Goal: Task Accomplishment & Management: Complete application form

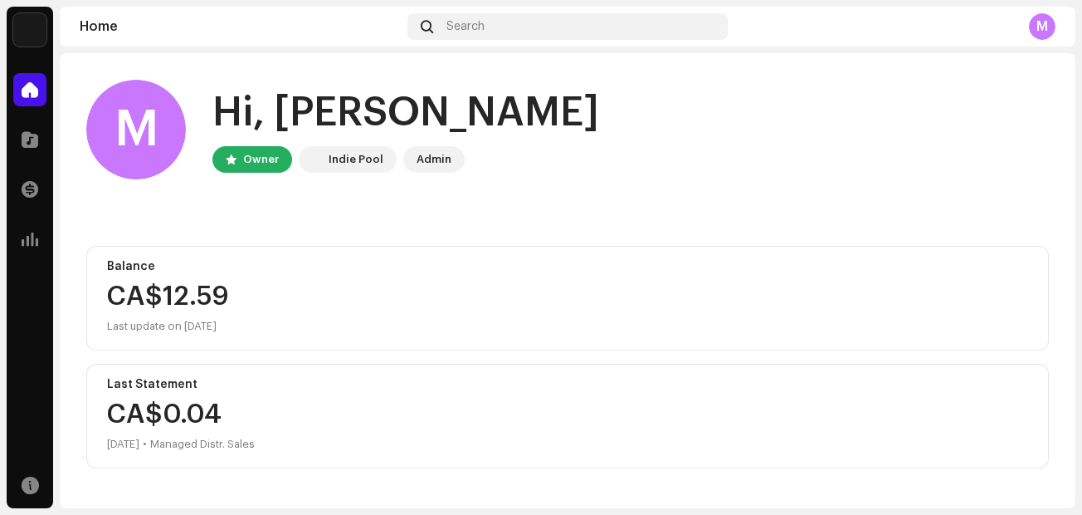
click at [1035, 32] on div "M" at bounding box center [1042, 26] width 27 height 27
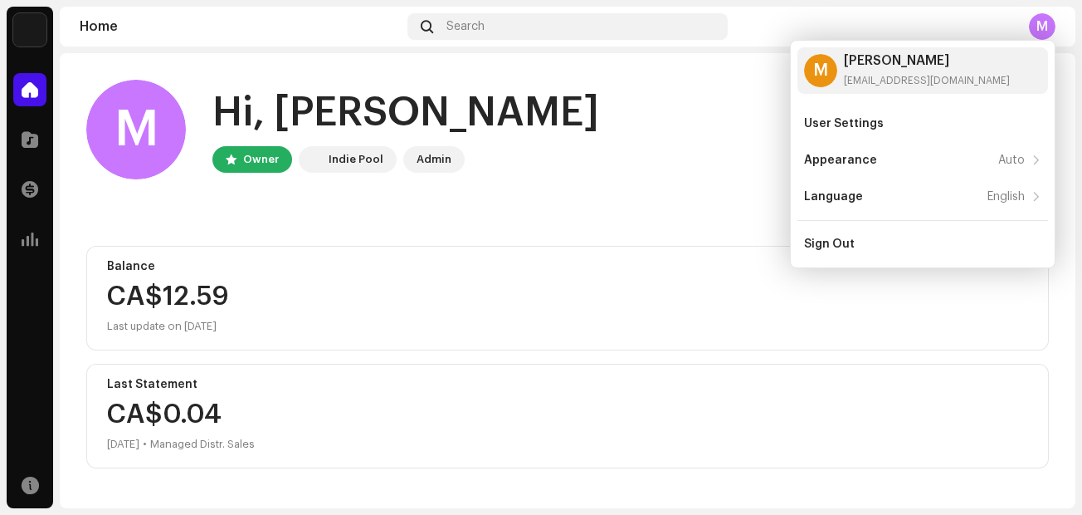
click at [705, 215] on div "M Hi, [PERSON_NAME] Owner Indie Pool Admin Balance CA$12.59 Last update on [DAT…" at bounding box center [567, 433] width 963 height 760
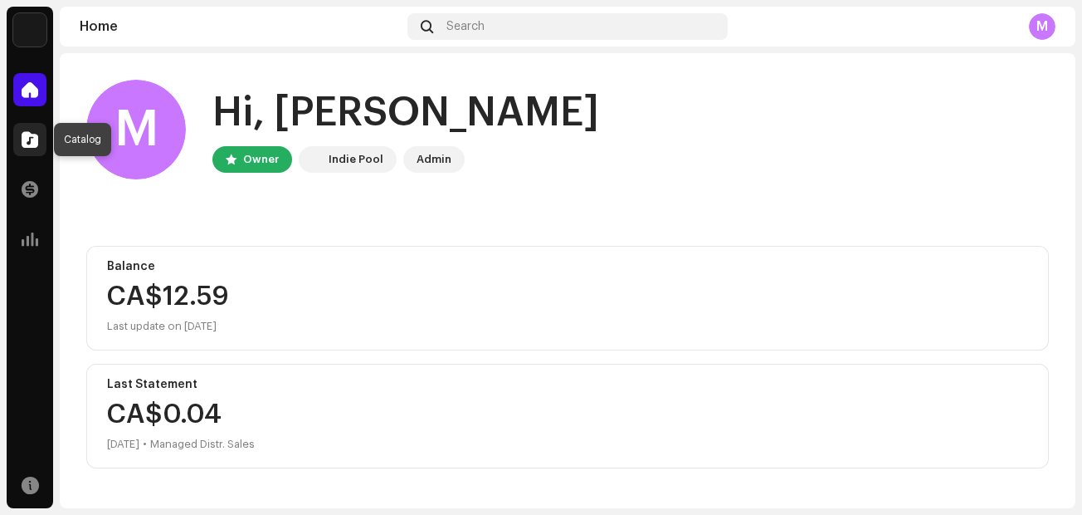
click at [28, 138] on span at bounding box center [30, 139] width 17 height 13
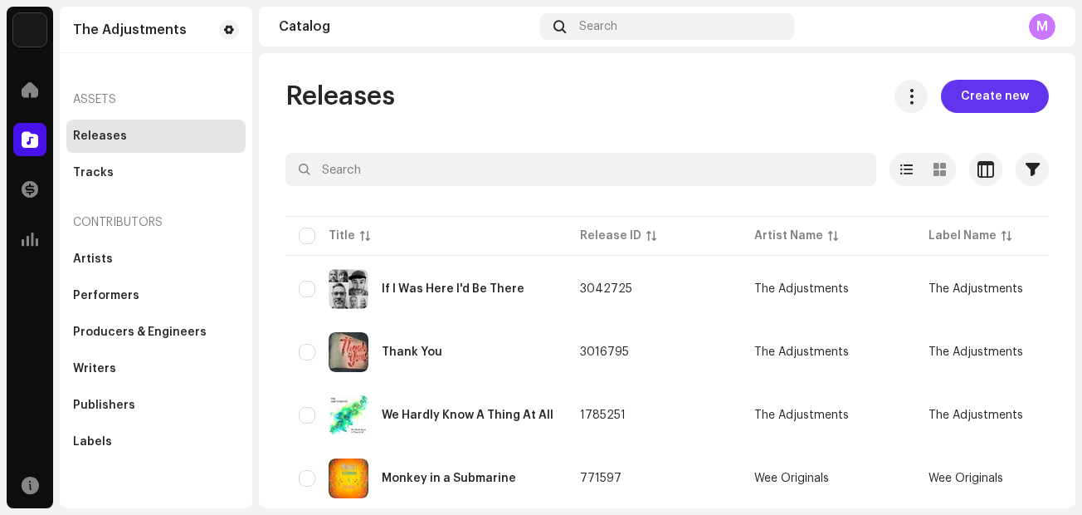
click at [972, 95] on span "Create new" at bounding box center [995, 96] width 68 height 33
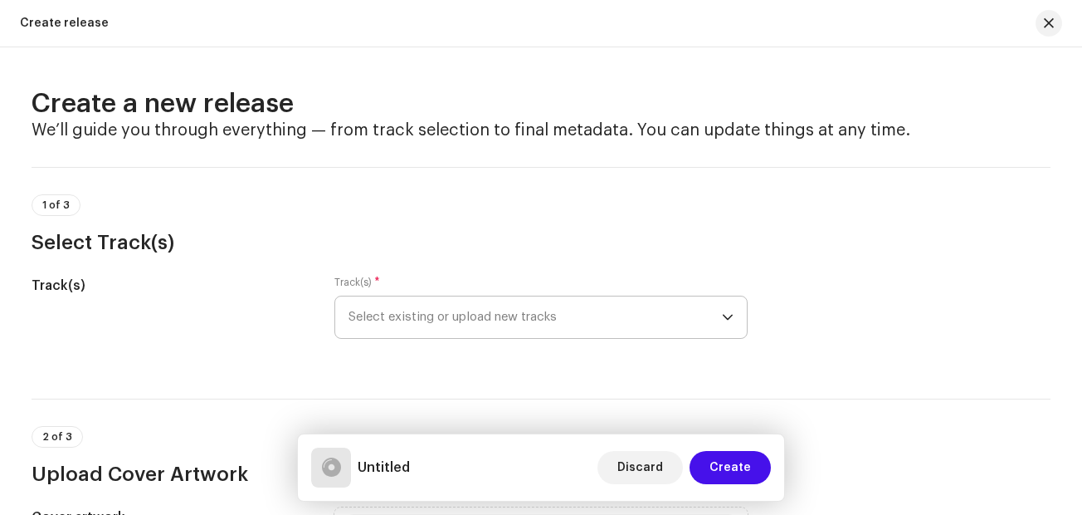
click at [637, 299] on span "Select existing or upload new tracks" at bounding box center [535, 316] width 373 height 41
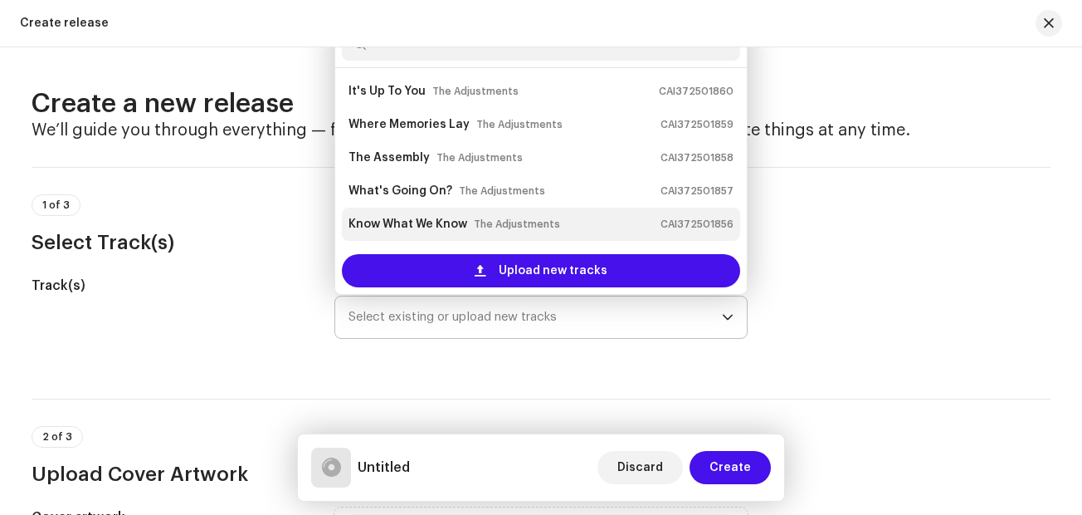
scroll to position [27, 0]
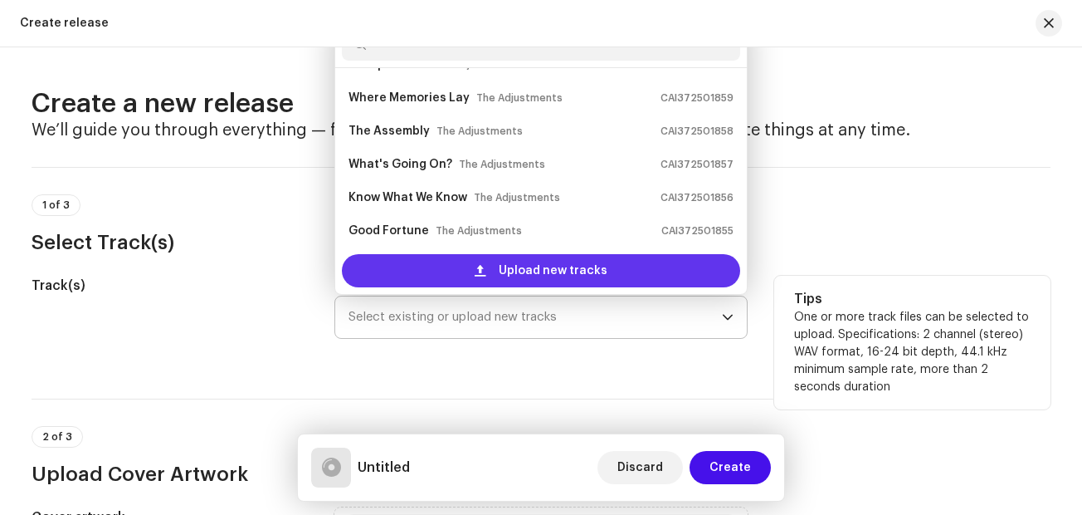
click at [510, 265] on span "Upload new tracks" at bounding box center [553, 270] width 109 height 33
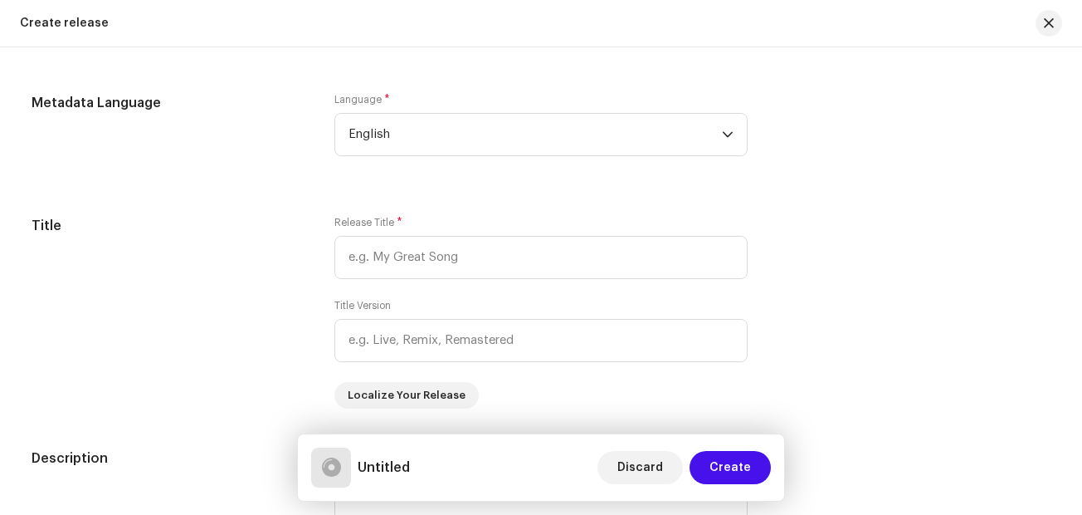
scroll to position [1473, 0]
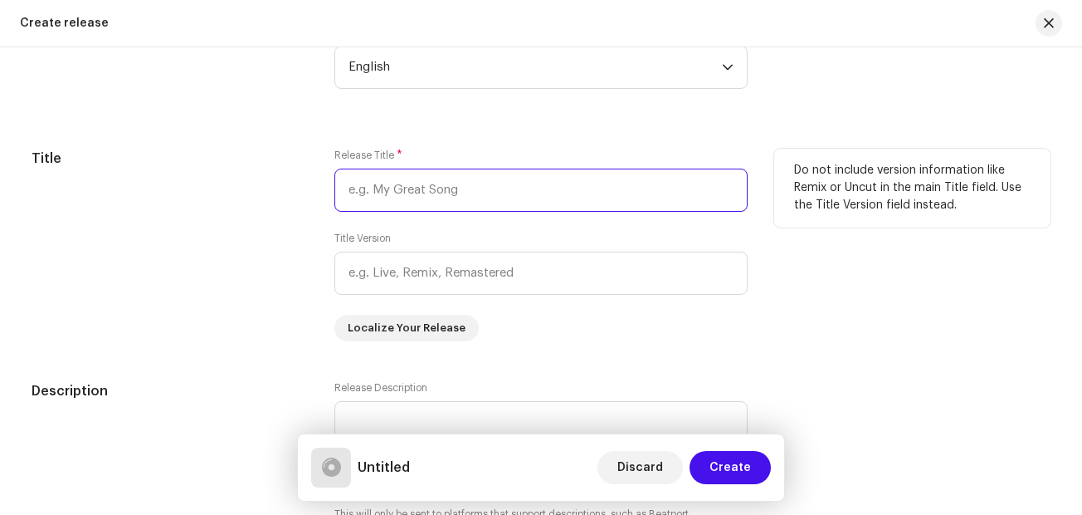
click at [381, 193] on input "text" at bounding box center [540, 189] width 413 height 43
type input "Sing Along It's A Holiday"
click at [540, 320] on div "Release Title * Sing Along It's A Holiday Title Version Localize Your Release" at bounding box center [540, 245] width 413 height 193
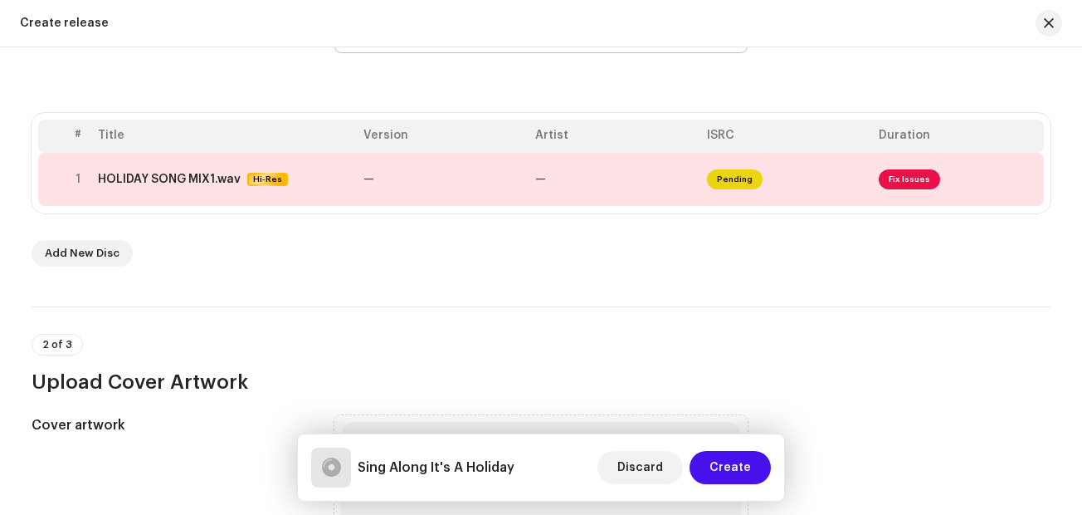
scroll to position [274, 0]
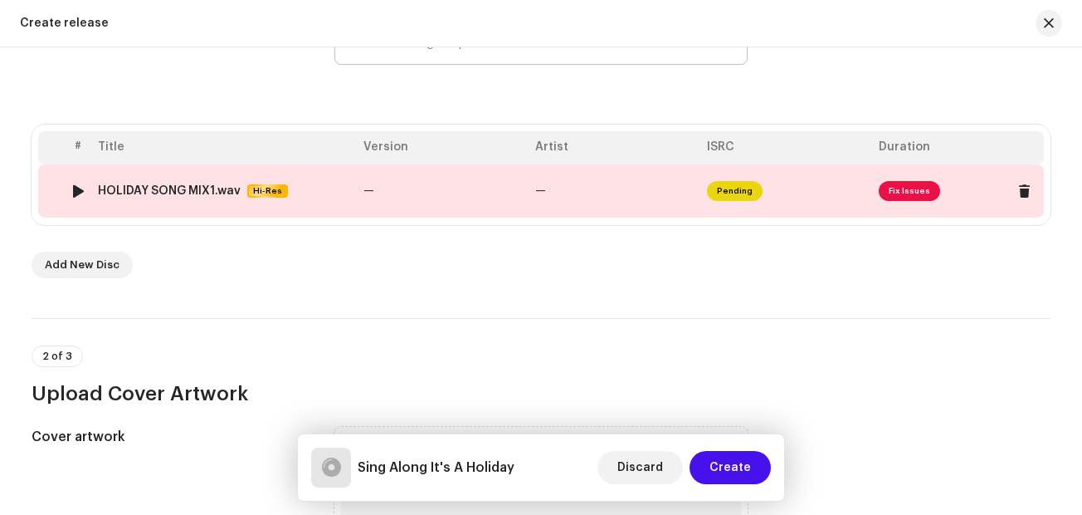
click at [908, 184] on span "Fix Issues" at bounding box center [909, 191] width 61 height 20
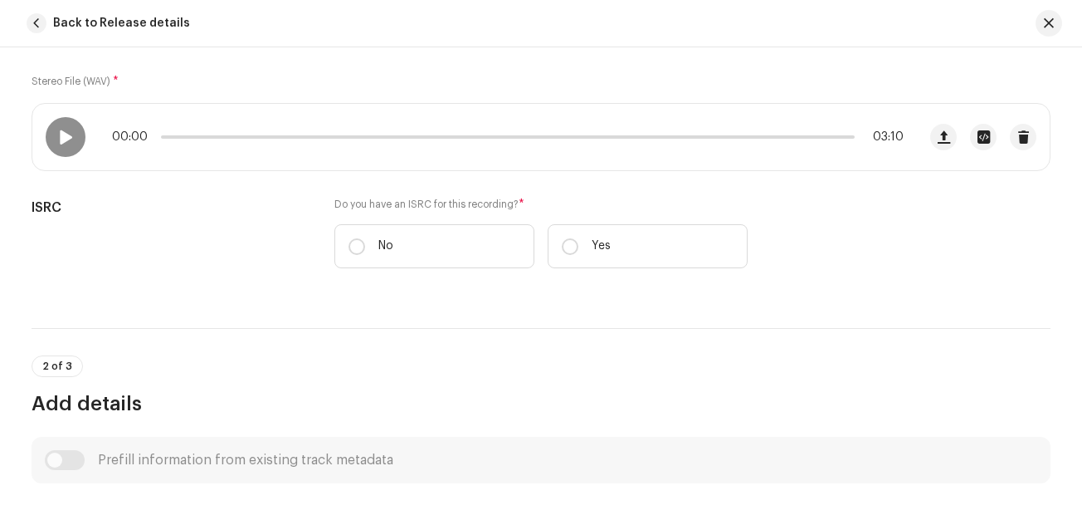
scroll to position [276, 0]
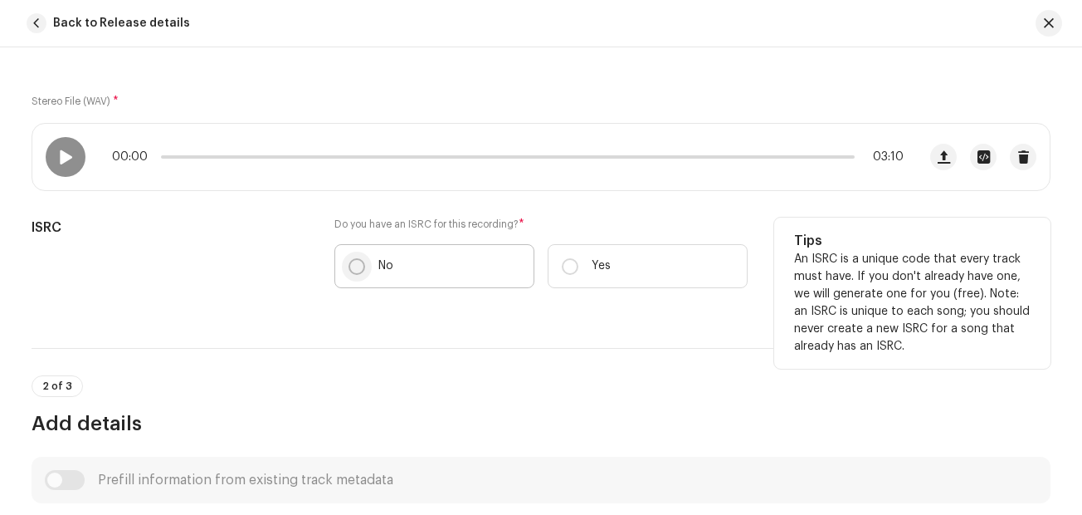
click at [349, 262] on input "No" at bounding box center [357, 266] width 17 height 17
radio input "true"
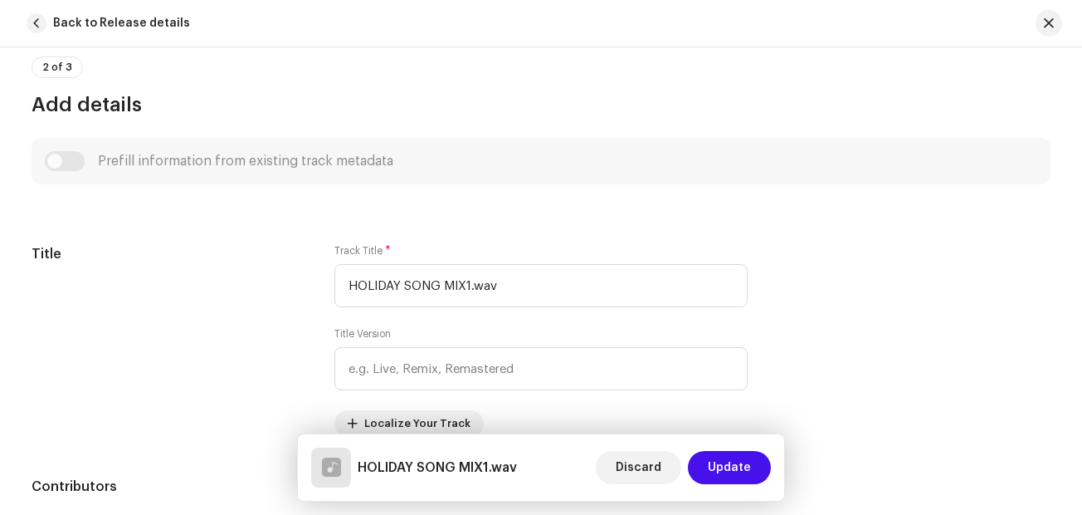
scroll to position [717, 0]
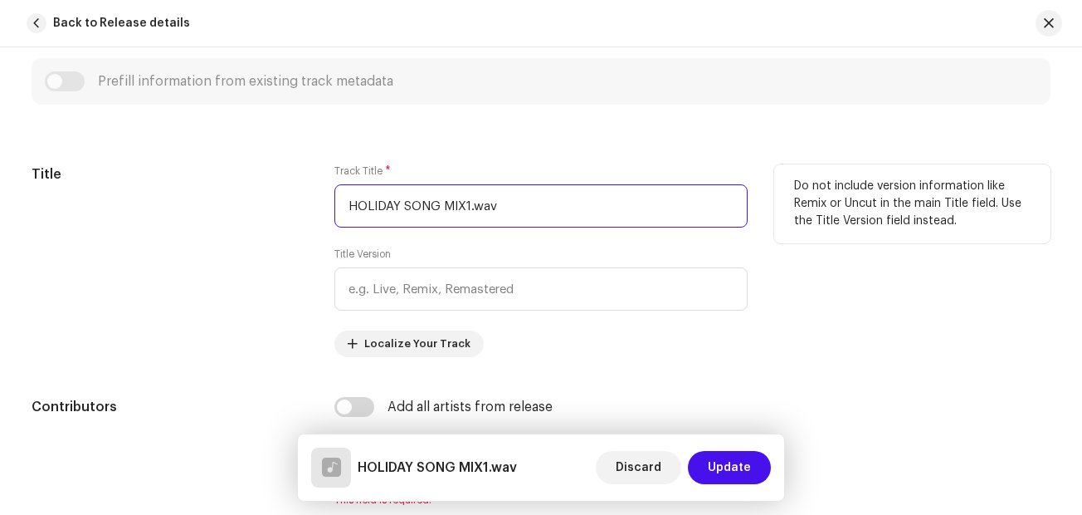
drag, startPoint x: 519, startPoint y: 202, endPoint x: 300, endPoint y: 202, distance: 219.1
click at [300, 202] on div "Title Track Title * HOLIDAY SONG MIX1.wav Title Version Localize Your Track Do …" at bounding box center [541, 260] width 1019 height 193
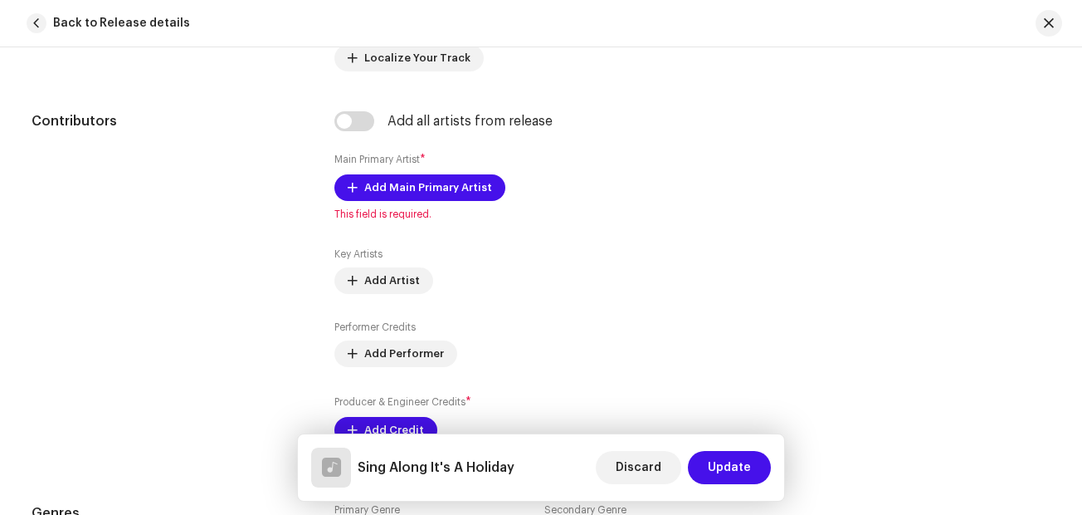
scroll to position [1049, 0]
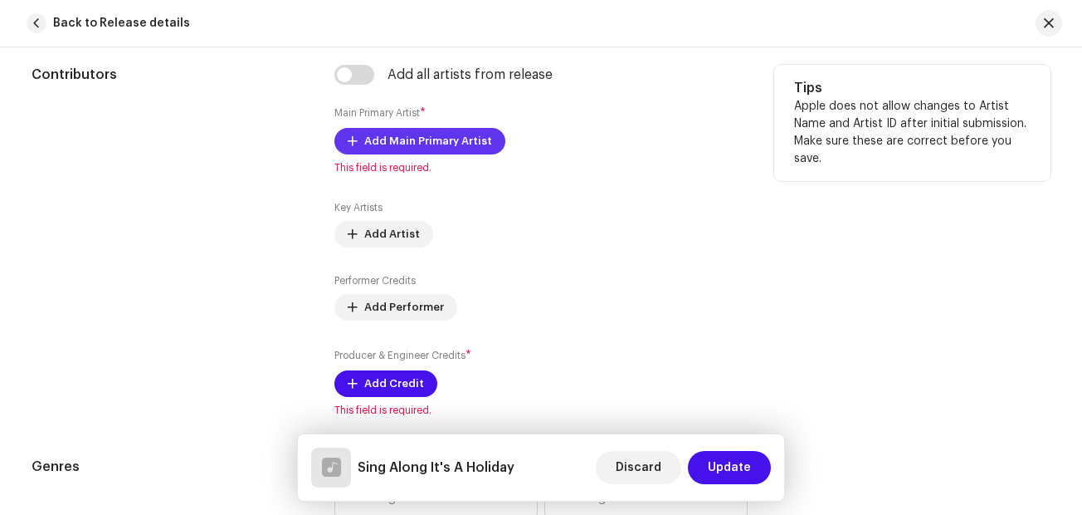
type input "Sing Along It's A Holiday"
click at [448, 143] on span "Add Main Primary Artist" at bounding box center [428, 140] width 128 height 33
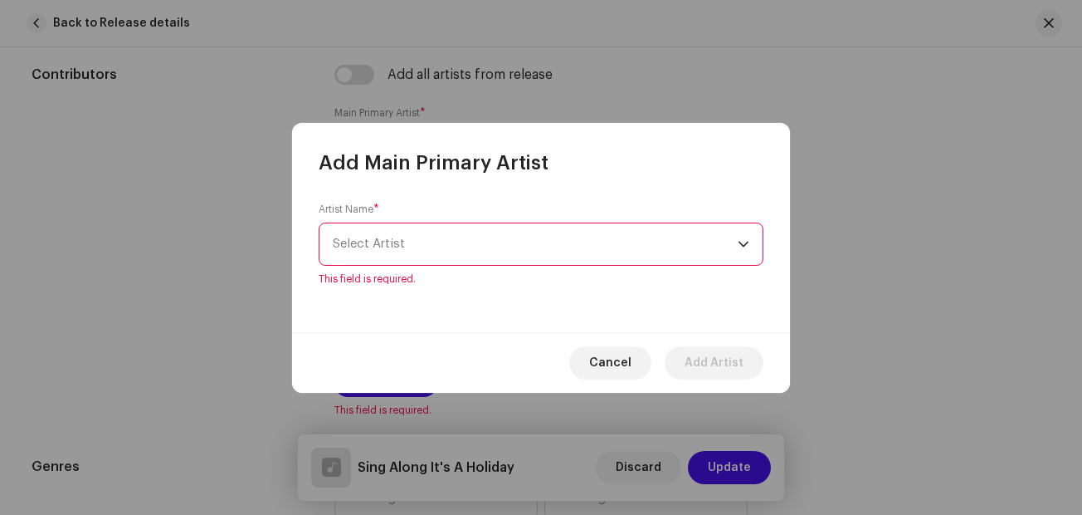
click at [390, 276] on div "Artist Name * [PERSON_NAME] This field is required." at bounding box center [541, 254] width 498 height 156
click at [395, 264] on span "Select Artist" at bounding box center [535, 243] width 405 height 41
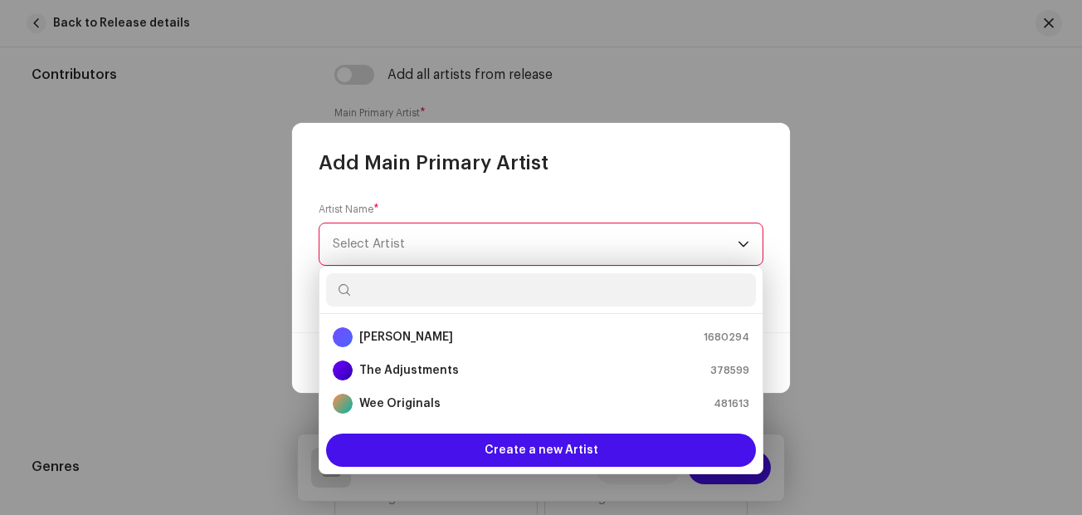
click at [368, 224] on span "Select Artist" at bounding box center [535, 243] width 405 height 41
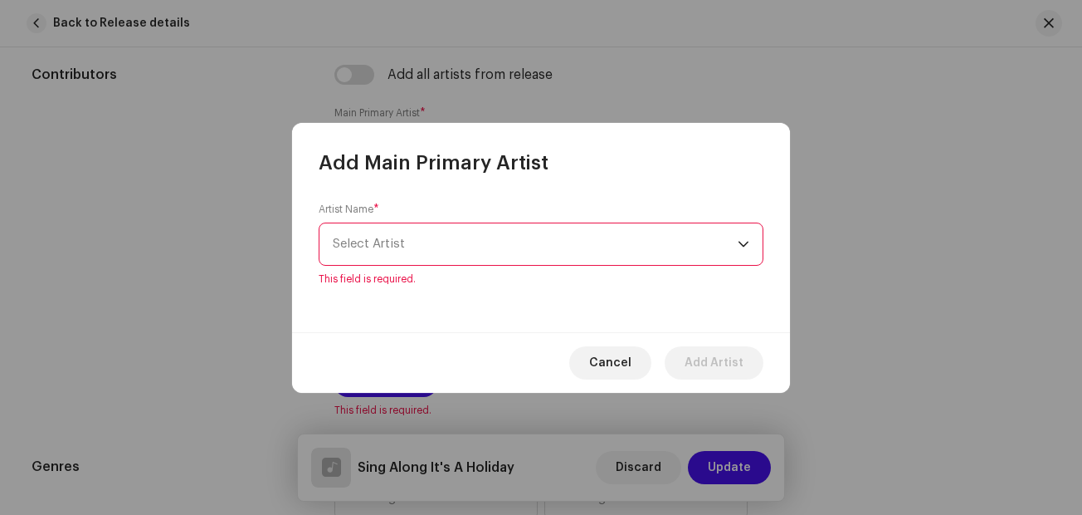
click at [368, 235] on span "Select Artist" at bounding box center [535, 243] width 405 height 41
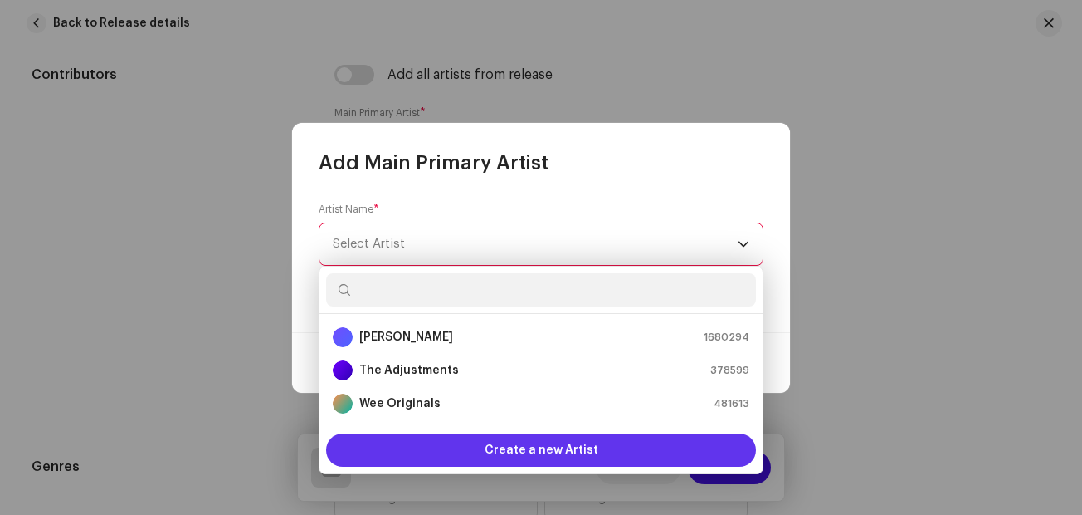
click at [536, 455] on span "Create a new Artist" at bounding box center [542, 449] width 114 height 33
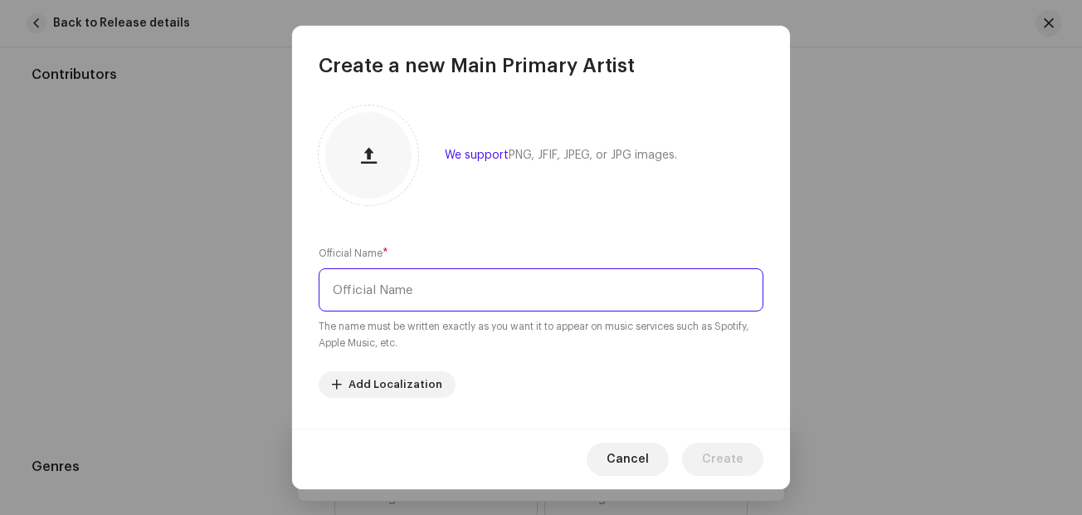
click at [437, 295] on input "text" at bounding box center [541, 289] width 445 height 43
type input "[PERSON_NAME]"
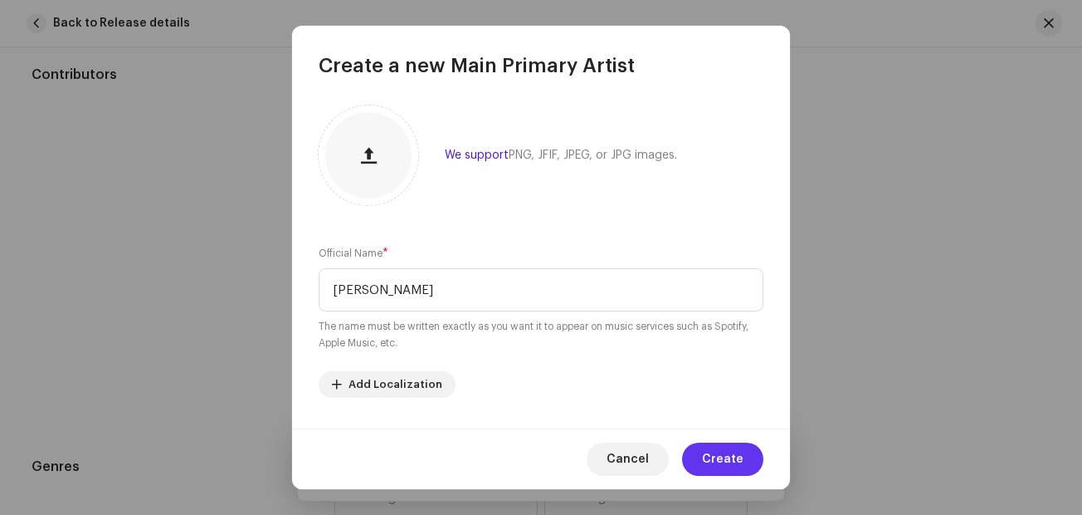
click at [731, 452] on span "Create" at bounding box center [722, 458] width 41 height 33
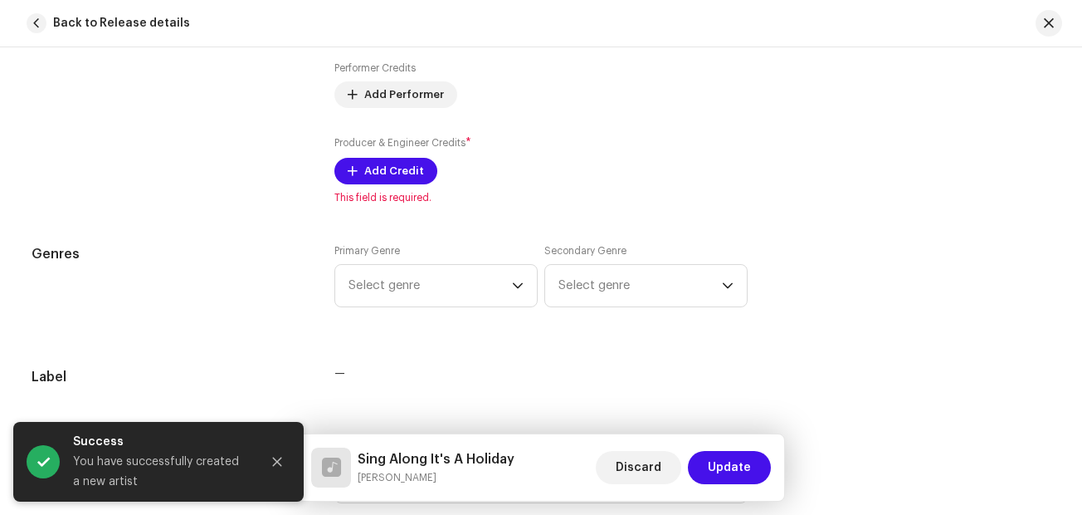
scroll to position [1303, 0]
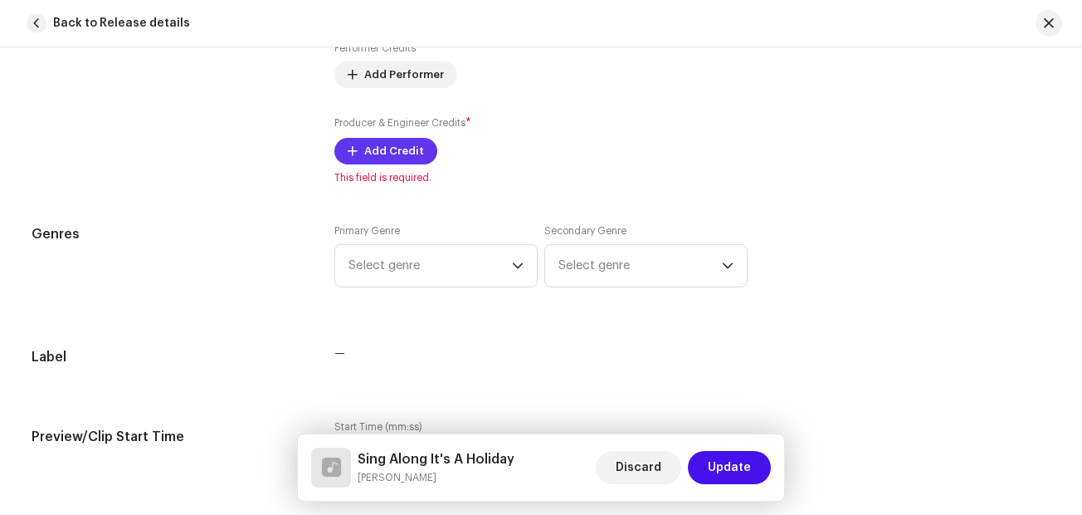
click at [414, 150] on span "Add Credit" at bounding box center [394, 150] width 60 height 33
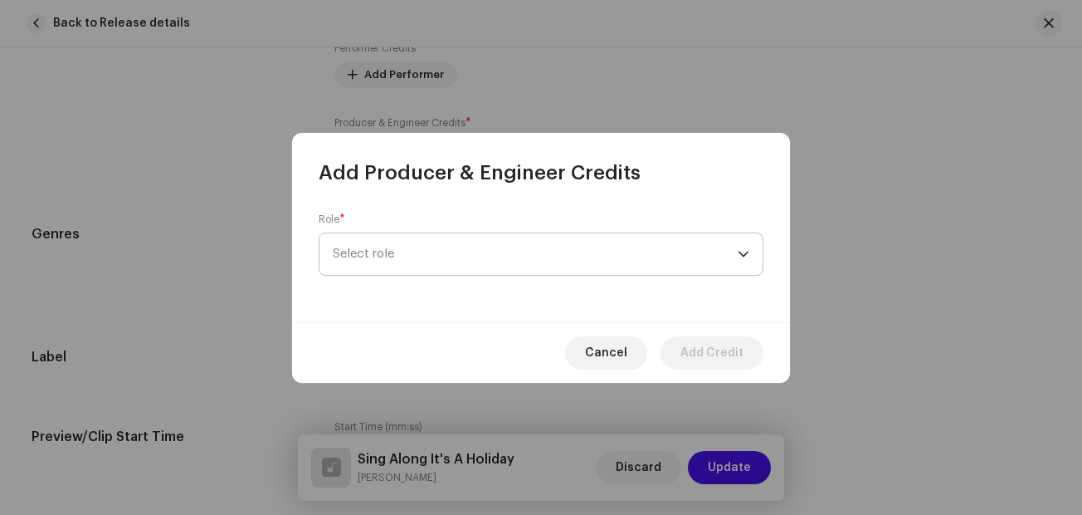
click at [429, 259] on span "Select role" at bounding box center [535, 253] width 405 height 41
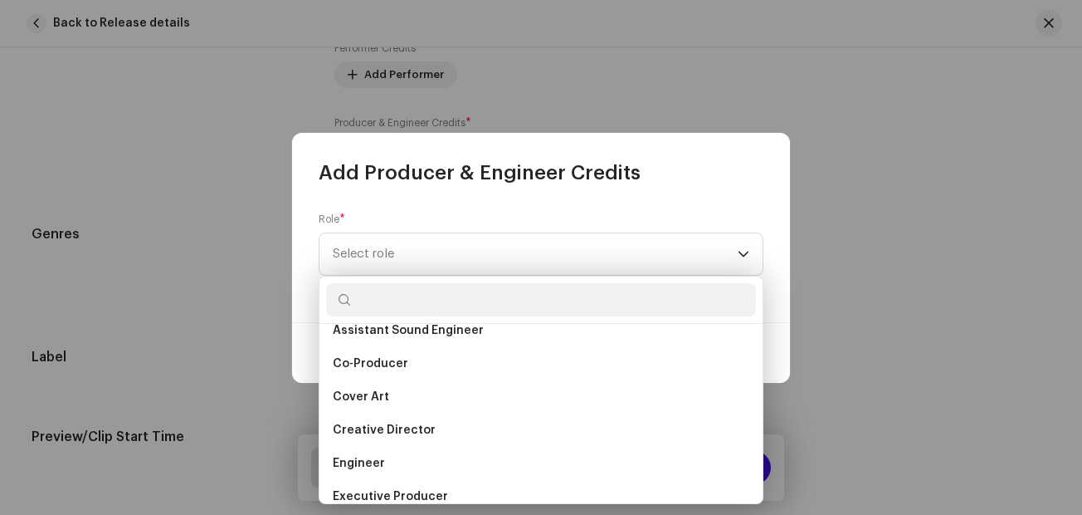
scroll to position [317, 0]
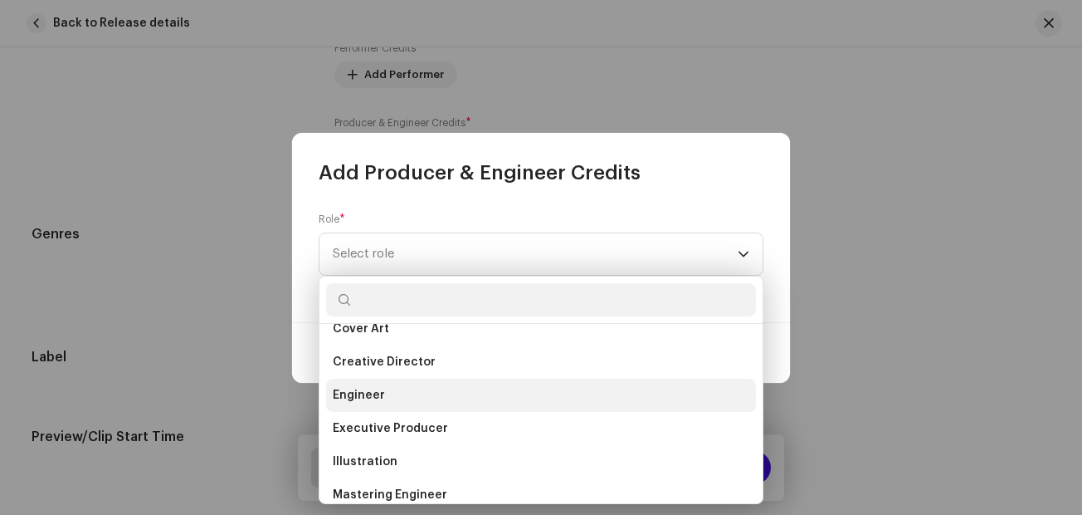
click at [368, 397] on span "Engineer" at bounding box center [359, 395] width 52 height 17
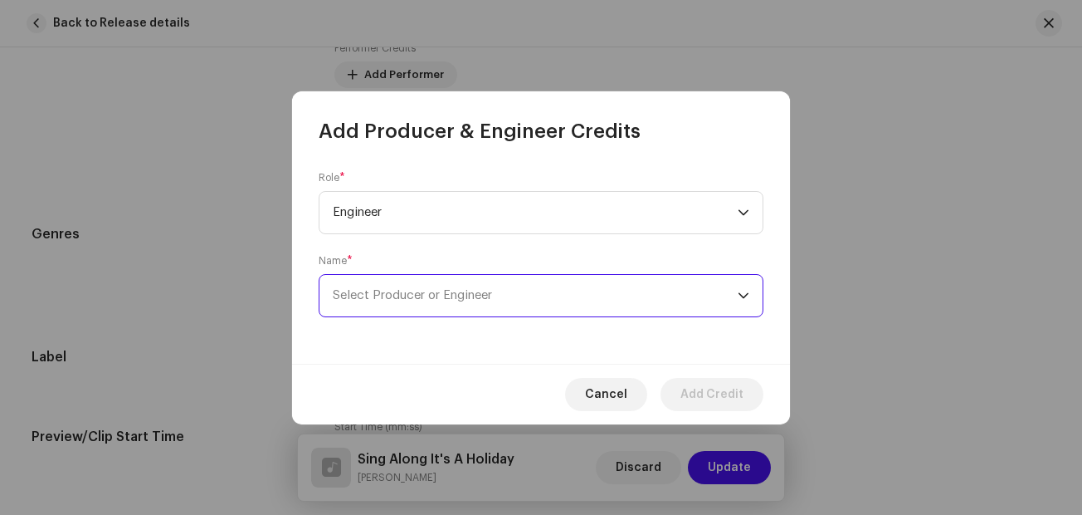
click at [424, 294] on span "Select Producer or Engineer" at bounding box center [412, 295] width 159 height 12
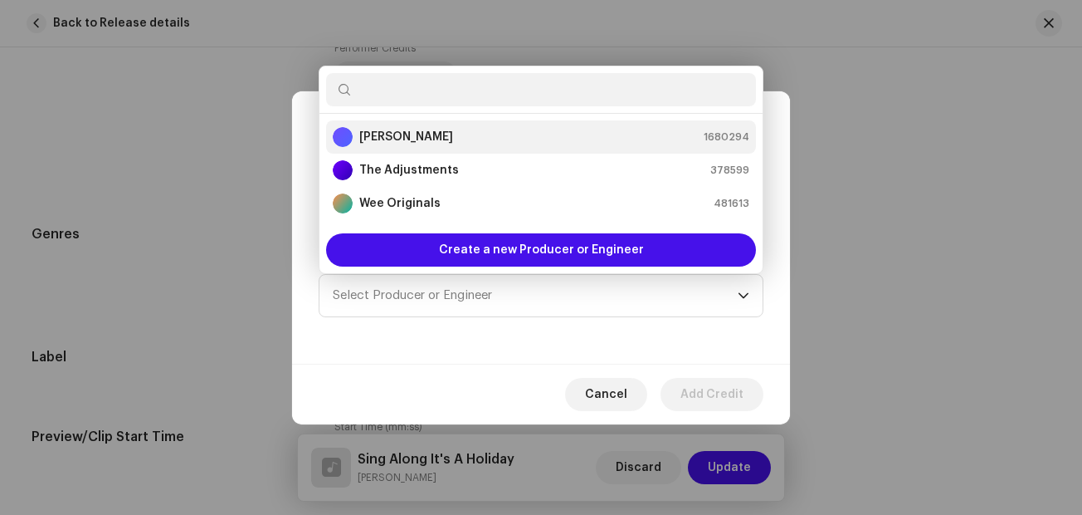
click at [434, 139] on strong "[PERSON_NAME]" at bounding box center [406, 137] width 94 height 17
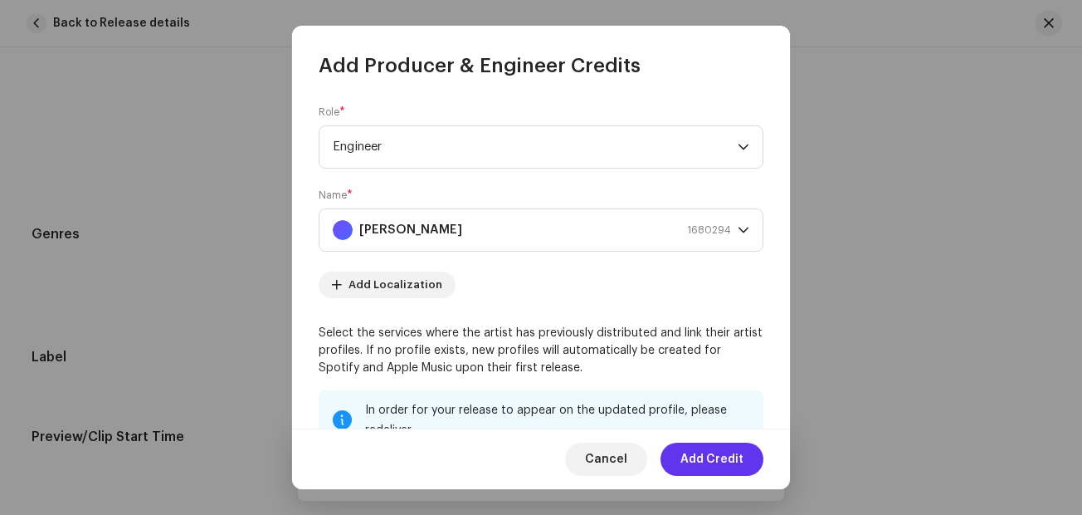
click at [731, 465] on span "Add Credit" at bounding box center [712, 458] width 63 height 33
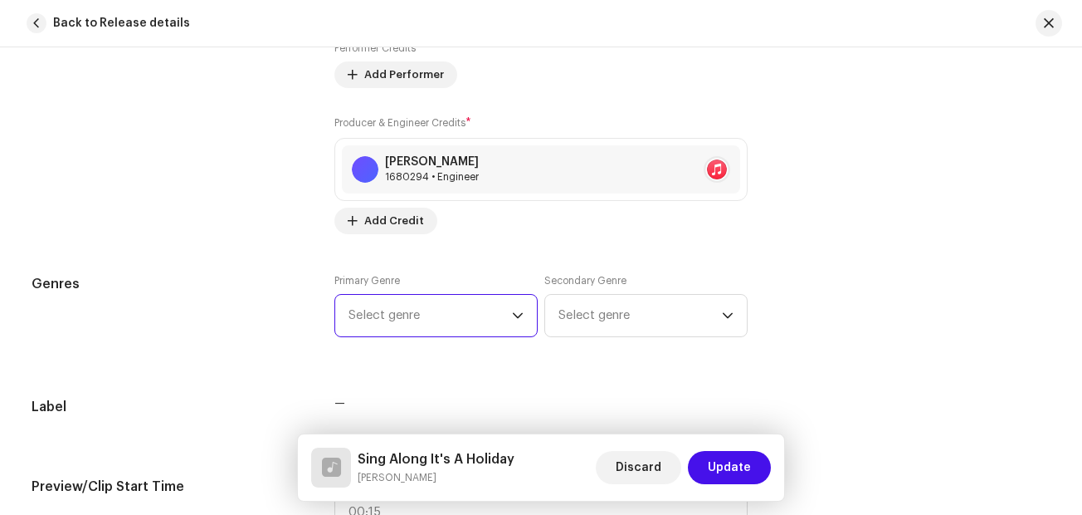
click at [488, 319] on span "Select genre" at bounding box center [430, 315] width 163 height 41
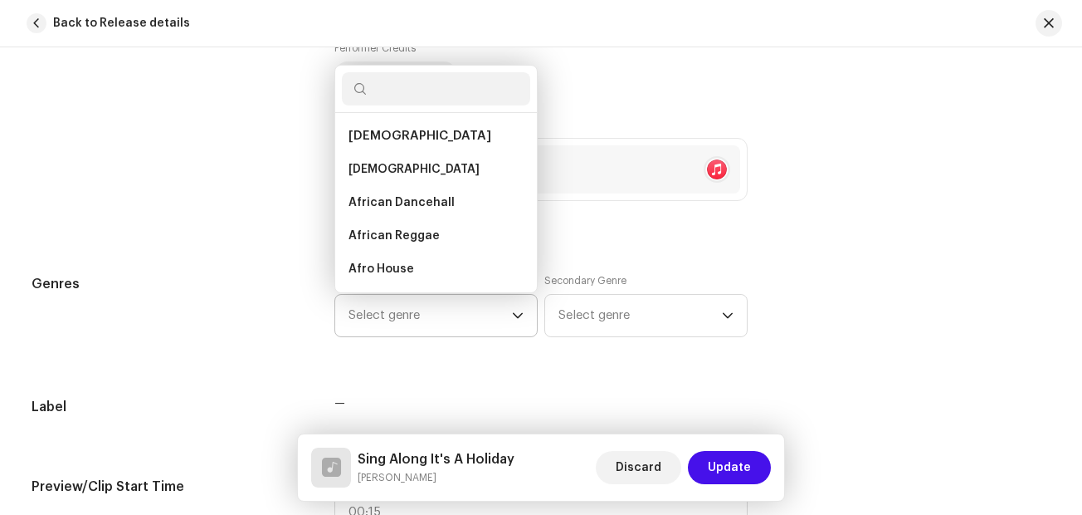
click at [525, 319] on p-select "Select genre African African African Dancehall African Reggae Afro House Afro S…" at bounding box center [435, 315] width 203 height 43
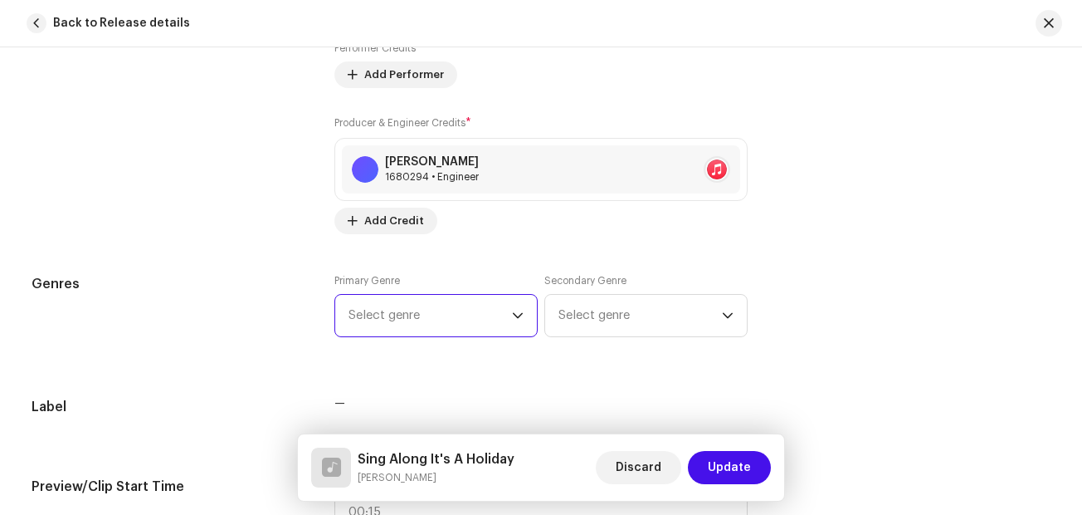
click at [525, 319] on p-select "Select genre" at bounding box center [435, 315] width 203 height 43
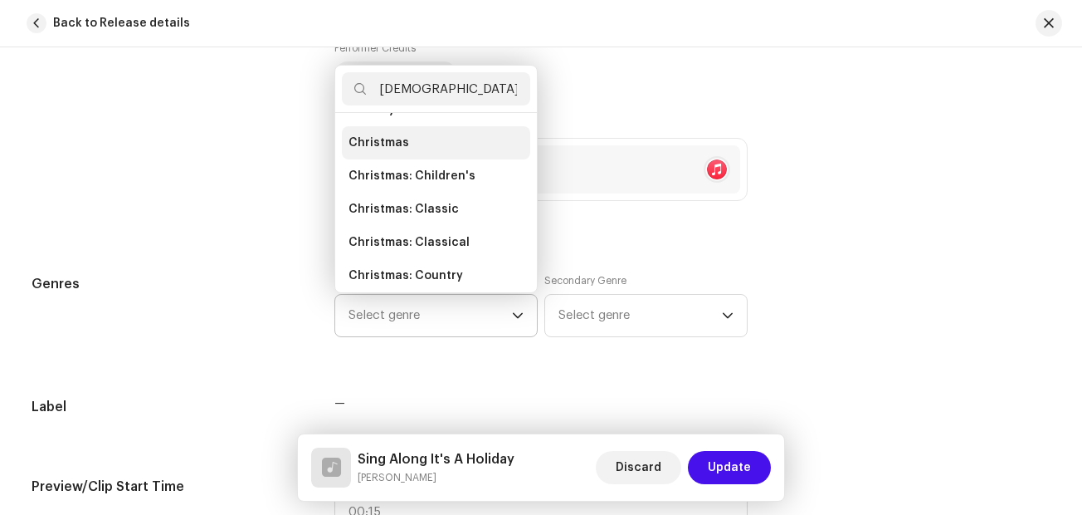
scroll to position [0, 0]
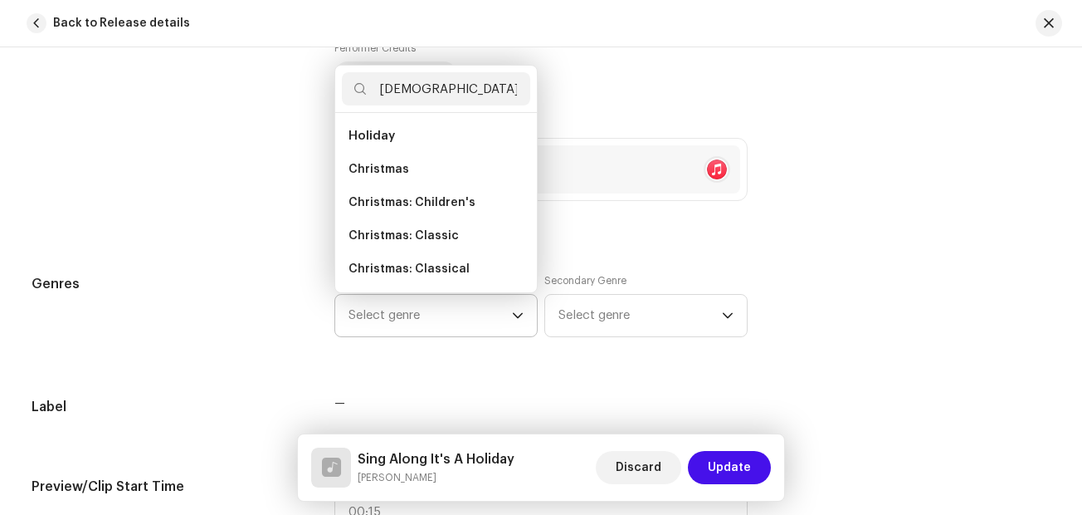
type input "[DEMOGRAPHIC_DATA]"
drag, startPoint x: 378, startPoint y: 134, endPoint x: 381, endPoint y: 164, distance: 30.8
click at [381, 164] on ul "Holiday Christmas Christmas: Children's Christmas: Classic Christmas: Classical…" at bounding box center [436, 319] width 202 height 412
click at [381, 164] on span "Christmas" at bounding box center [379, 169] width 61 height 17
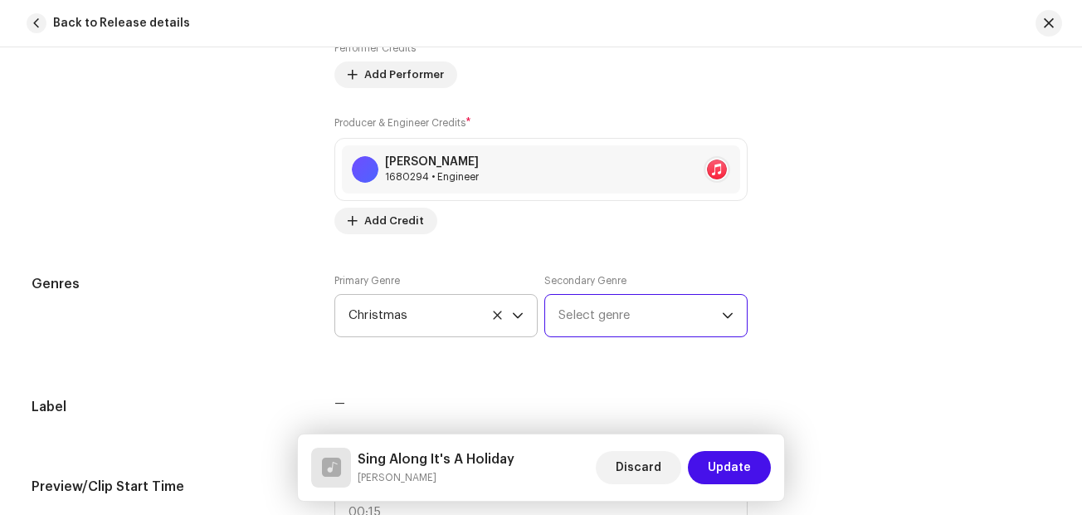
click at [715, 314] on span "Select genre" at bounding box center [640, 315] width 163 height 41
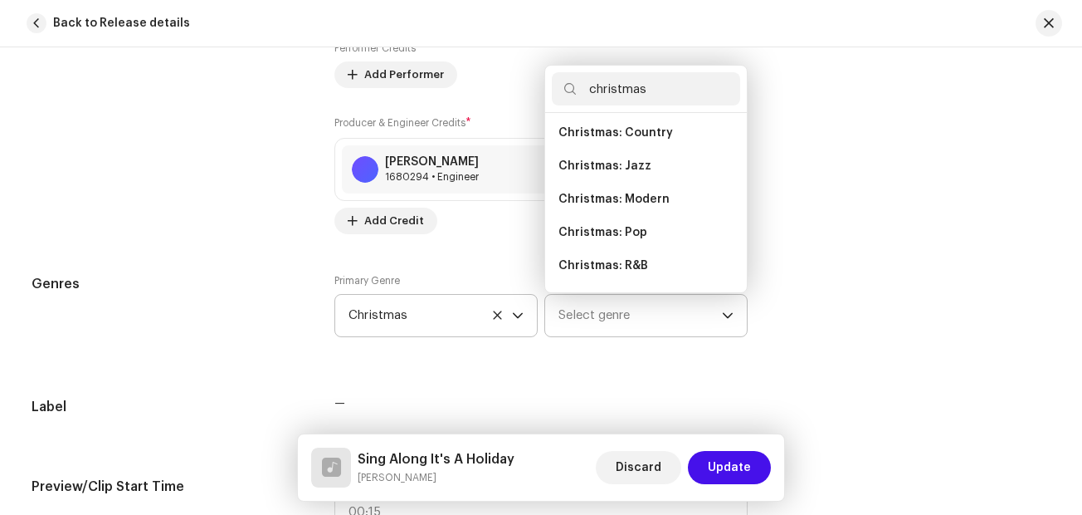
scroll to position [166, 0]
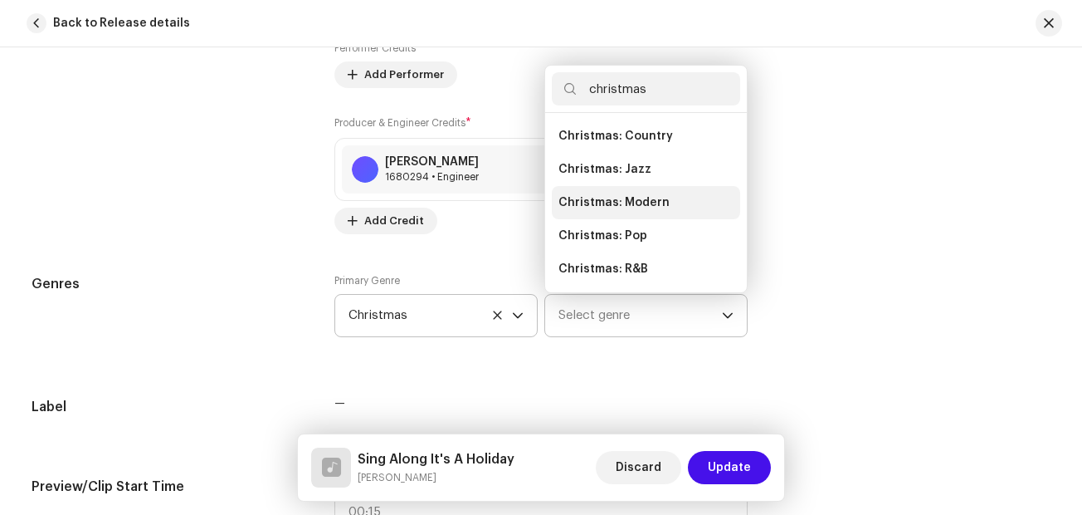
type input "christmas"
click at [632, 207] on span "Christmas: Modern" at bounding box center [614, 202] width 111 height 17
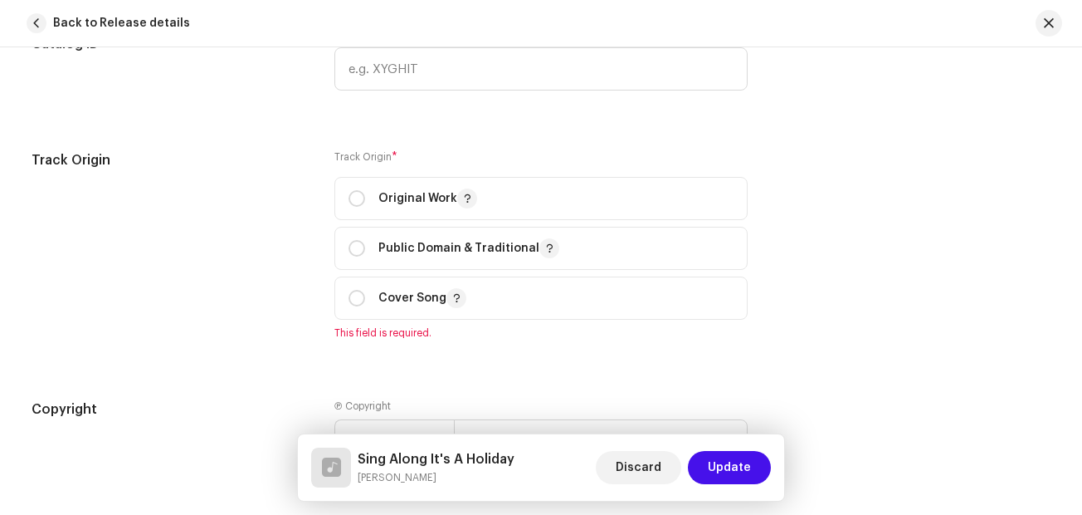
scroll to position [1889, 0]
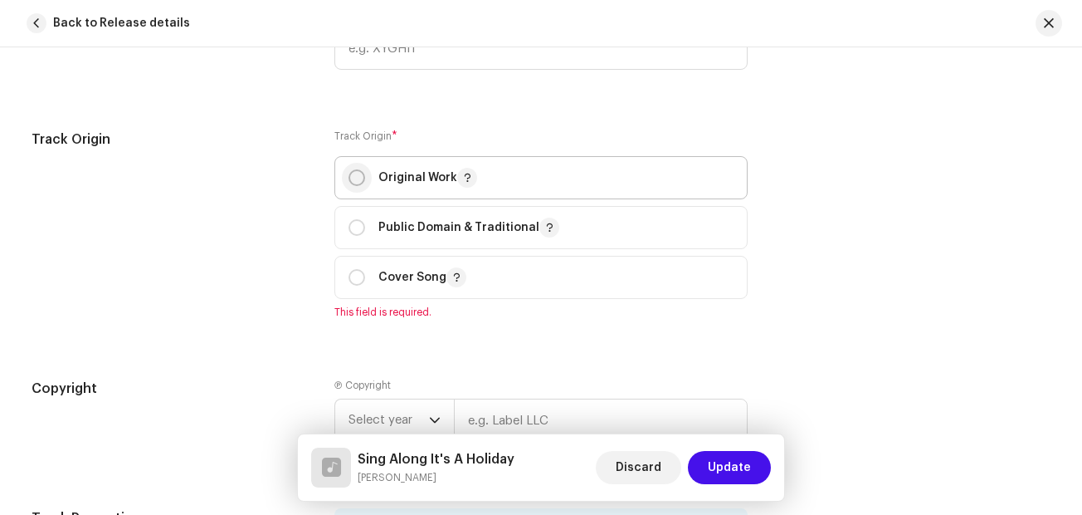
click at [359, 173] on input "radio" at bounding box center [357, 177] width 17 height 17
radio input "true"
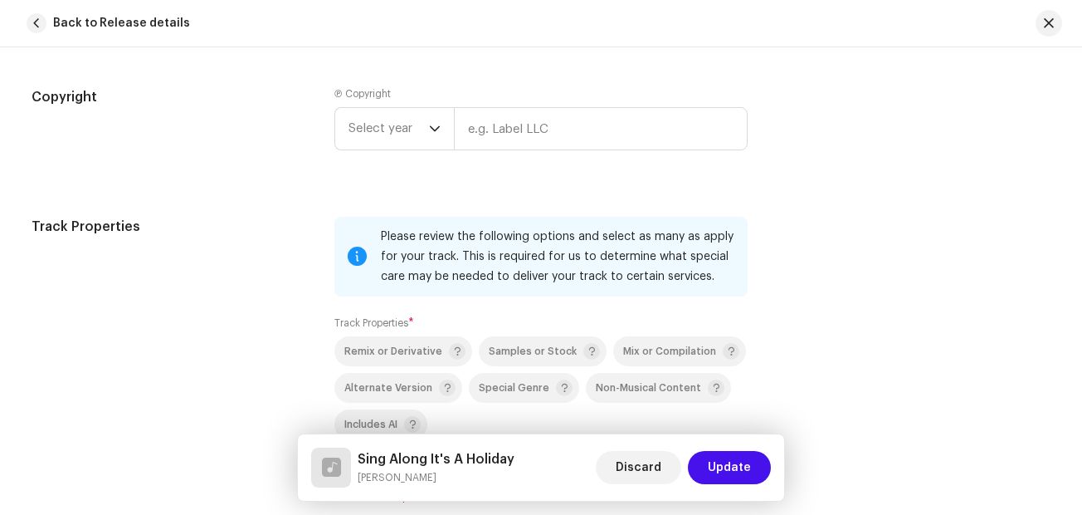
scroll to position [2174, 0]
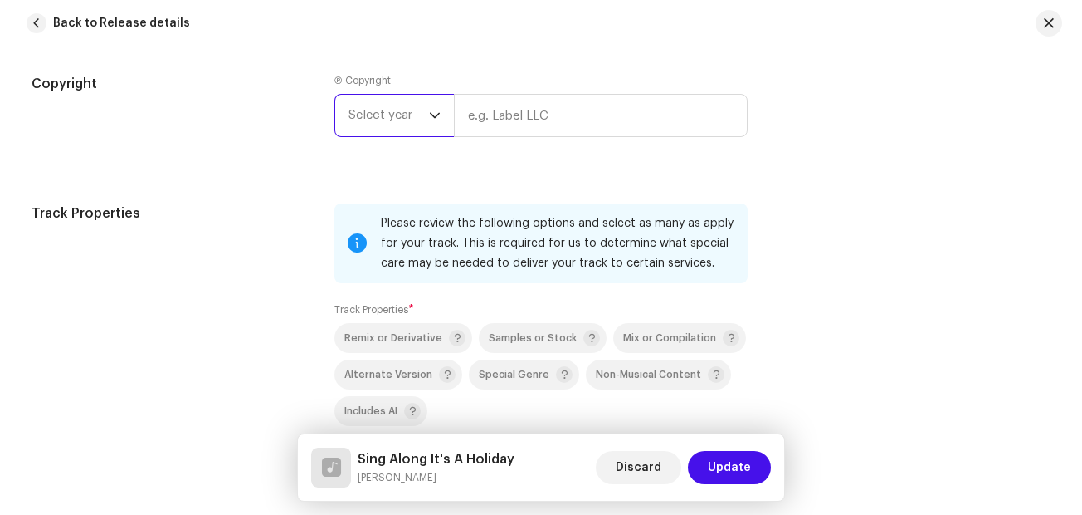
click at [411, 113] on span "Select year" at bounding box center [389, 115] width 81 height 41
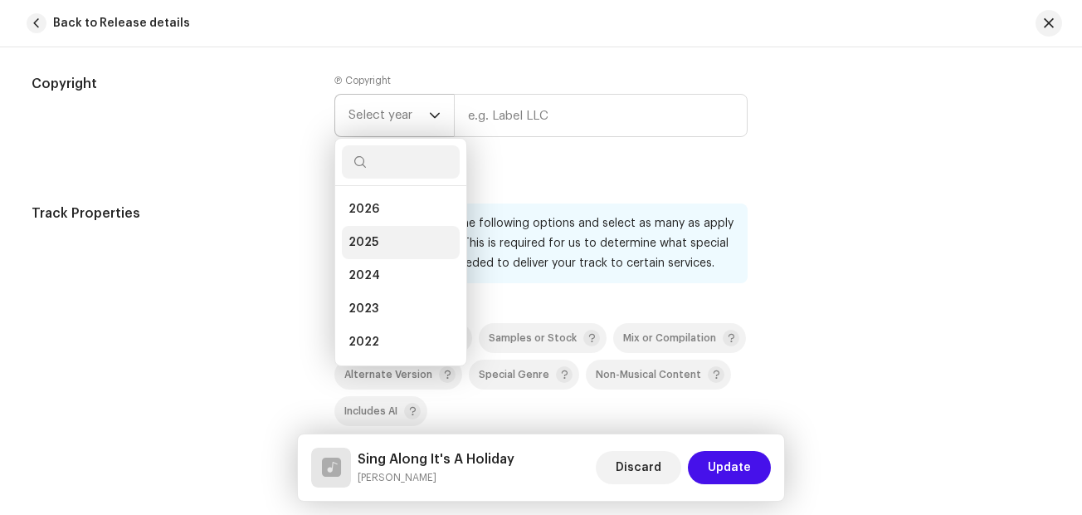
click at [364, 233] on li "2025" at bounding box center [401, 242] width 118 height 33
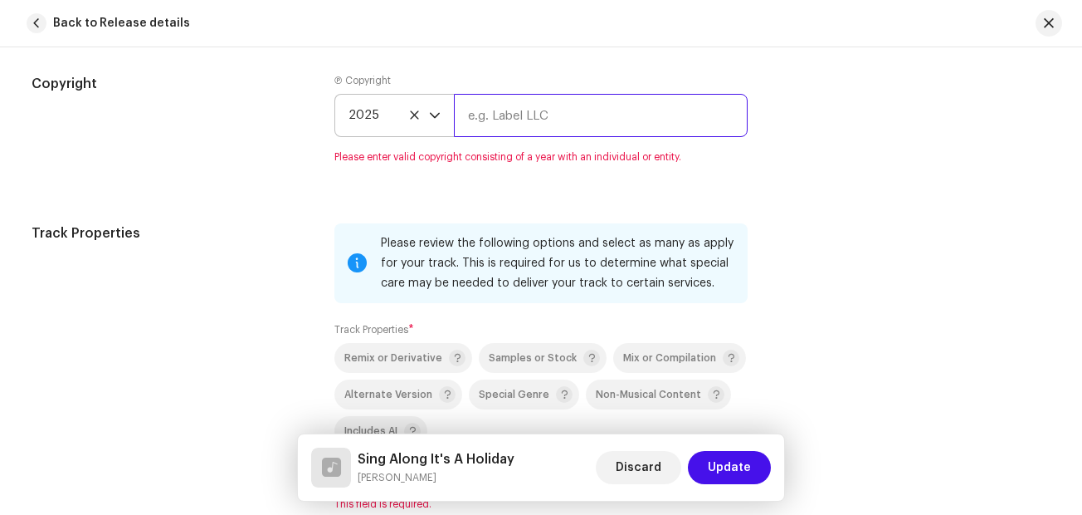
click at [526, 118] on input "text" at bounding box center [601, 115] width 294 height 43
type input "[PERSON_NAME]"
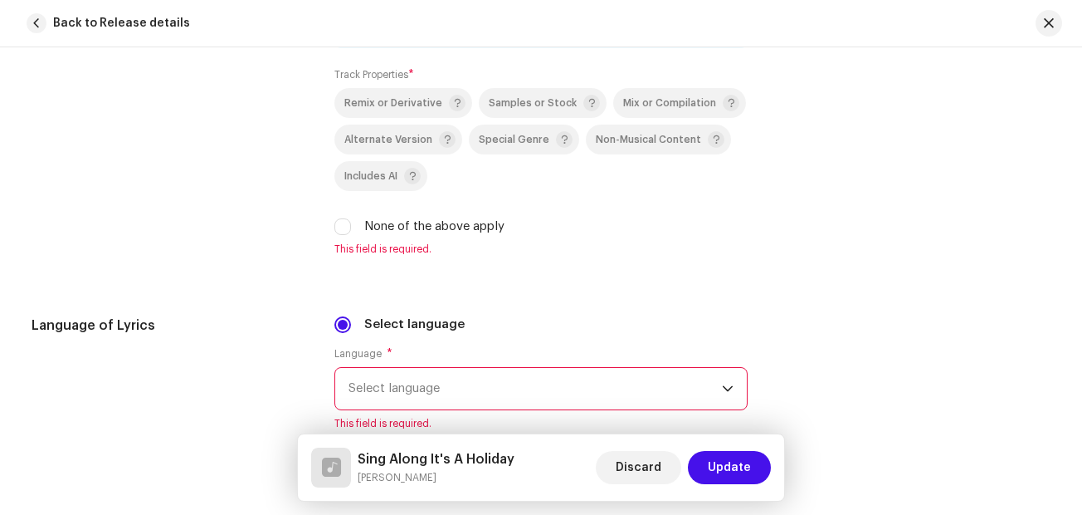
scroll to position [2389, 0]
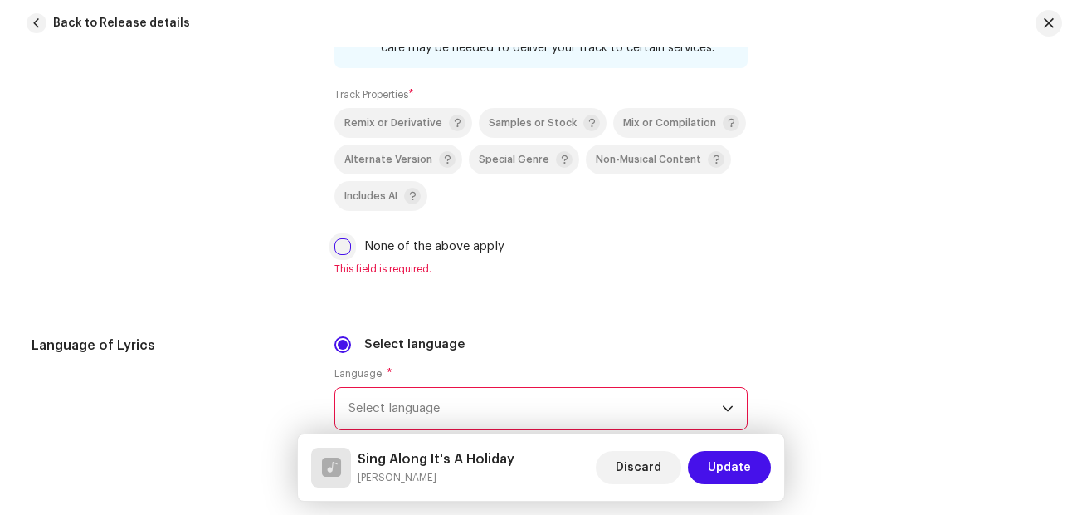
click at [343, 243] on input "None of the above apply" at bounding box center [342, 246] width 17 height 17
checkbox input "true"
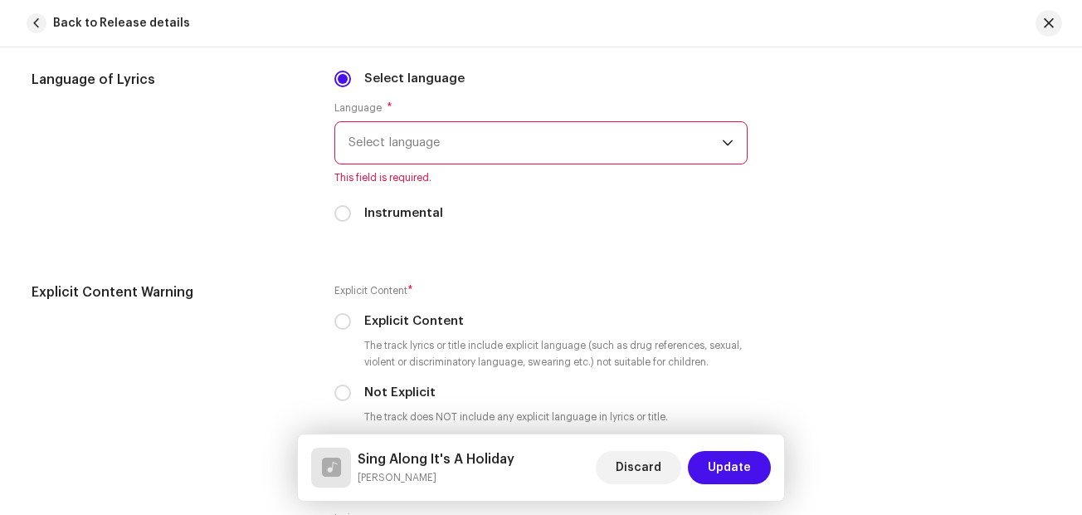
scroll to position [2627, 0]
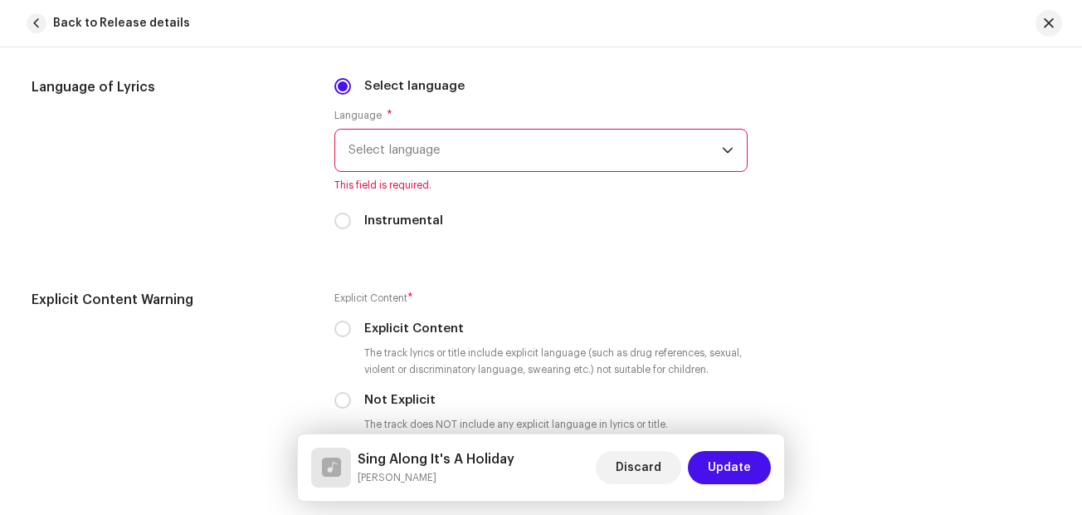
click at [583, 148] on span "Select language" at bounding box center [535, 149] width 373 height 41
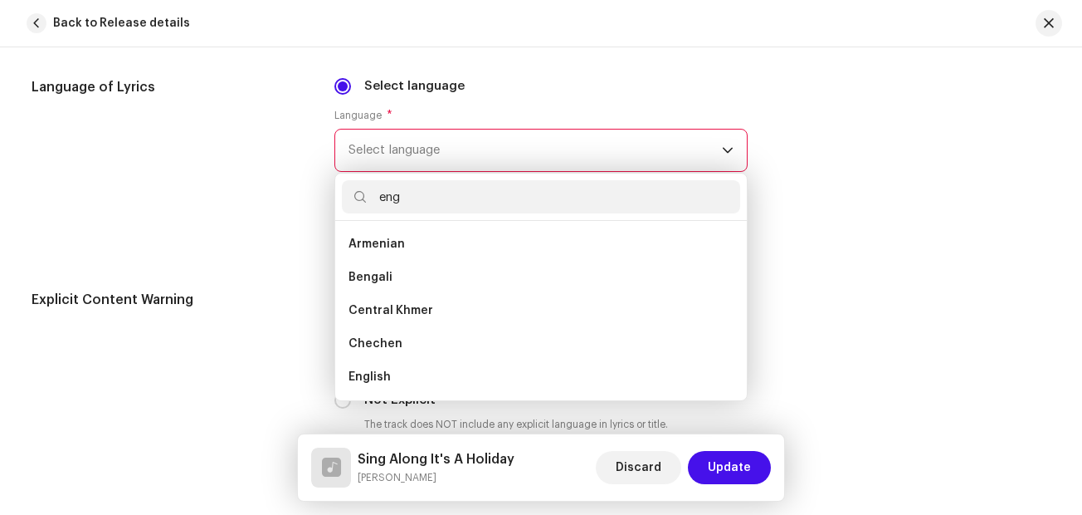
scroll to position [0, 0]
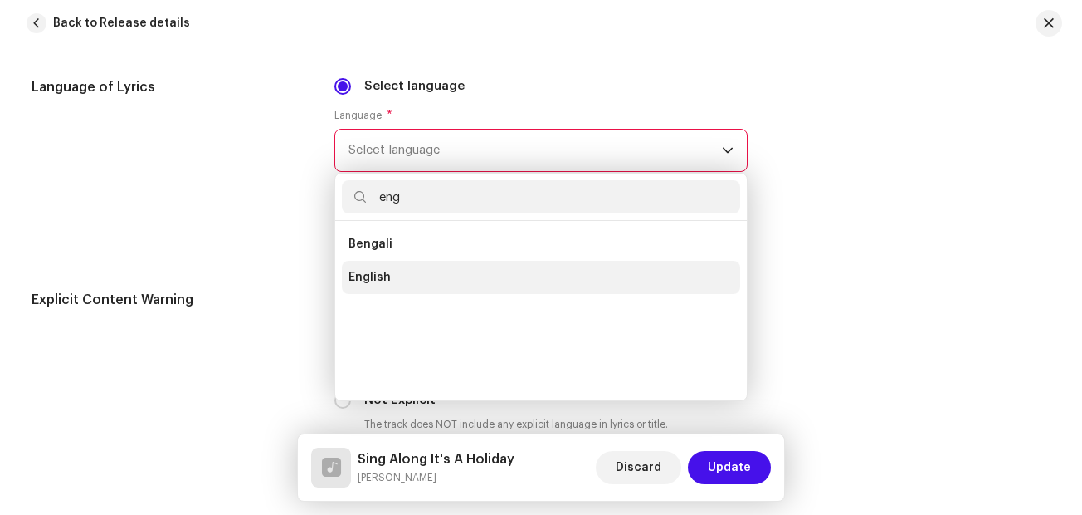
type input "eng"
click at [389, 271] on li "English" at bounding box center [541, 277] width 398 height 33
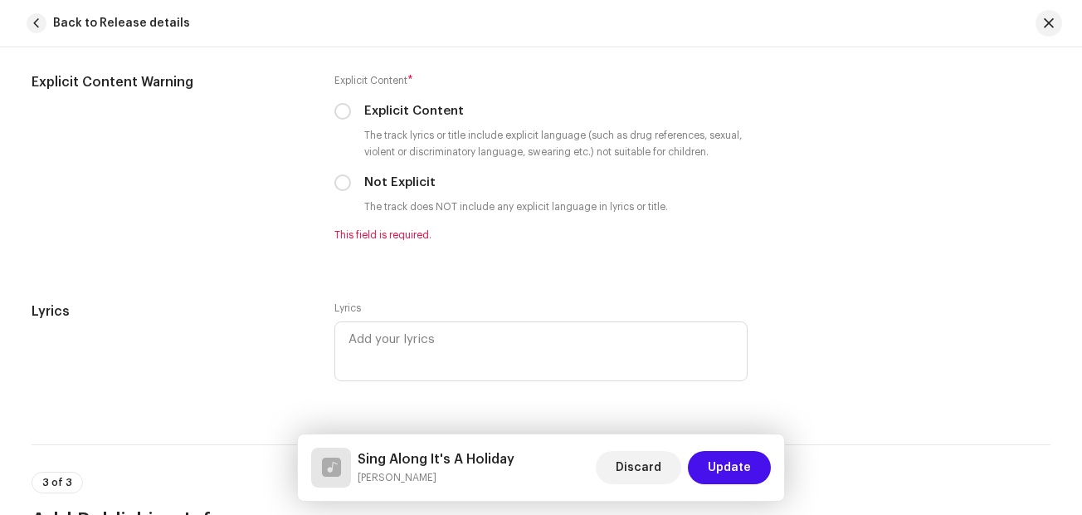
scroll to position [2831, 0]
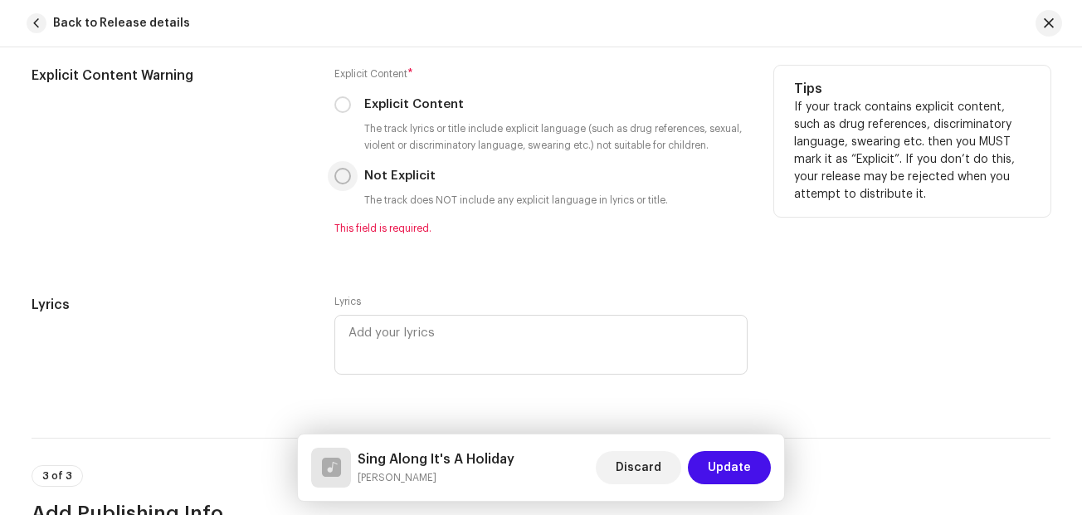
click at [339, 182] on input "Not Explicit" at bounding box center [342, 176] width 17 height 17
radio input "true"
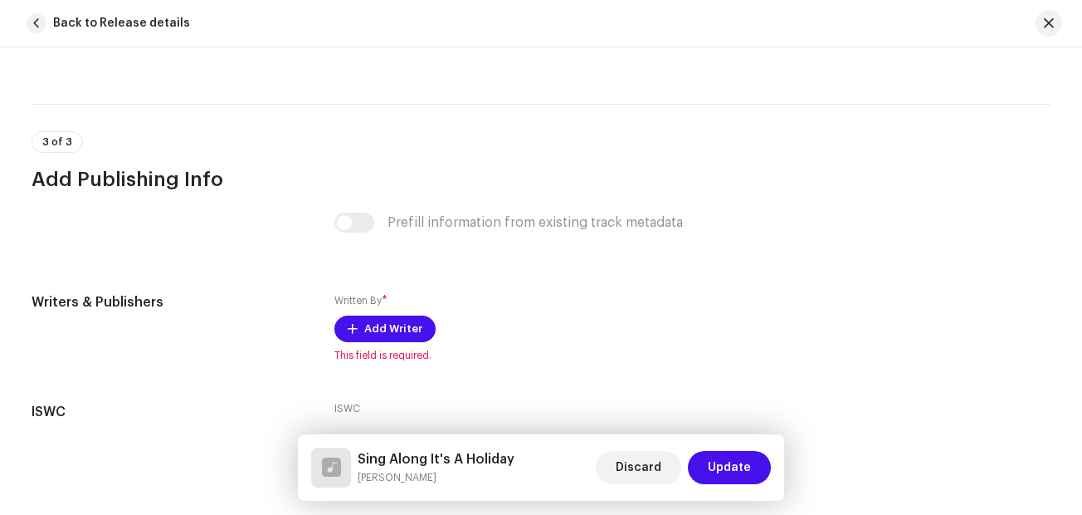
scroll to position [3264, 0]
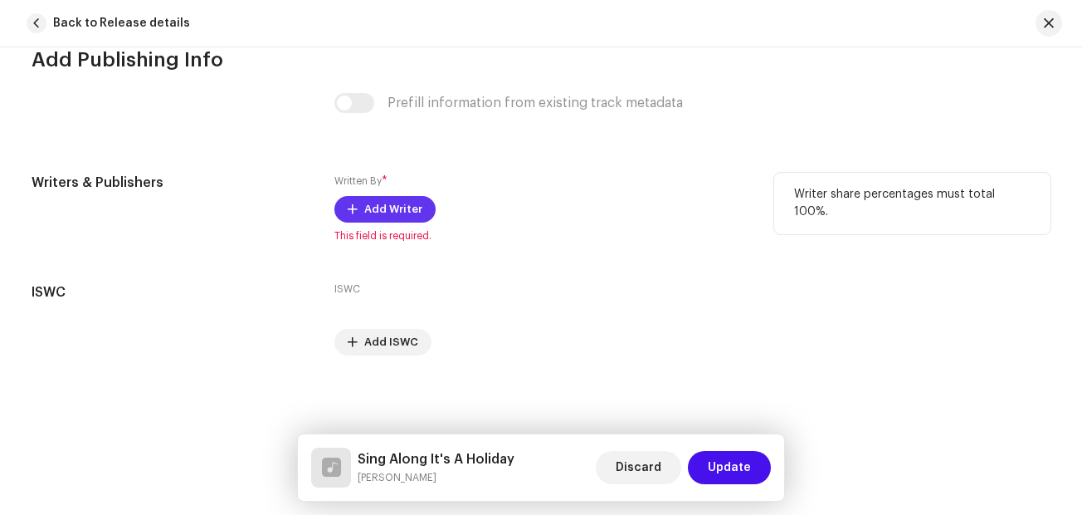
click at [373, 203] on span "Add Writer" at bounding box center [393, 209] width 58 height 33
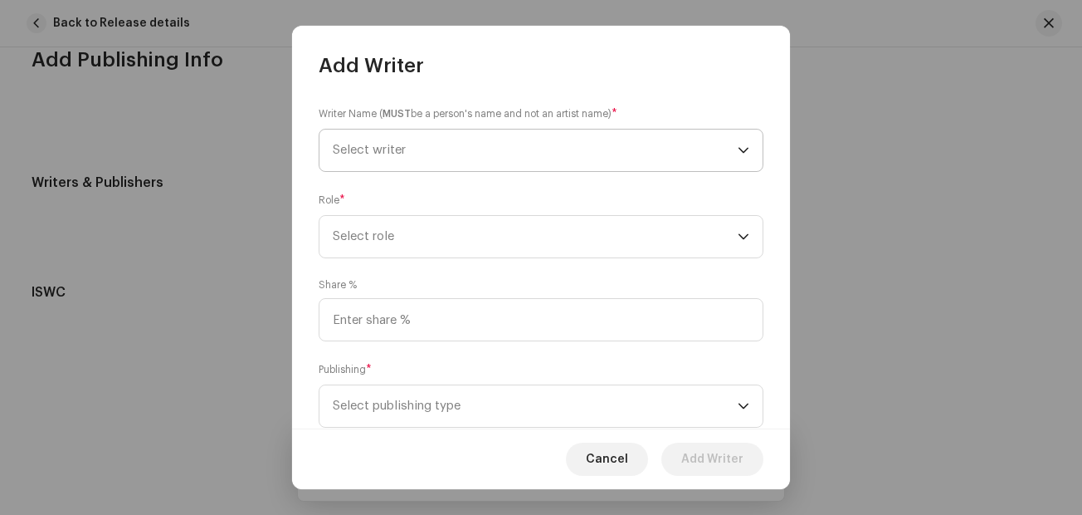
click at [480, 139] on span "Select writer" at bounding box center [535, 149] width 405 height 41
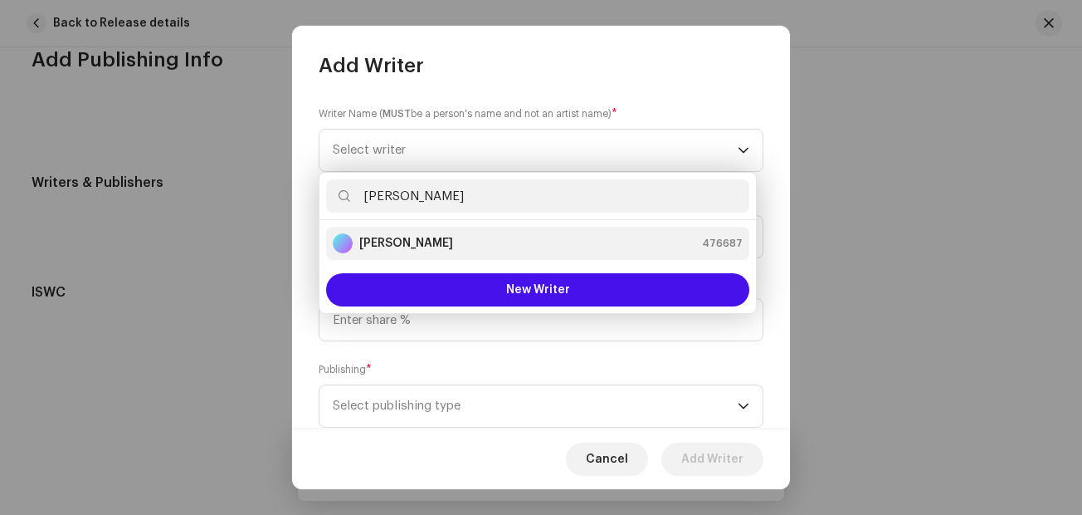
type input "[PERSON_NAME]"
click at [418, 228] on li "[PERSON_NAME] 476687" at bounding box center [537, 243] width 423 height 33
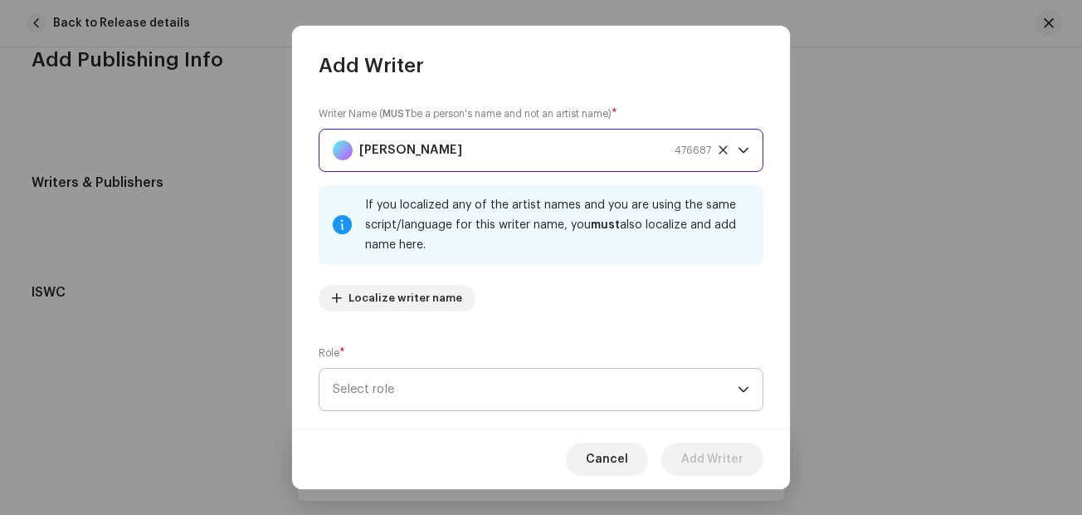
click at [558, 390] on span "Select role" at bounding box center [535, 388] width 405 height 41
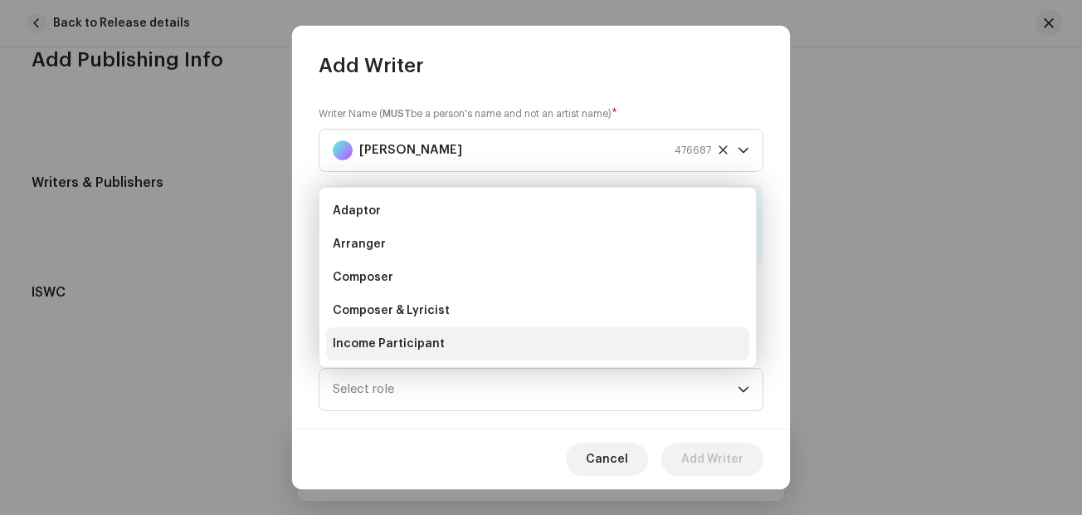
scroll to position [27, 0]
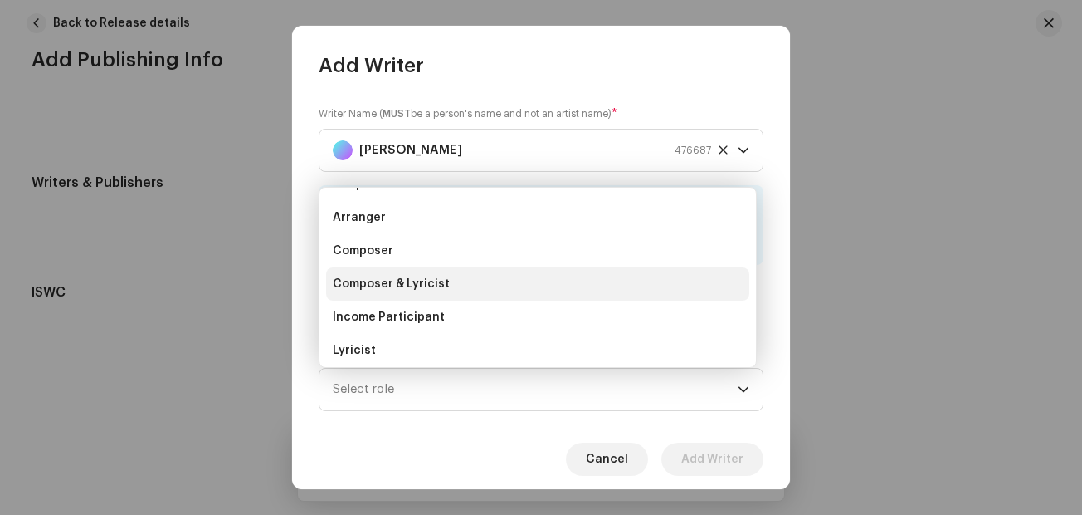
click at [429, 281] on span "Composer & Lyricist" at bounding box center [391, 284] width 117 height 17
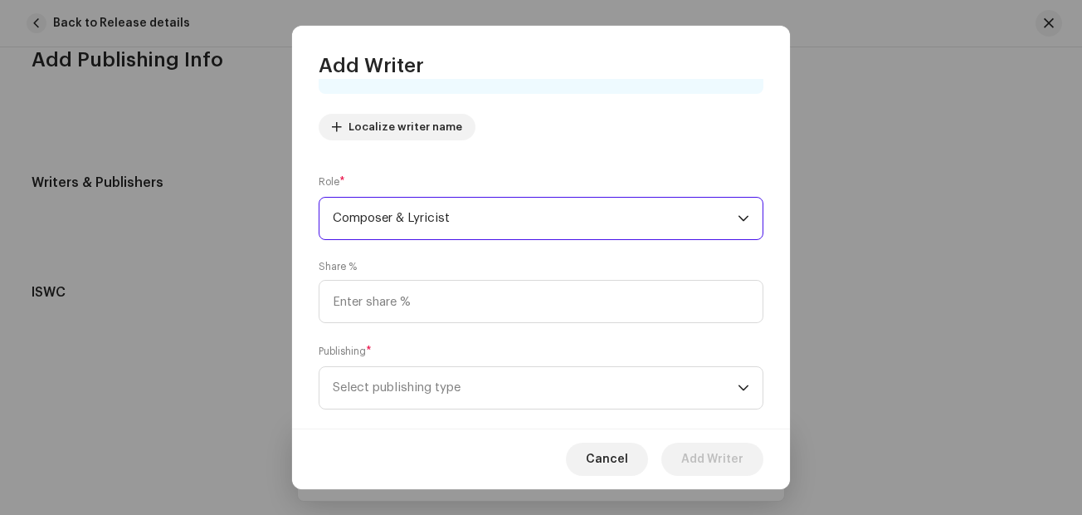
scroll to position [198, 0]
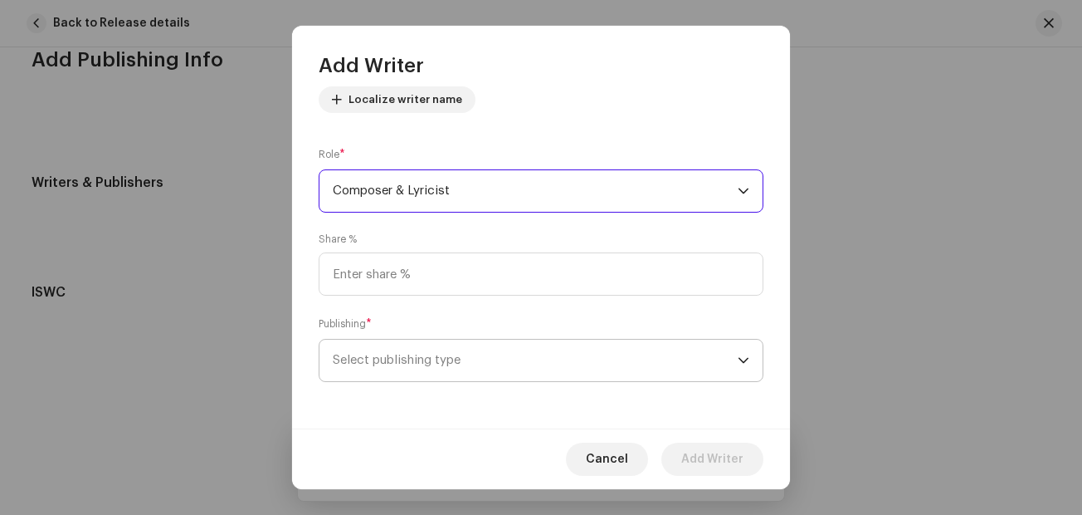
click at [555, 369] on span "Select publishing type" at bounding box center [535, 359] width 405 height 41
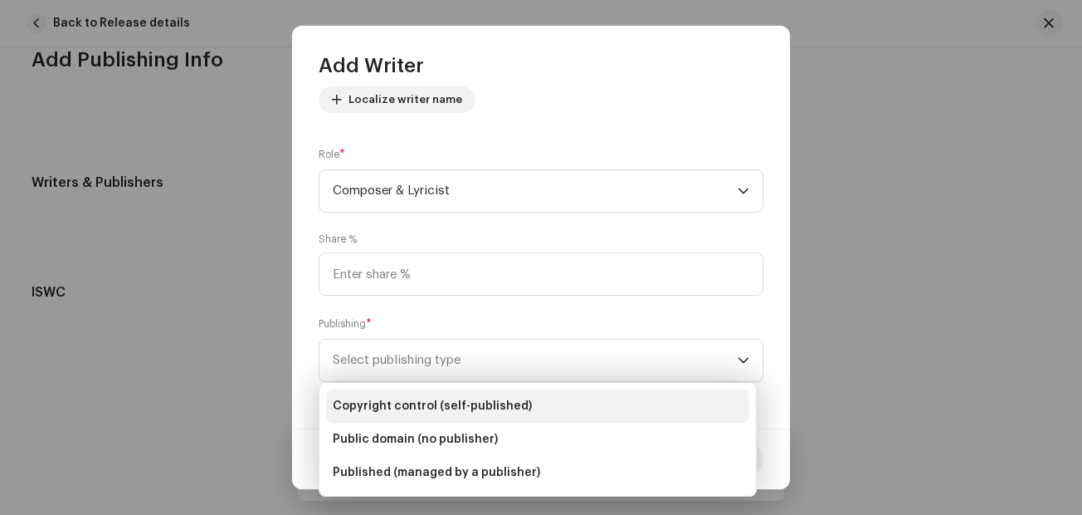
click at [430, 402] on span "Copyright control (self-published)" at bounding box center [432, 406] width 199 height 17
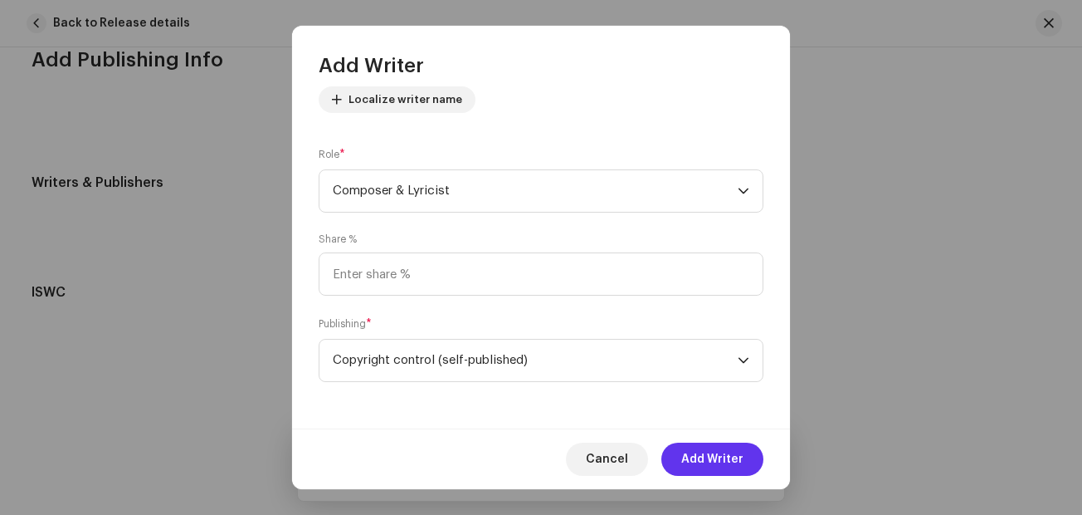
click at [721, 460] on span "Add Writer" at bounding box center [712, 458] width 62 height 33
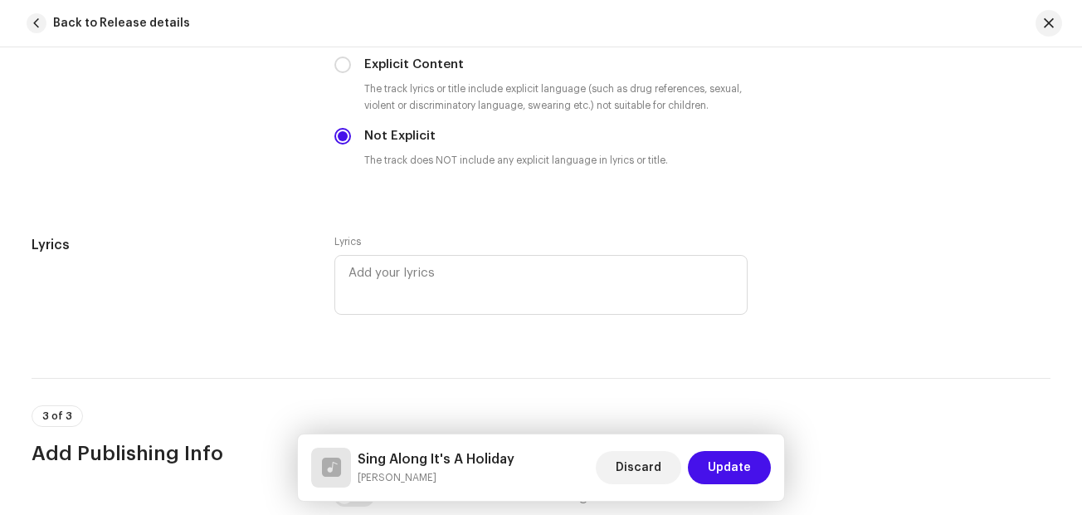
scroll to position [2877, 0]
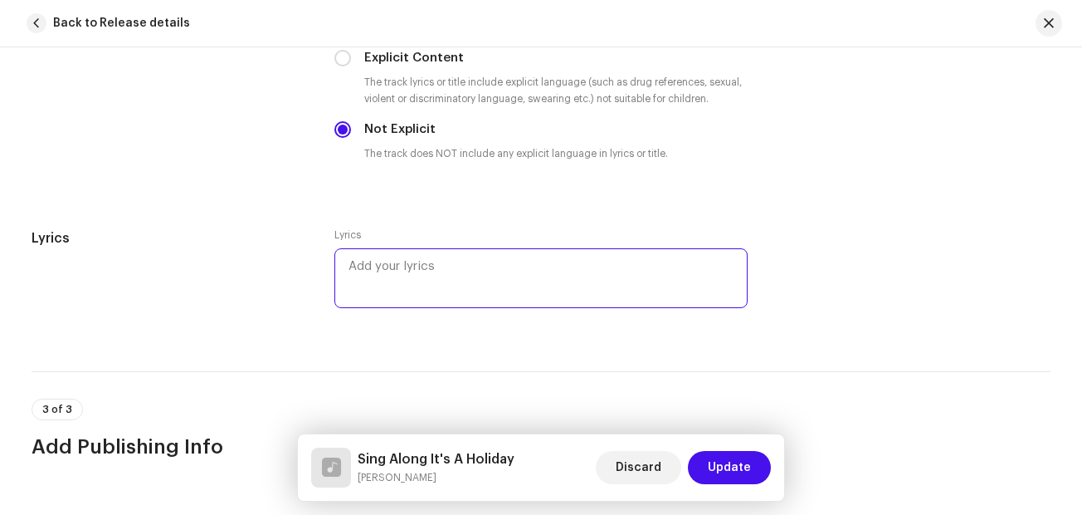
click at [407, 254] on textarea at bounding box center [540, 278] width 413 height 60
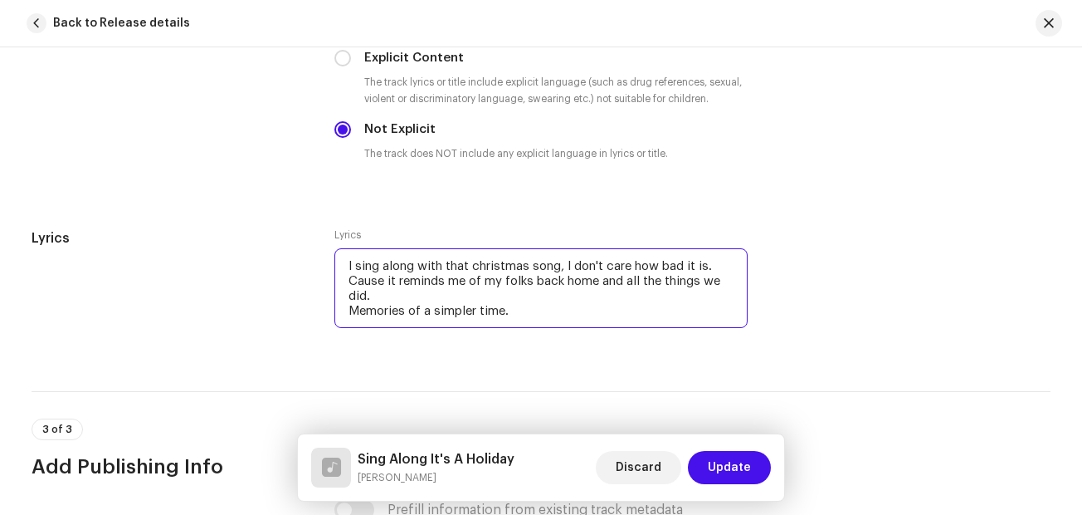
click at [505, 309] on textarea "I sing along with that christmas song, I don't care how bad it is. Cause it rem…" at bounding box center [540, 288] width 413 height 80
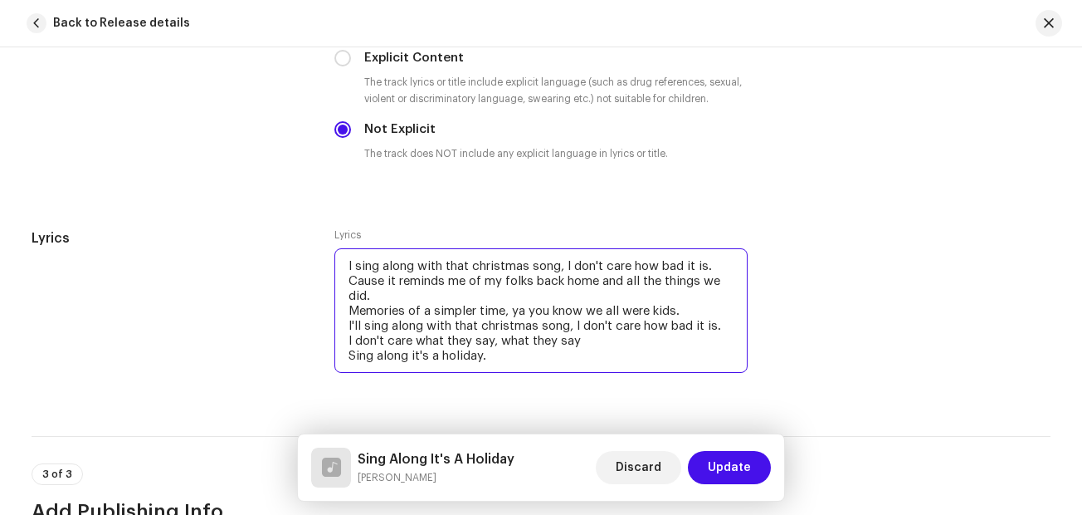
drag, startPoint x: 488, startPoint y: 351, endPoint x: 345, endPoint y: 344, distance: 142.9
click at [345, 344] on textarea "I sing along with that christmas song, I don't care how bad it is. Cause it rem…" at bounding box center [540, 310] width 413 height 124
click at [489, 359] on textarea "I sing along with that christmas song, I don't care how bad it is. Cause it rem…" at bounding box center [540, 310] width 413 height 124
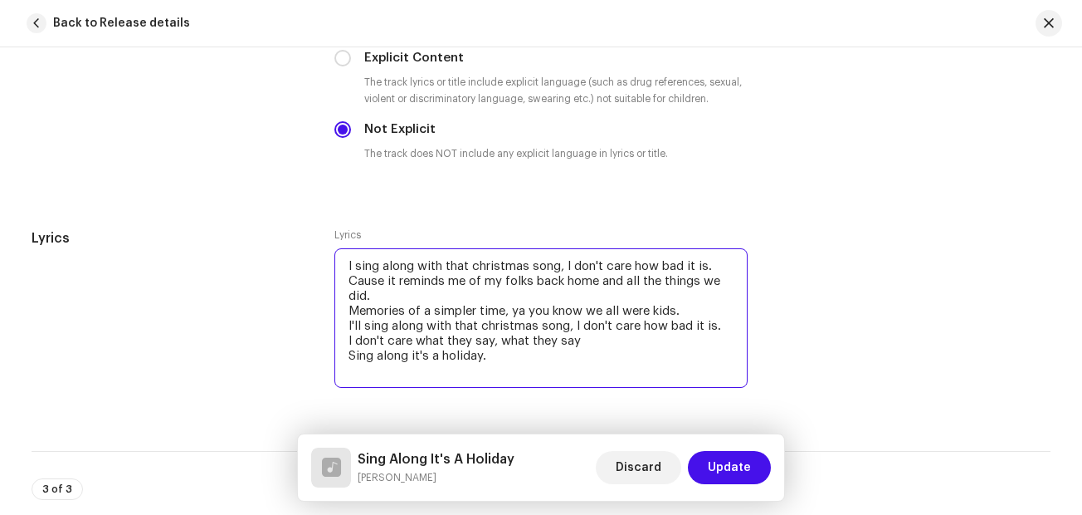
paste textarea "I don't care what they say, what they say Sing along it's a holiday."
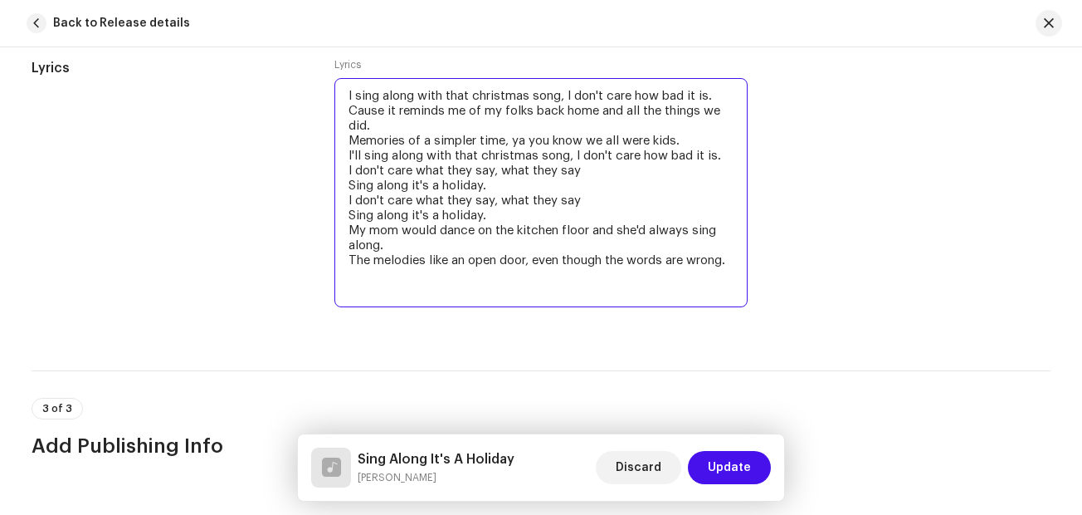
scroll to position [3055, 0]
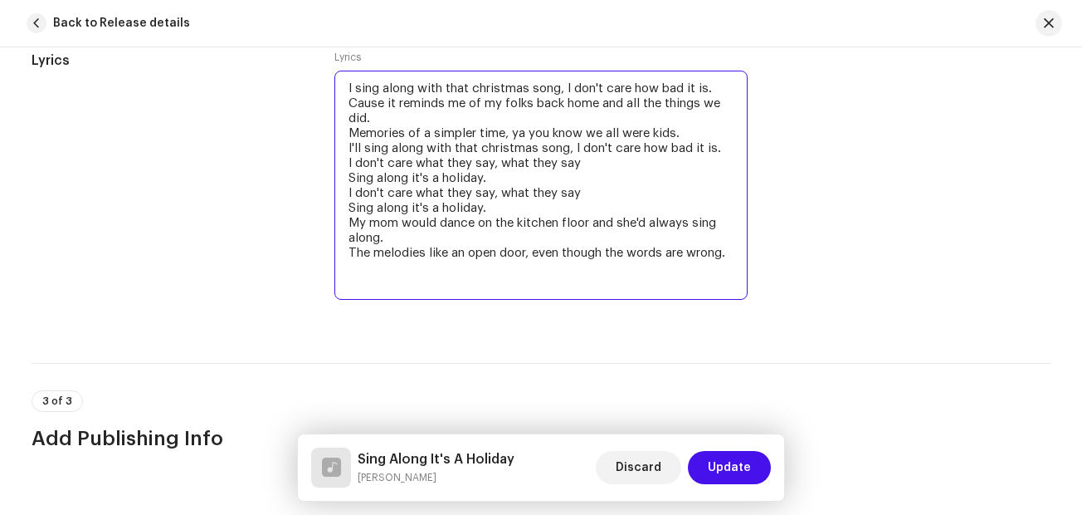
drag, startPoint x: 488, startPoint y: 206, endPoint x: 339, endPoint y: 168, distance: 154.2
click at [339, 168] on textarea "I sing along with that christmas song, I don't care how bad it is. Cause it rem…" at bounding box center [540, 185] width 413 height 229
click at [370, 284] on textarea "I sing along with that christmas song, I don't care how bad it is. Cause it rem…" at bounding box center [540, 185] width 413 height 229
paste textarea "I don't care what they say, what they say Sing along it's a holiday. I don't ca…"
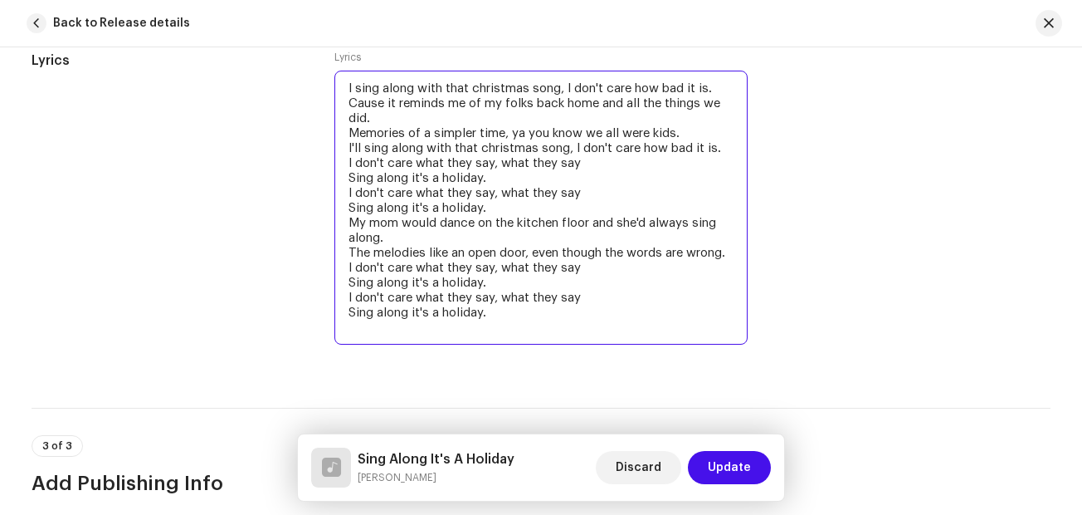
click at [349, 281] on textarea "I sing along with that christmas song, I don't care how bad it is. Cause it rem…" at bounding box center [540, 208] width 413 height 274
click at [350, 303] on textarea "I sing along with that christmas song, I don't care how bad it is. Cause it rem…" at bounding box center [540, 208] width 413 height 274
click at [349, 309] on textarea "I sing along with that christmas song, I don't care how bad it is. Cause it rem…" at bounding box center [540, 208] width 413 height 274
click at [496, 323] on textarea "I sing along with that christmas song, I don't care how bad it is. Cause it rem…" at bounding box center [540, 208] width 413 height 274
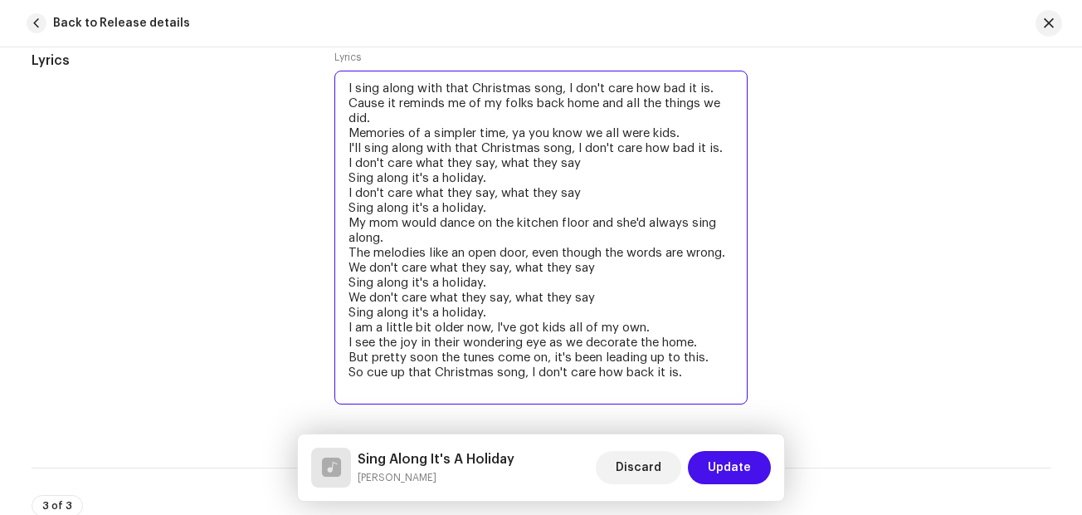
drag, startPoint x: 485, startPoint y: 209, endPoint x: 333, endPoint y: 167, distance: 157.7
click at [334, 167] on textarea "I sing along with that Christmas song, I don't care how bad it is. Cause it rem…" at bounding box center [540, 238] width 413 height 334
click at [687, 385] on textarea "I sing along with that Christmas song, I don't care how bad it is. Cause it rem…" at bounding box center [540, 238] width 413 height 334
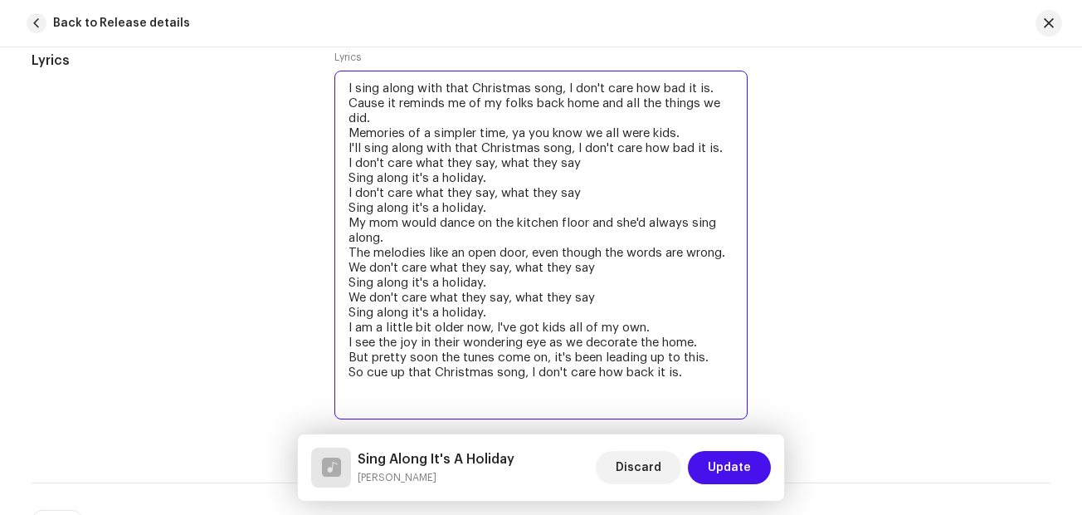
paste textarea "I don't care what they say, what they say Sing along it's a holiday. I don't ca…"
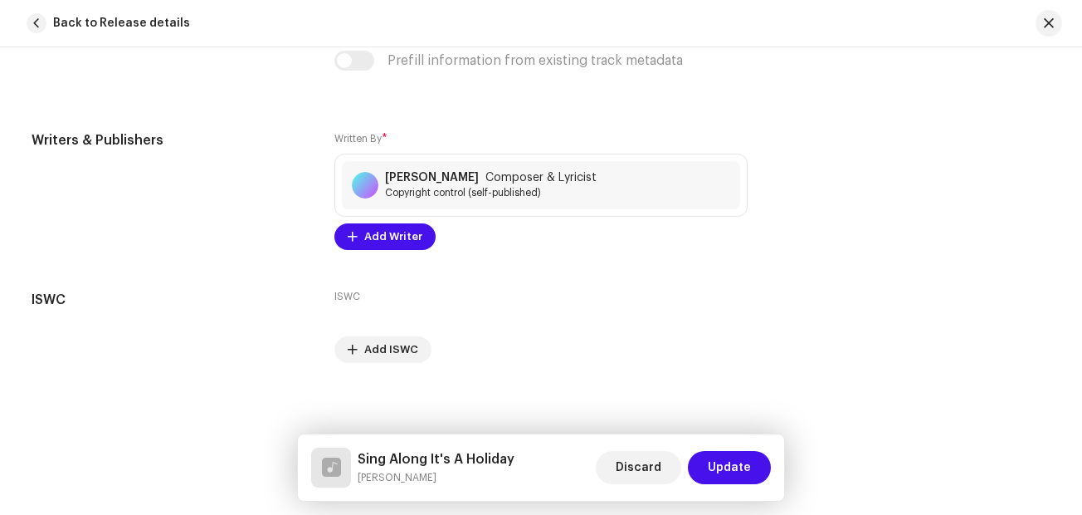
scroll to position [3648, 0]
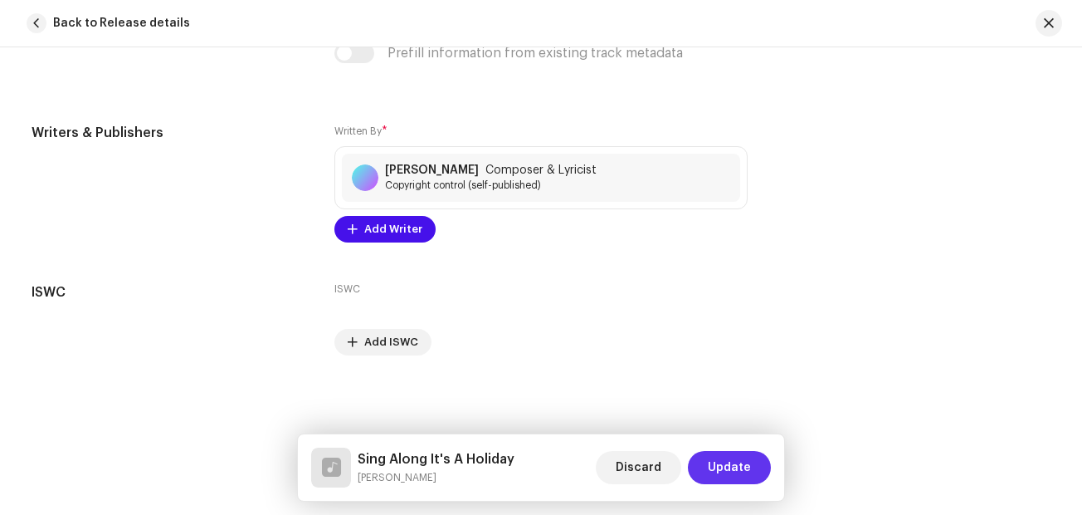
type textarea "I sing along with that Christmas song, I don't care how bad it is. Cause it rem…"
click at [754, 467] on button "Update" at bounding box center [729, 467] width 83 height 33
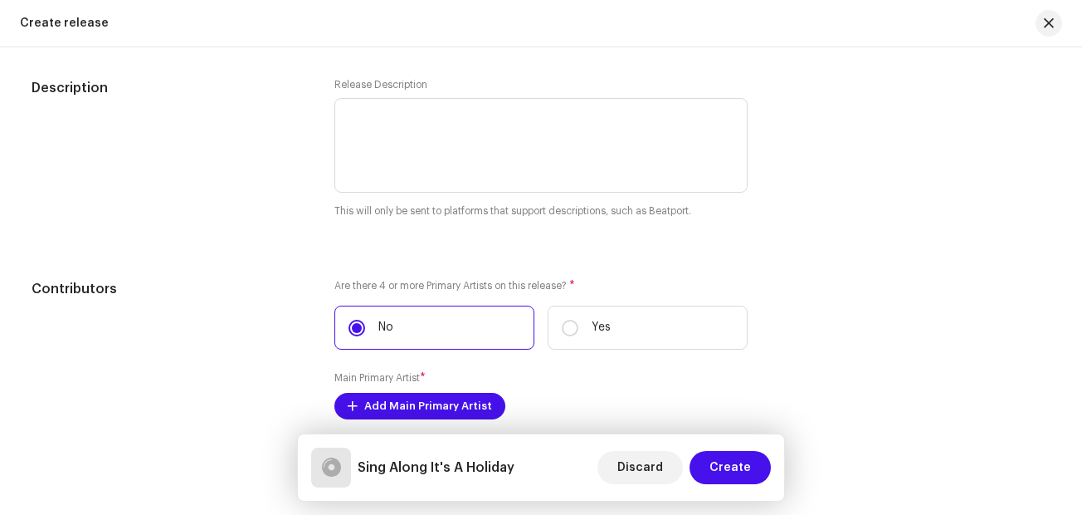
scroll to position [1632, 0]
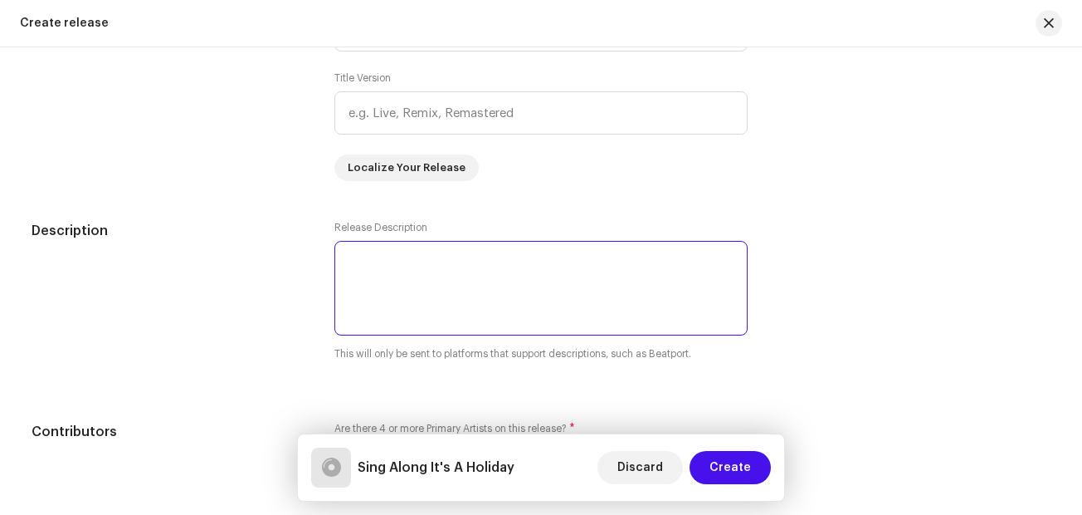
click at [461, 260] on textarea at bounding box center [540, 288] width 413 height 95
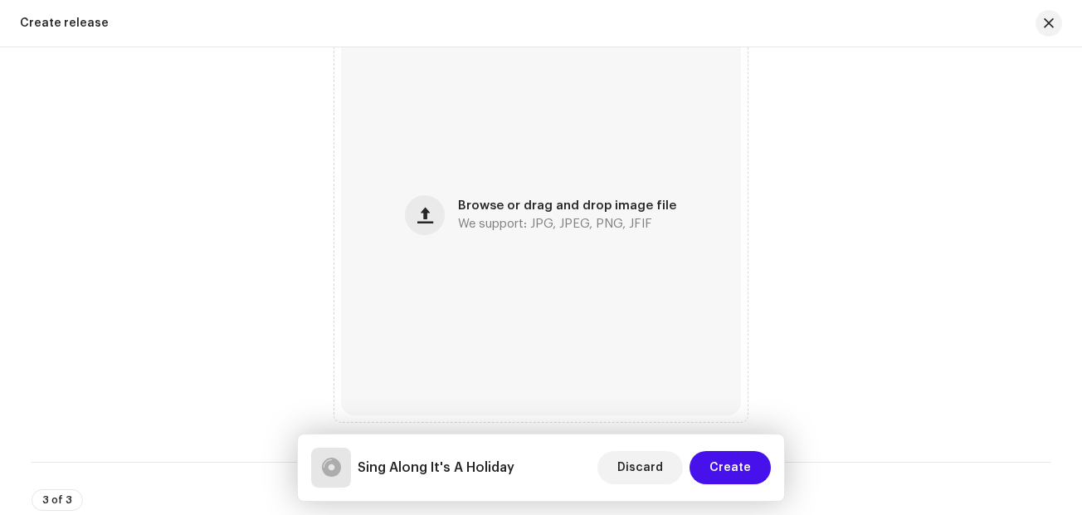
scroll to position [697, 0]
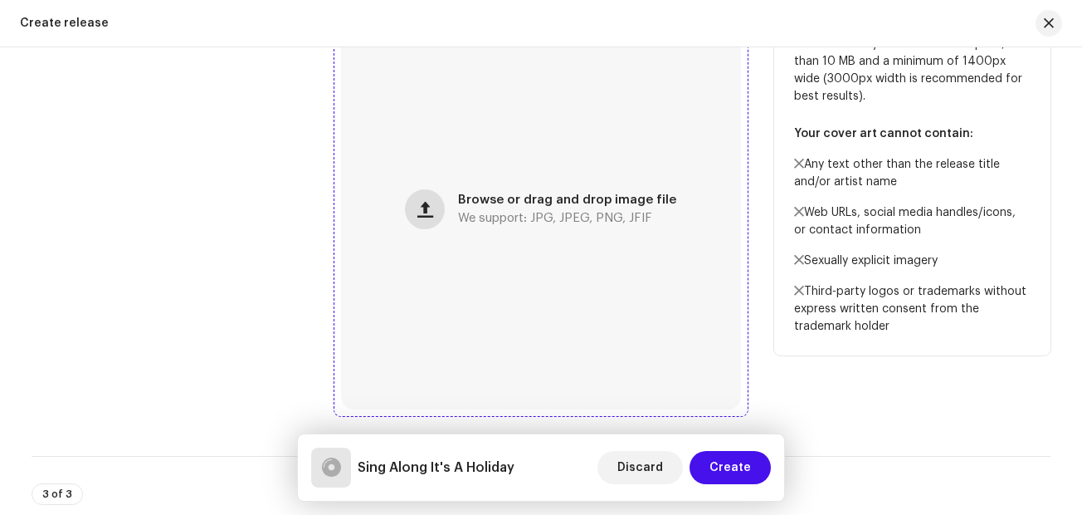
type textarea "A fun modern song about the joy of the holidays and how it evokes freedom to si…"
click at [426, 205] on span "button" at bounding box center [425, 209] width 16 height 13
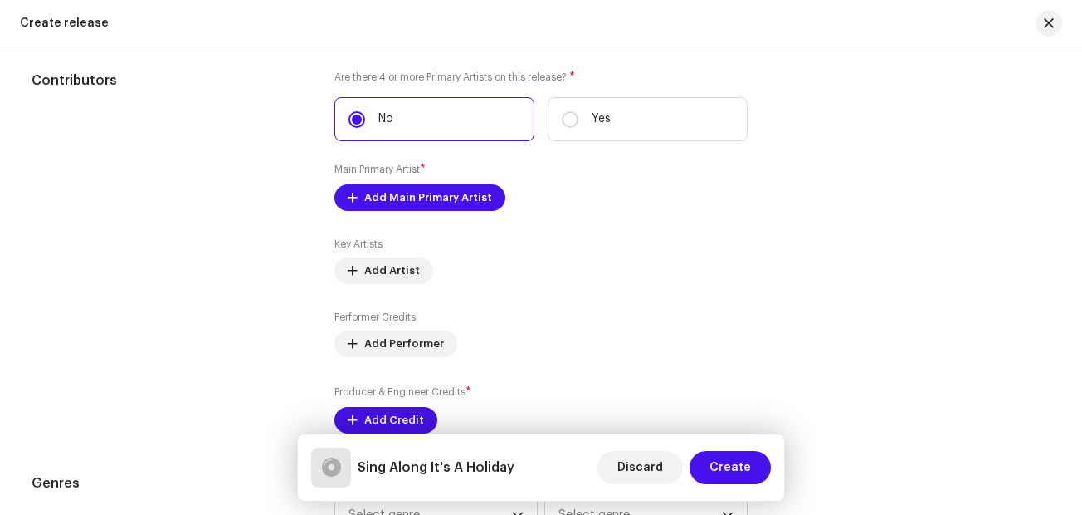
scroll to position [1984, 0]
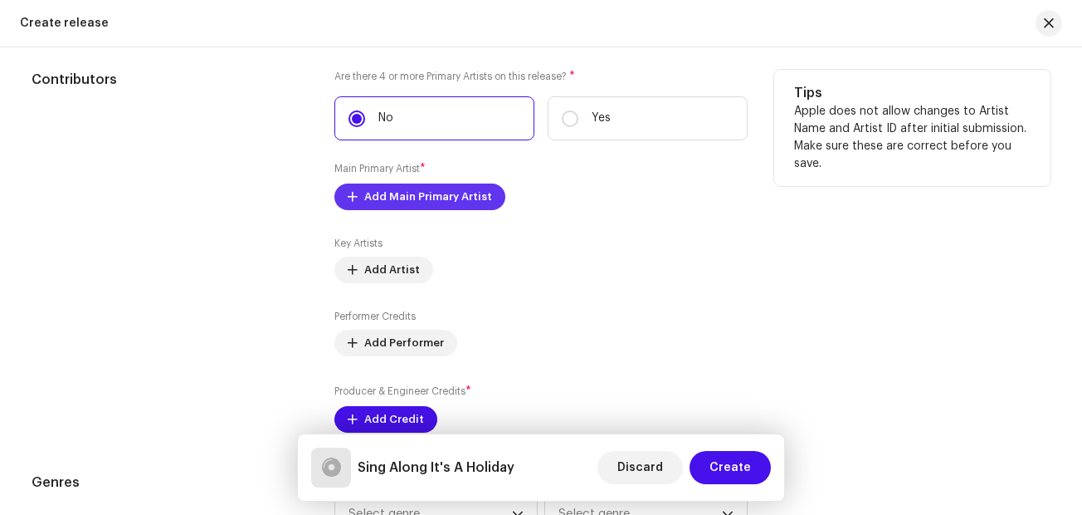
click at [414, 192] on span "Add Main Primary Artist" at bounding box center [428, 196] width 128 height 33
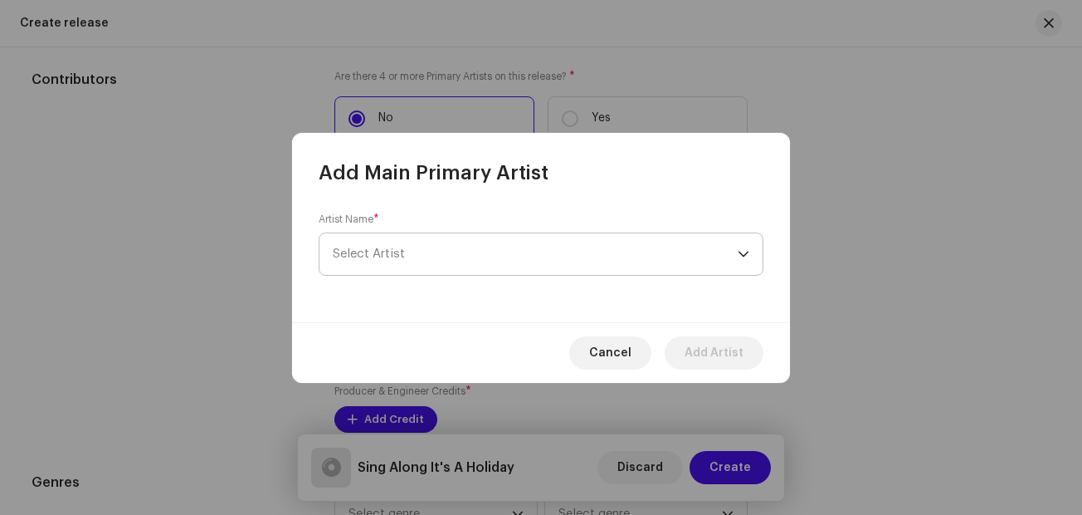
click at [424, 246] on span "Select Artist" at bounding box center [535, 253] width 405 height 41
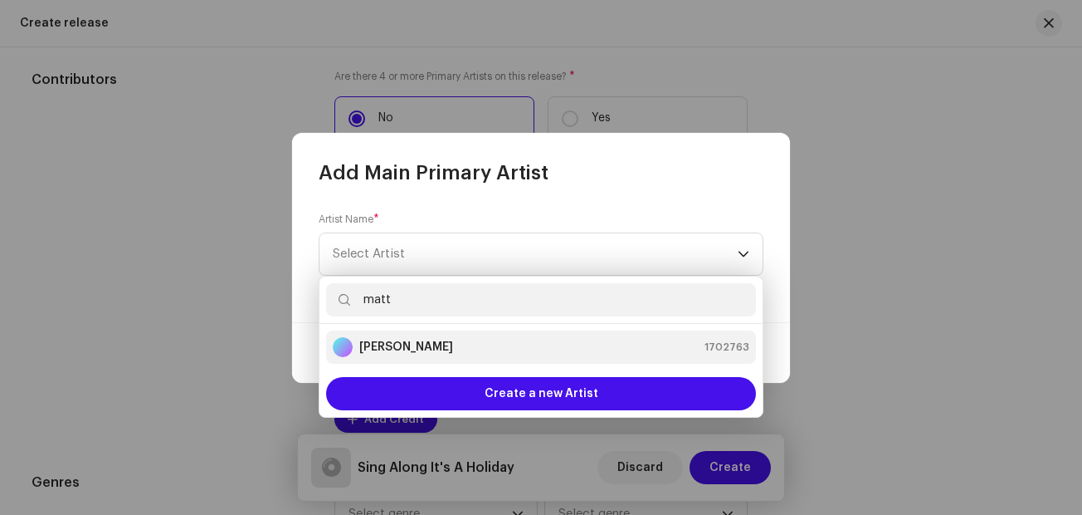
type input "matt"
click at [417, 349] on div "[PERSON_NAME] 1702763" at bounding box center [541, 347] width 417 height 20
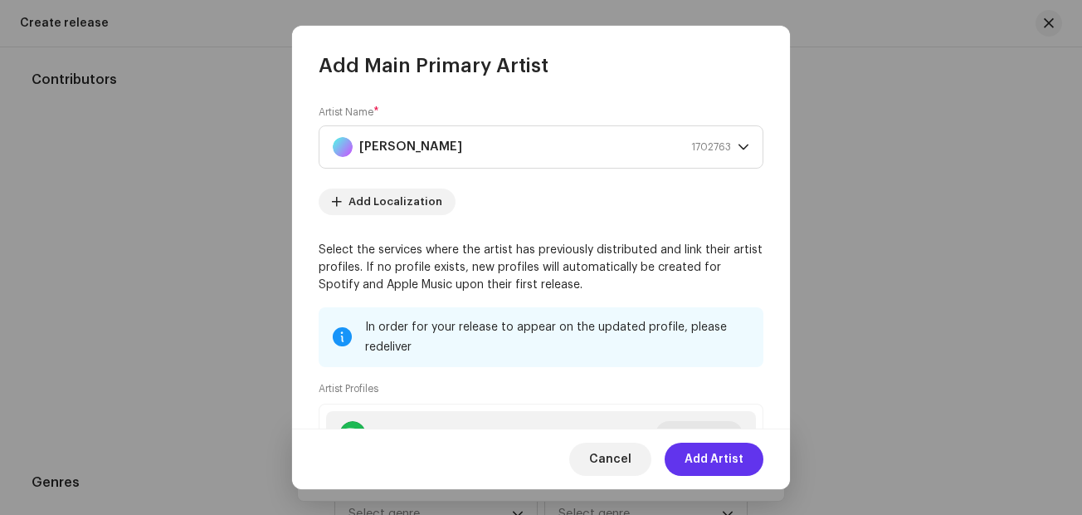
click at [704, 452] on span "Add Artist" at bounding box center [714, 458] width 59 height 33
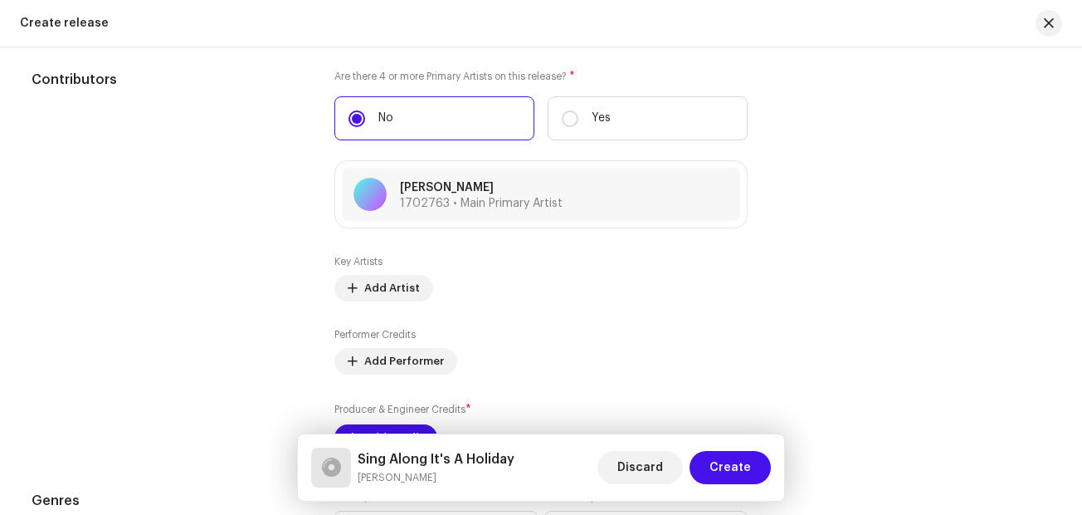
drag, startPoint x: 1075, startPoint y: 358, endPoint x: 1076, endPoint y: 375, distance: 17.4
click at [1076, 375] on div "Create a new release We’ll guide you through everything — from track selection …" at bounding box center [541, 280] width 1082 height 467
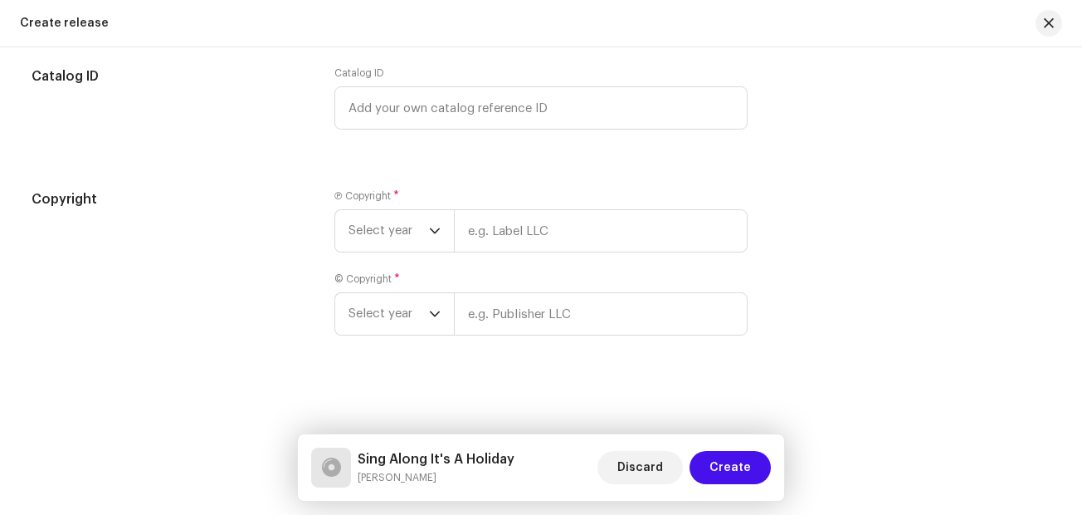
scroll to position [2836, 0]
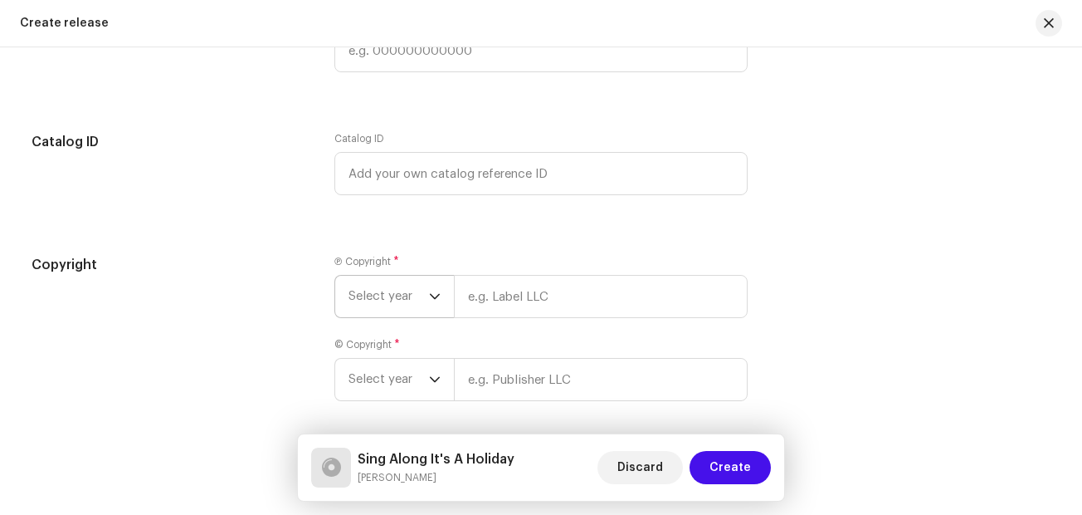
click at [389, 295] on span "Select year" at bounding box center [389, 296] width 81 height 41
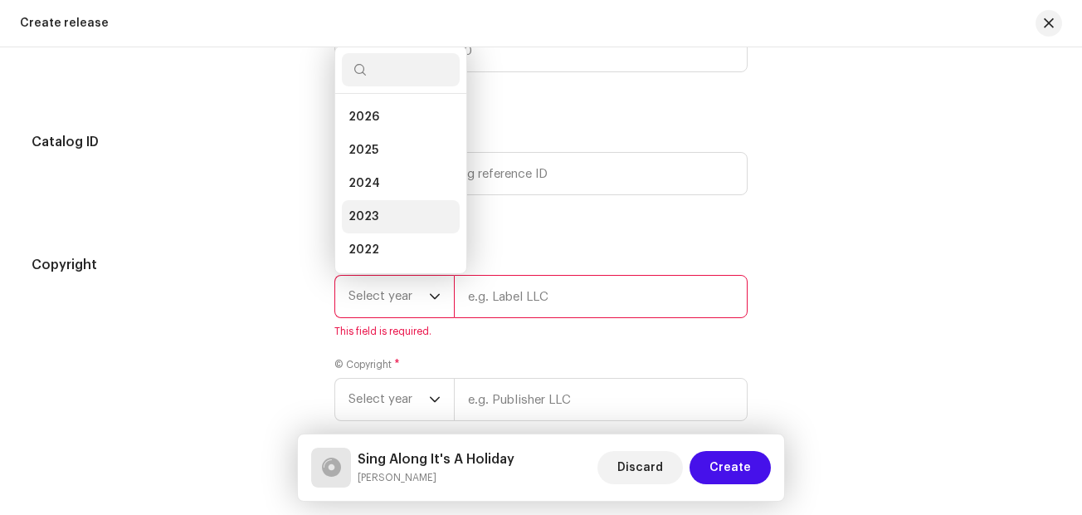
scroll to position [27, 0]
click at [373, 125] on span "2025" at bounding box center [364, 123] width 30 height 17
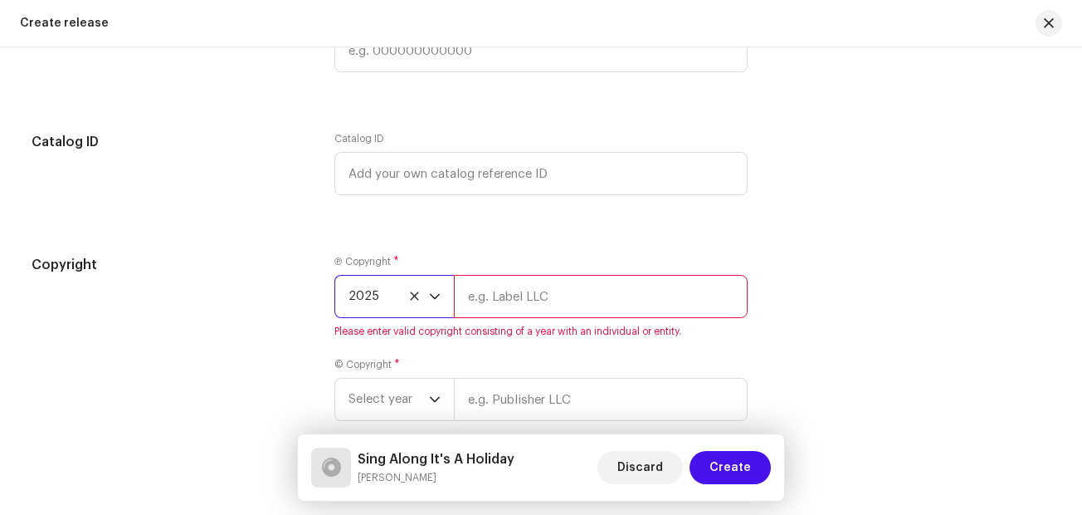
click at [514, 298] on input "text" at bounding box center [601, 296] width 294 height 43
type input "[PERSON_NAME]"
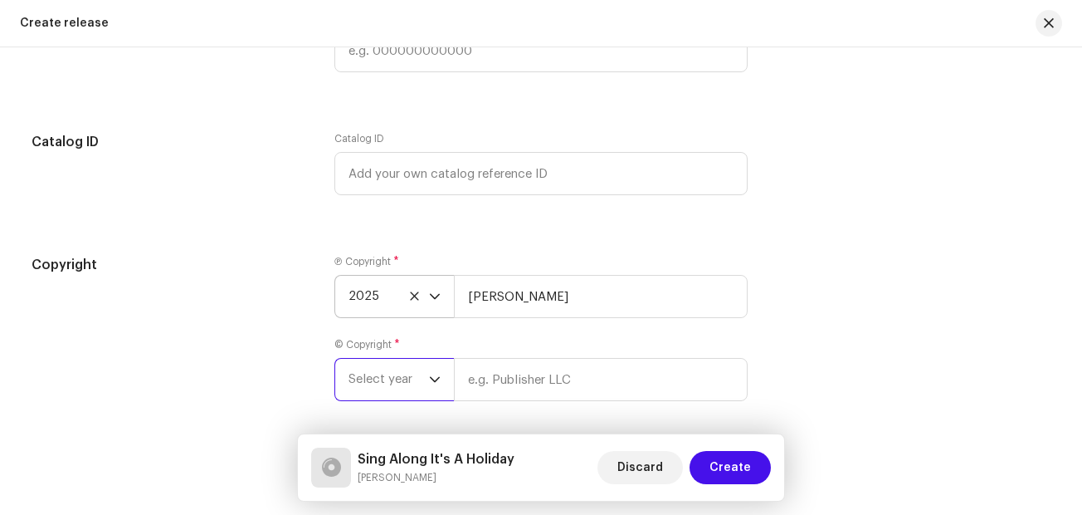
click at [393, 383] on span "Select year" at bounding box center [389, 379] width 81 height 41
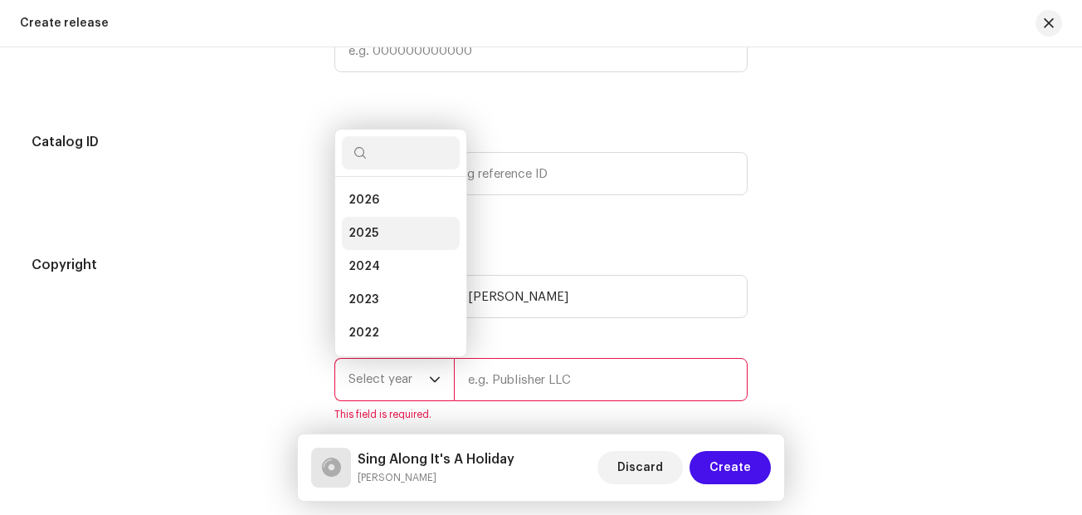
click at [382, 229] on li "2025" at bounding box center [401, 233] width 118 height 33
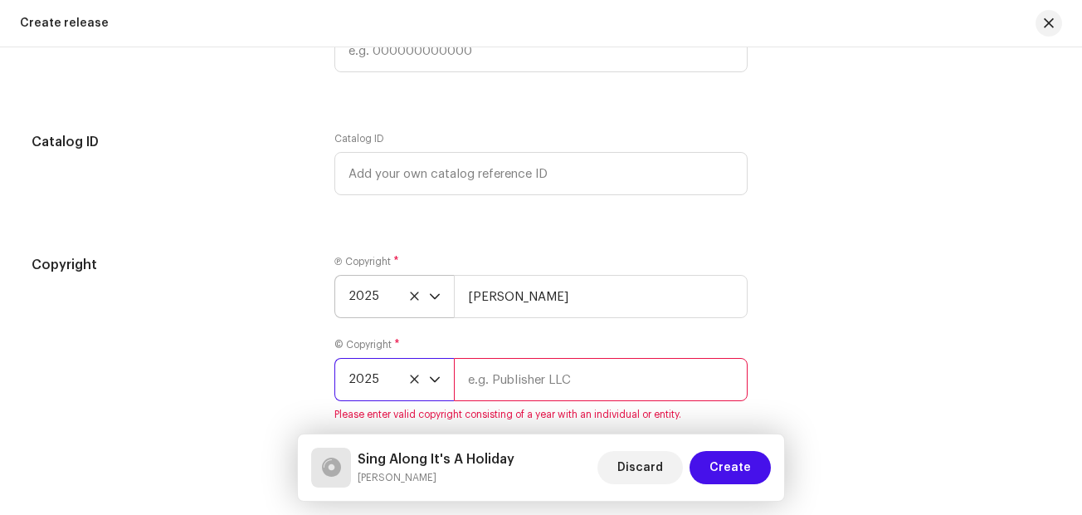
click at [497, 383] on input "text" at bounding box center [601, 379] width 294 height 43
type input "[PERSON_NAME]"
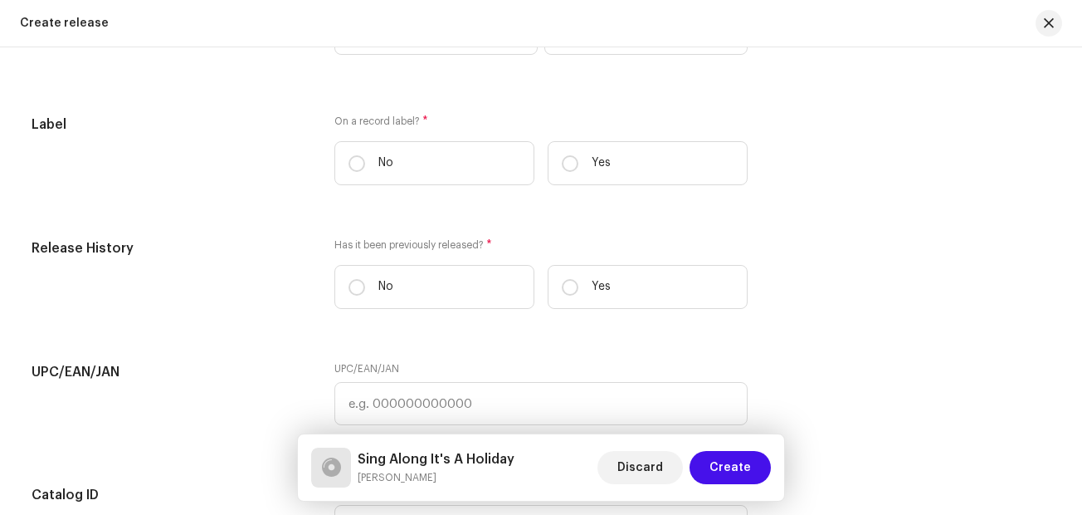
scroll to position [2435, 0]
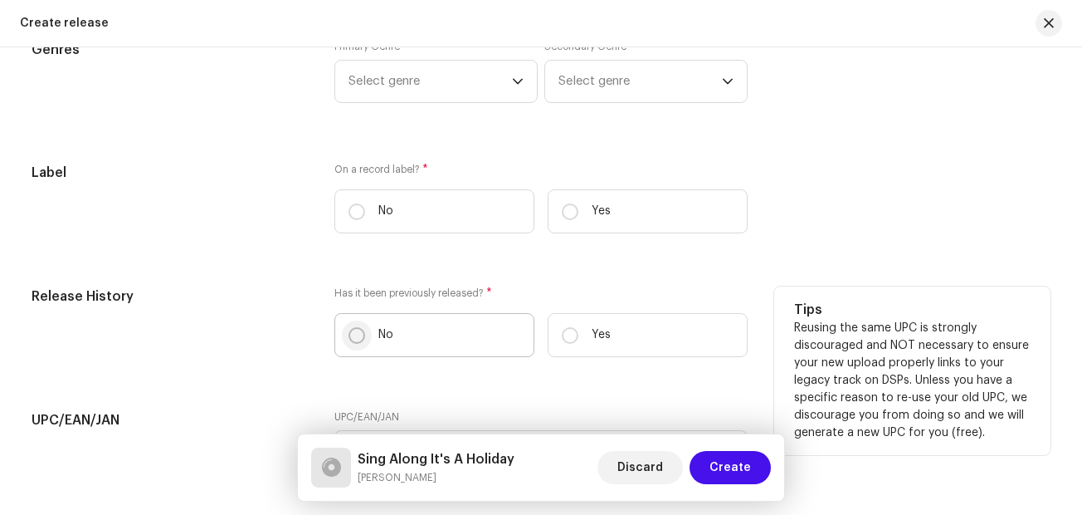
click at [354, 334] on input "No" at bounding box center [357, 335] width 17 height 17
radio input "true"
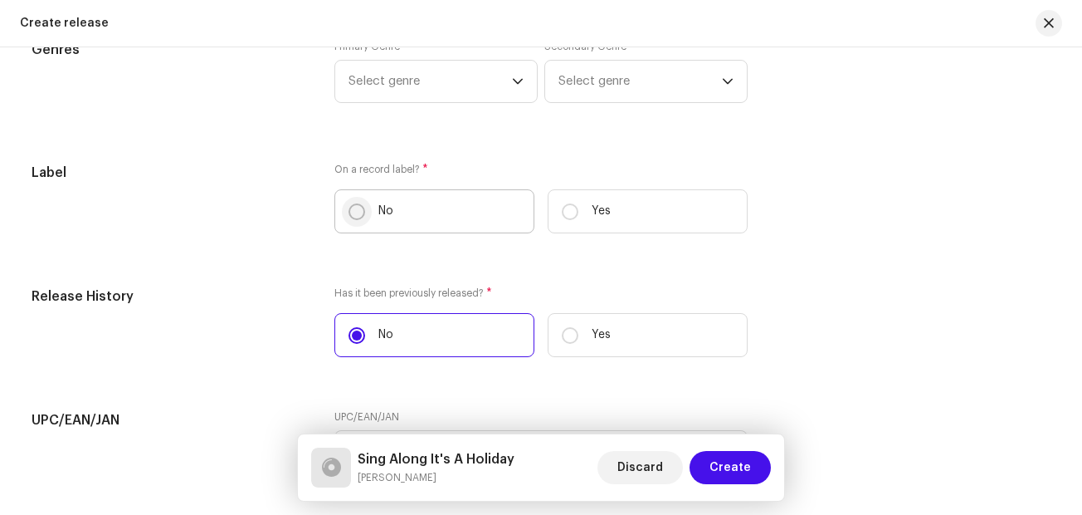
click at [357, 217] on input "No" at bounding box center [357, 211] width 17 height 17
radio input "true"
click at [500, 85] on span "Select genre" at bounding box center [430, 81] width 163 height 41
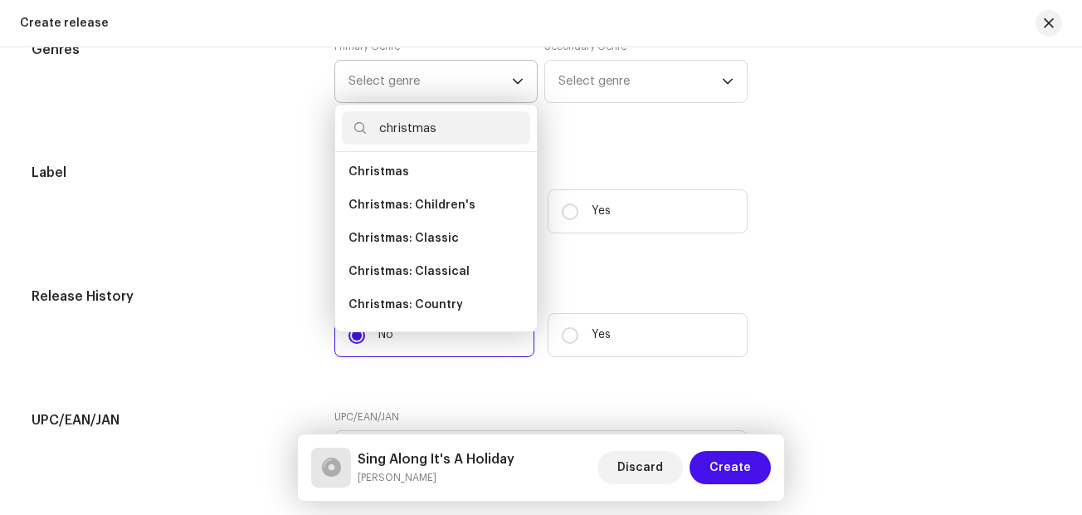
scroll to position [27, 0]
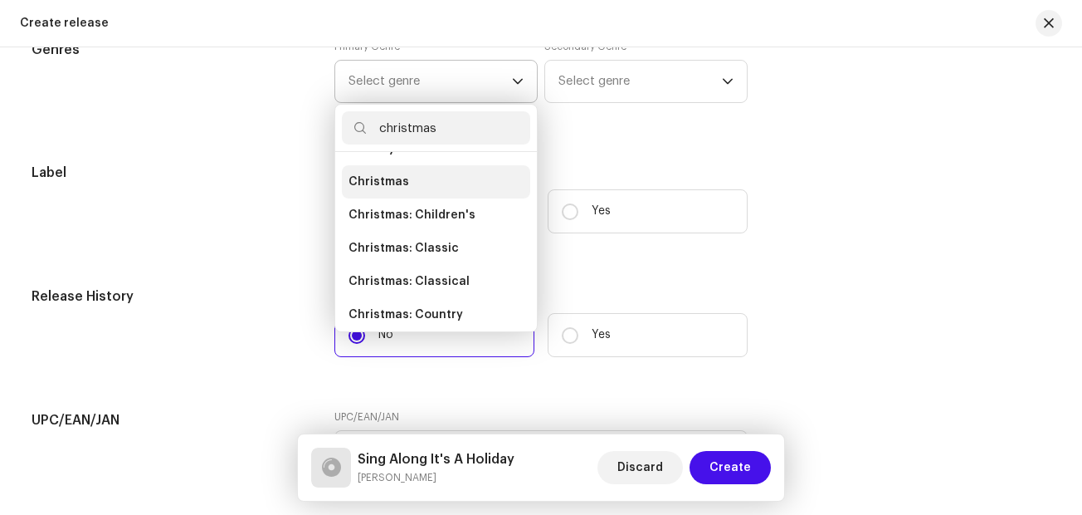
type input "christmas"
click at [388, 177] on span "Christmas" at bounding box center [379, 181] width 61 height 17
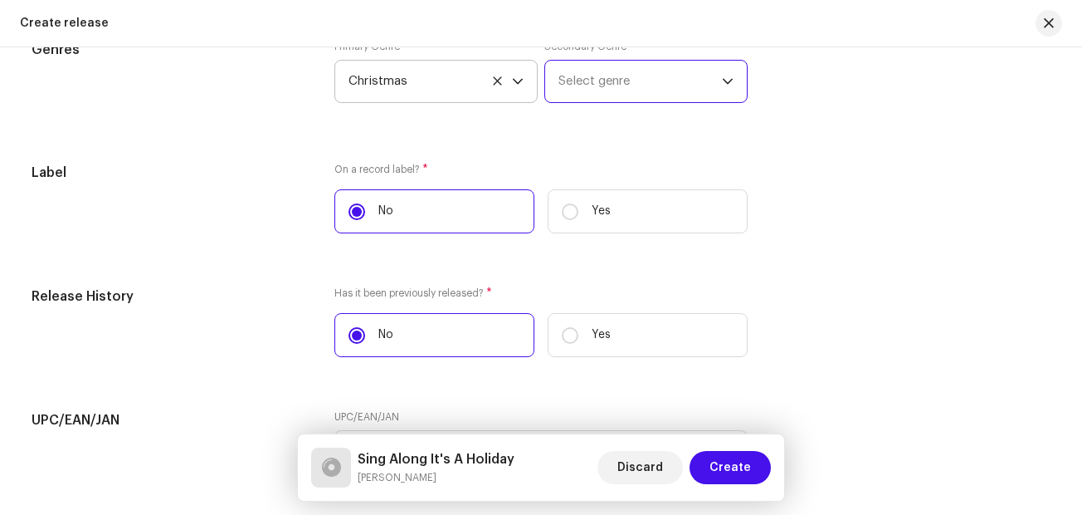
click at [599, 81] on span "Select genre" at bounding box center [640, 81] width 163 height 41
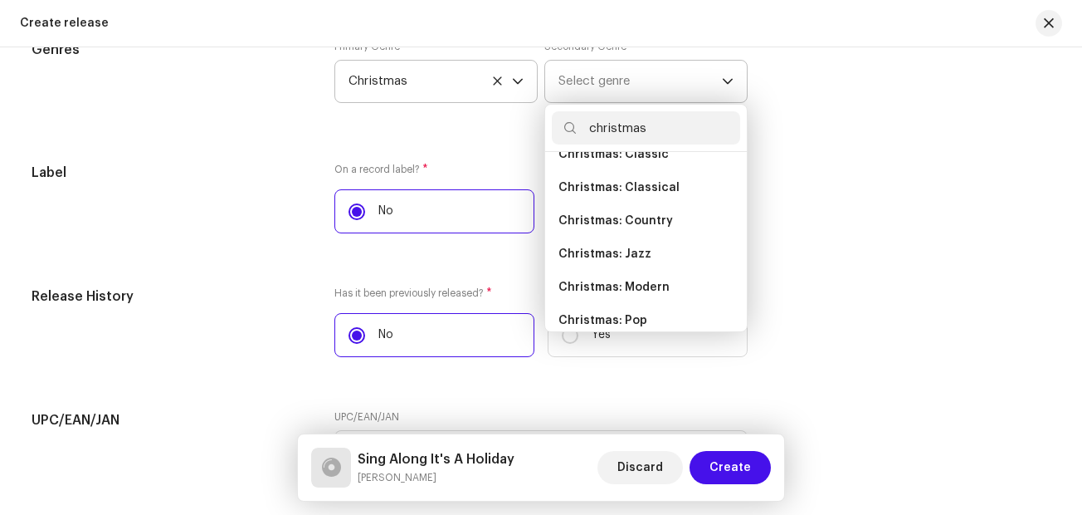
scroll to position [135, 0]
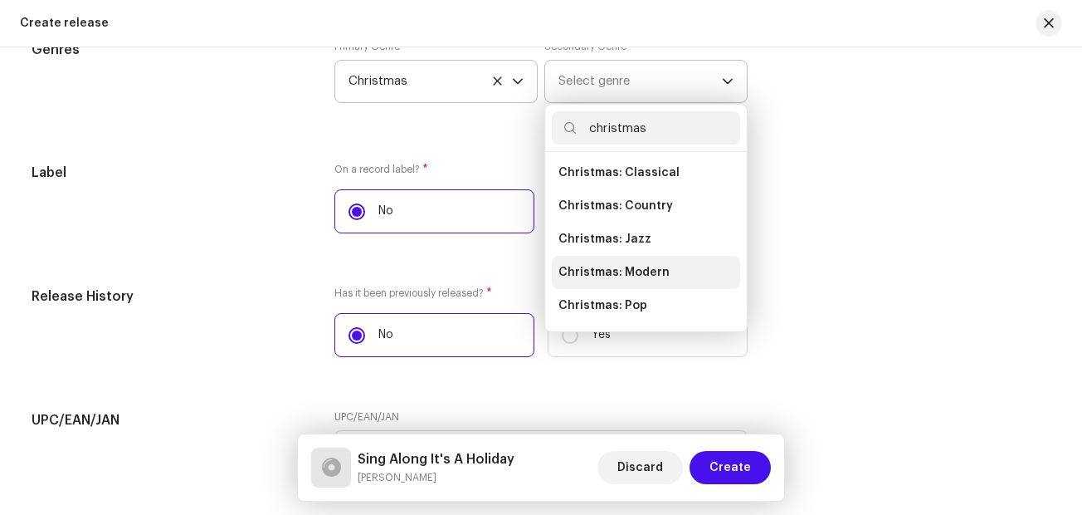
type input "christmas"
click at [661, 269] on li "Christmas: Modern" at bounding box center [646, 272] width 188 height 33
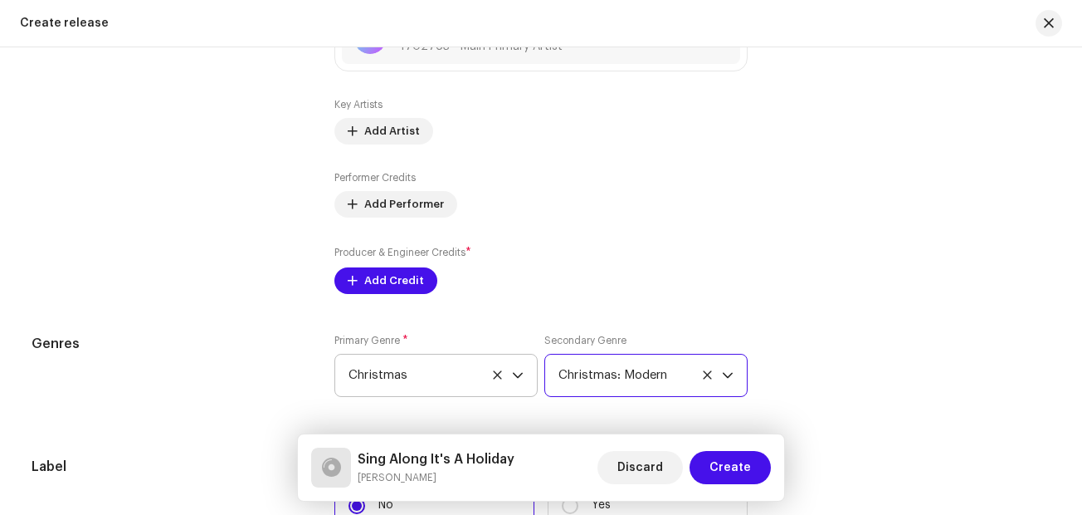
scroll to position [2130, 0]
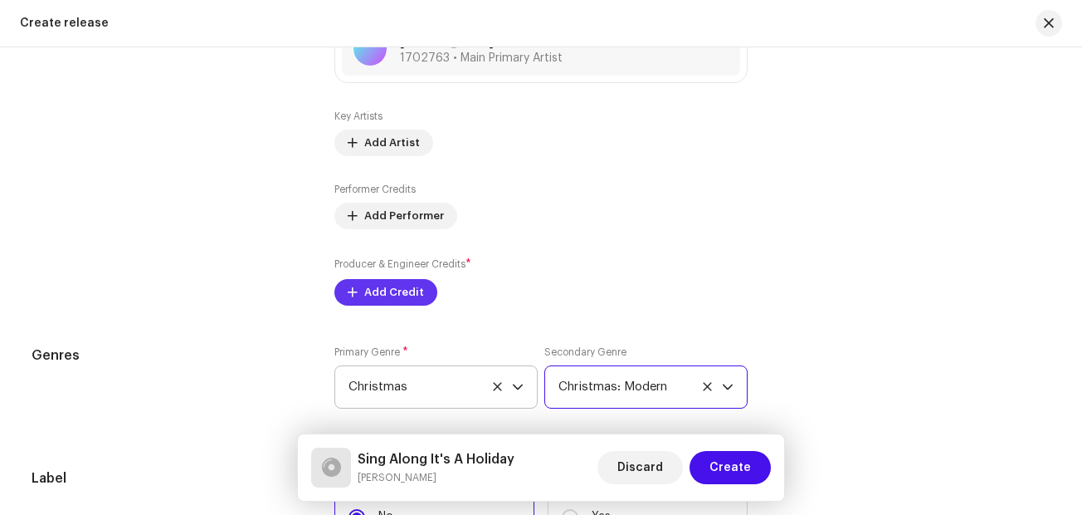
click at [393, 289] on span "Add Credit" at bounding box center [394, 292] width 60 height 33
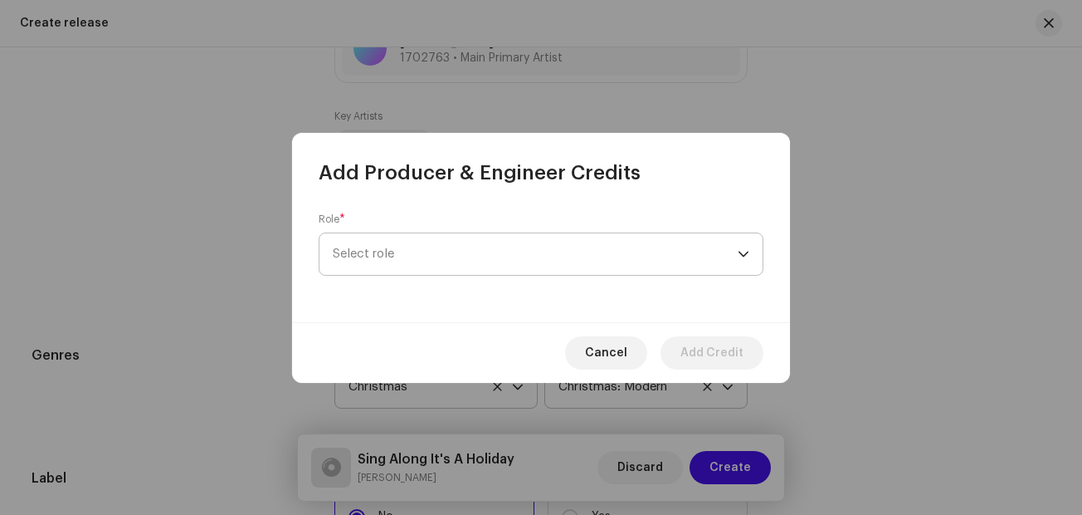
click at [428, 266] on span "Select role" at bounding box center [535, 253] width 405 height 41
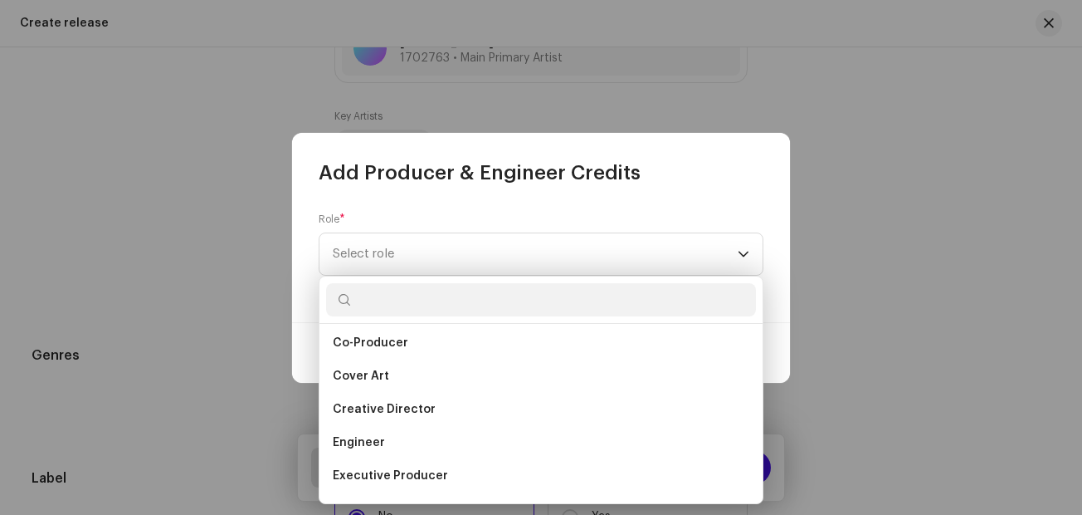
scroll to position [279, 0]
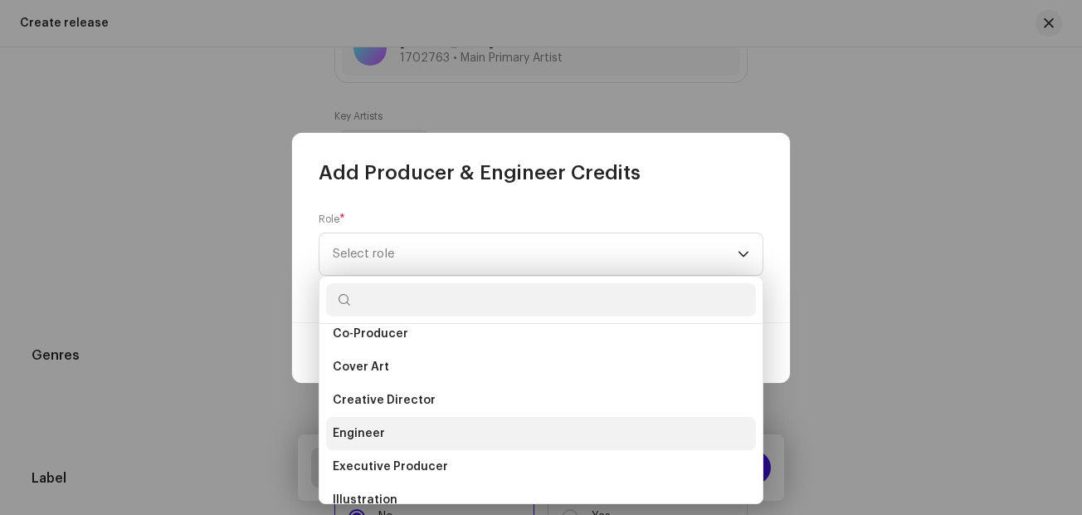
click at [345, 434] on span "Engineer" at bounding box center [359, 433] width 52 height 17
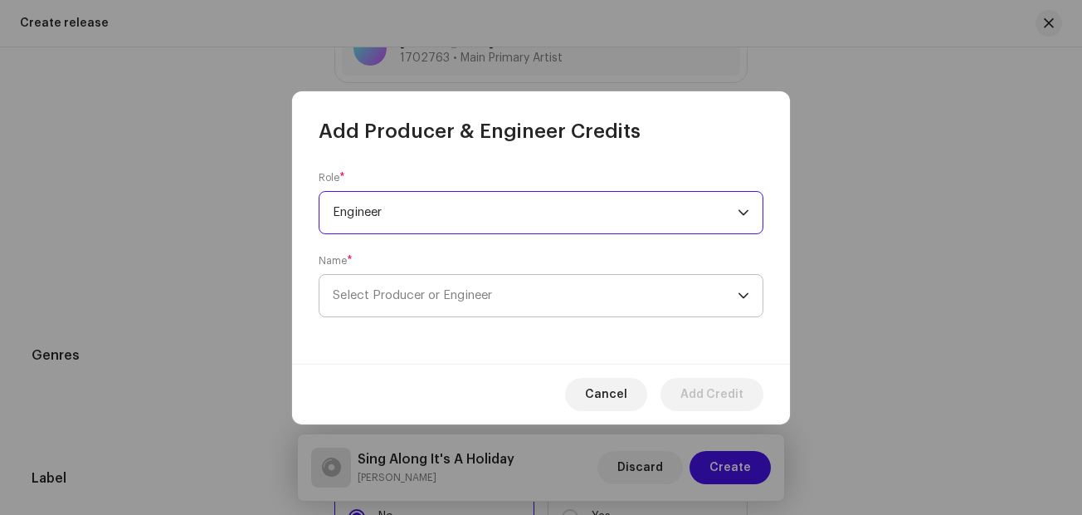
click at [432, 300] on span "Select Producer or Engineer" at bounding box center [412, 295] width 159 height 12
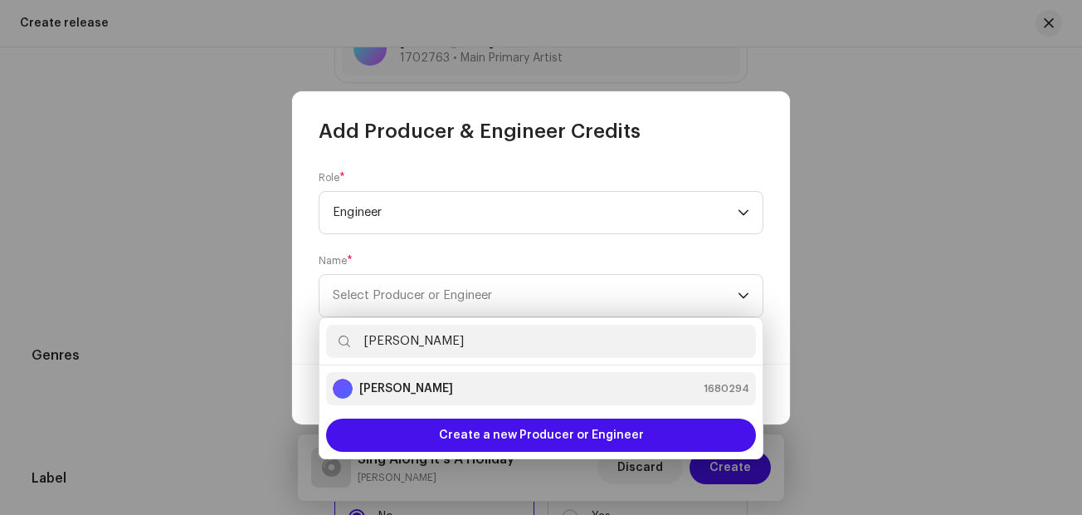
type input "[PERSON_NAME]"
click at [418, 387] on strong "[PERSON_NAME]" at bounding box center [406, 388] width 94 height 17
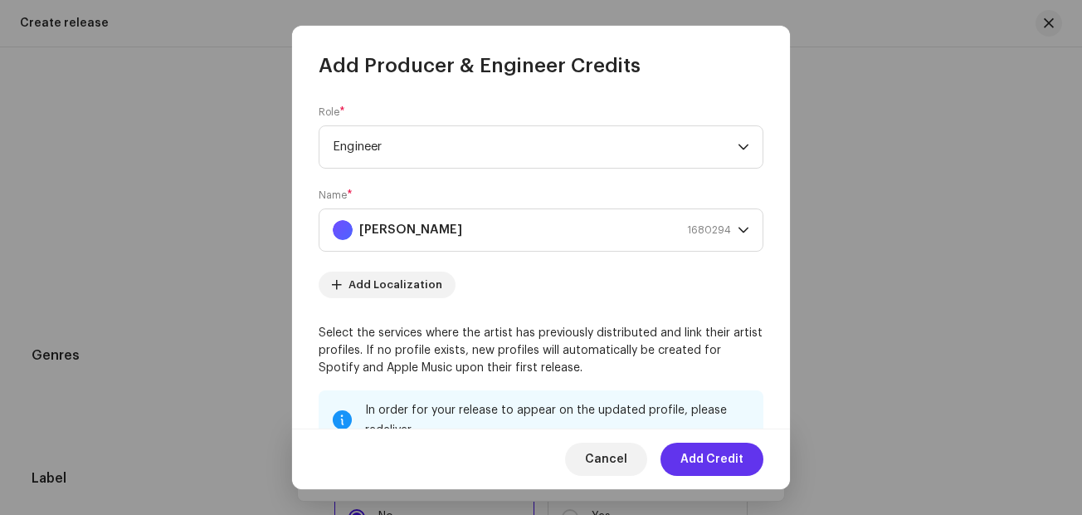
click at [716, 458] on span "Add Credit" at bounding box center [712, 458] width 63 height 33
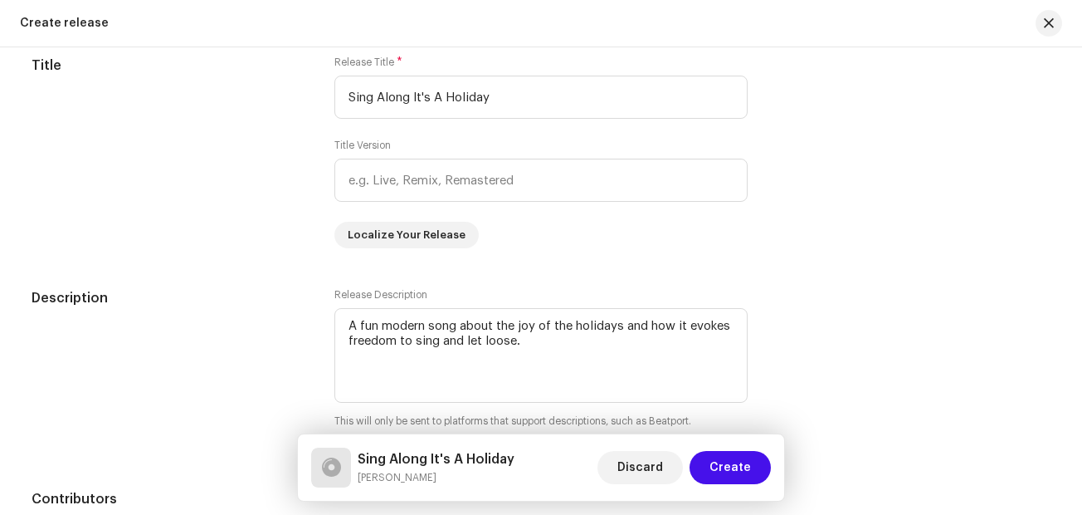
scroll to position [1571, 0]
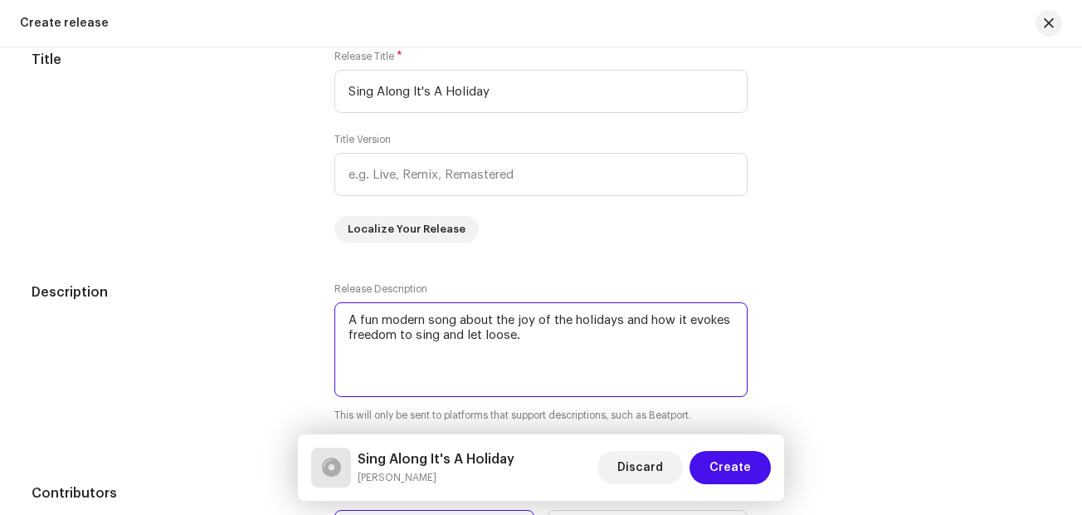
click at [556, 335] on textarea at bounding box center [540, 349] width 413 height 95
type textarea "A fun modern song about the joy of the holidays and how it evokes freedom to si…"
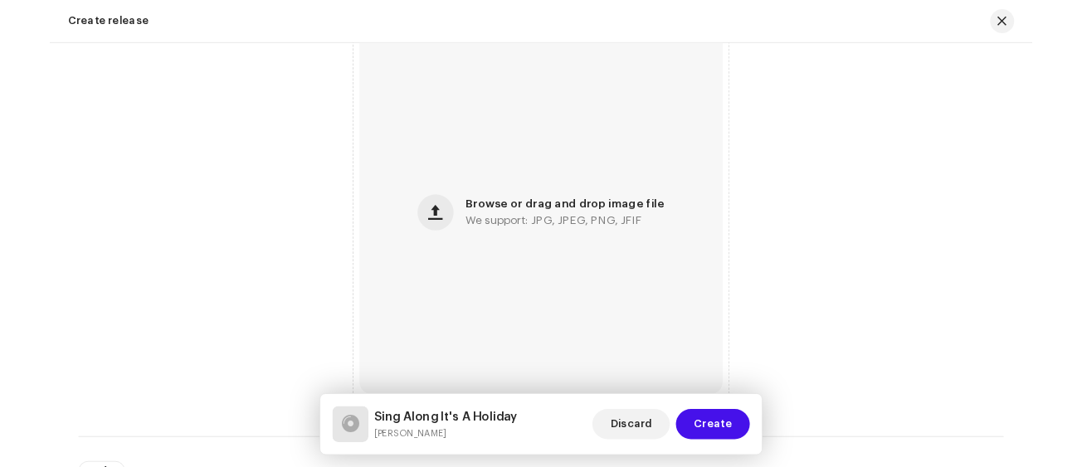
scroll to position [661, 0]
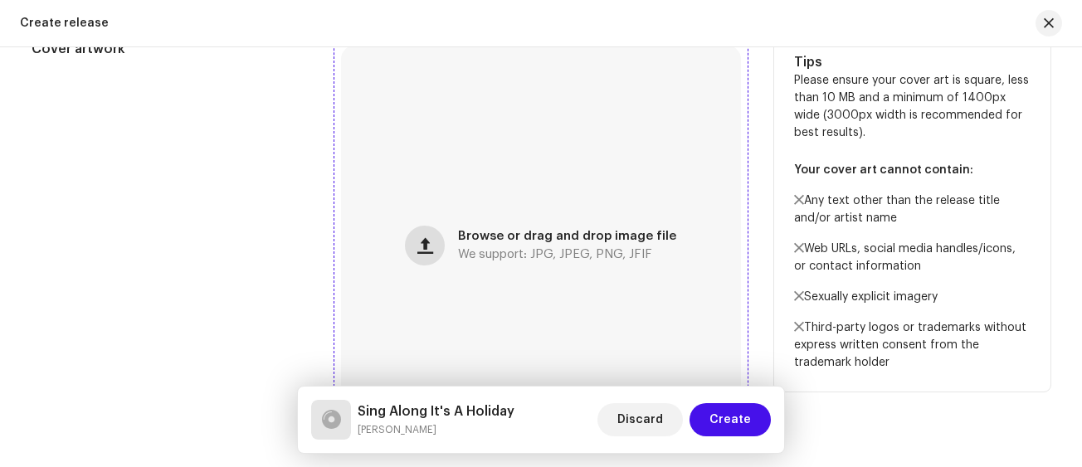
click at [430, 246] on span "button" at bounding box center [425, 245] width 16 height 13
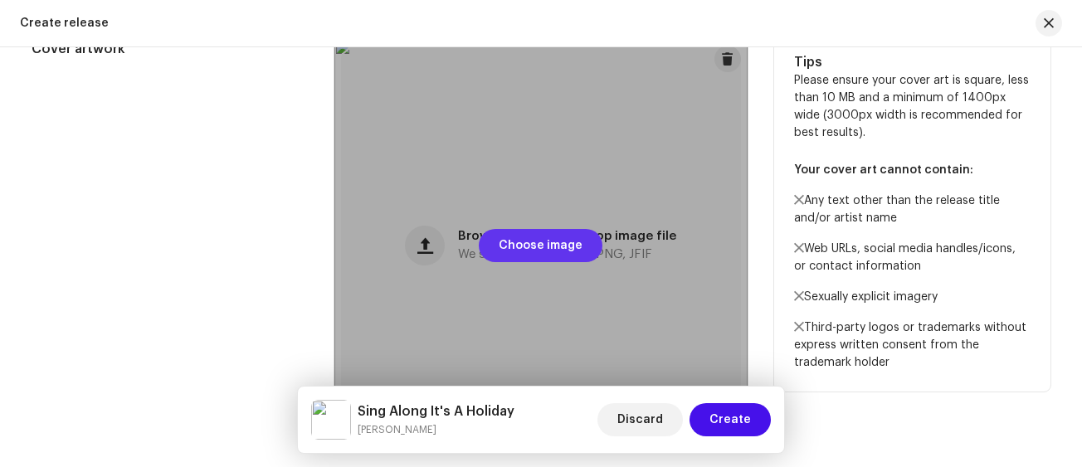
click at [549, 240] on span "Choose image" at bounding box center [541, 245] width 84 height 33
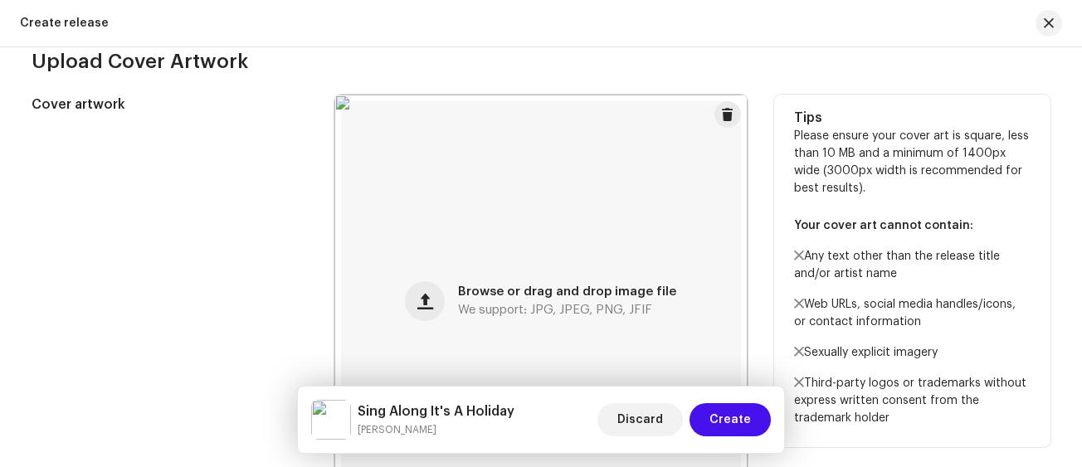
scroll to position [673, 0]
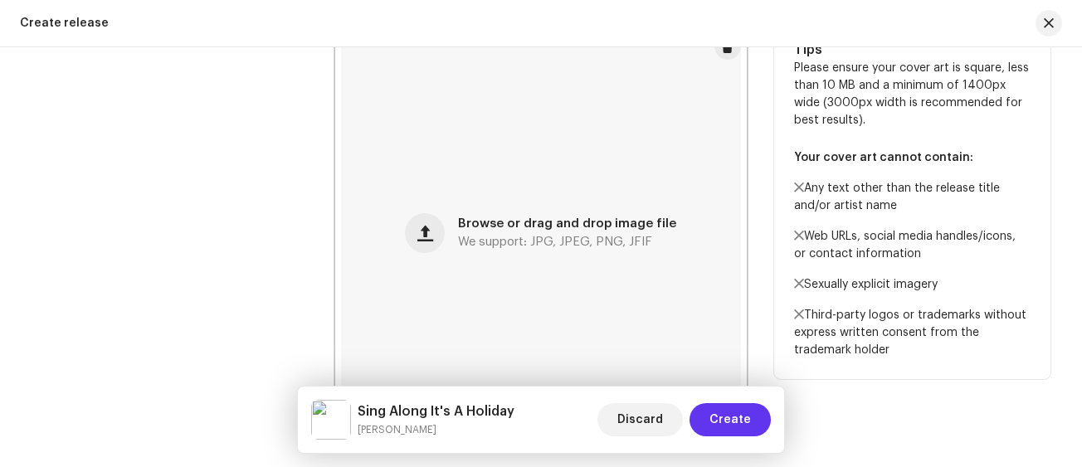
click at [738, 424] on span "Create" at bounding box center [730, 419] width 41 height 33
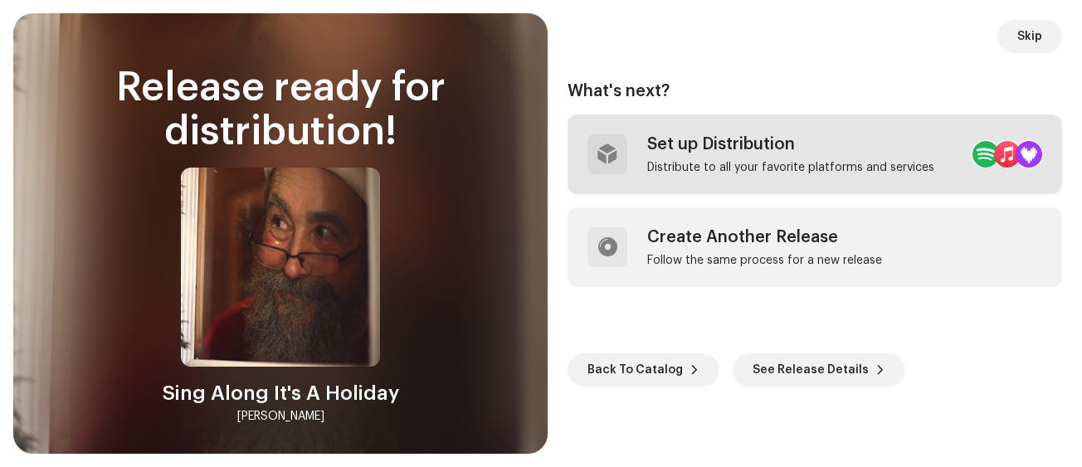
click at [632, 147] on div "Set up Distribution Distribute to all your favorite platforms and services" at bounding box center [761, 154] width 347 height 40
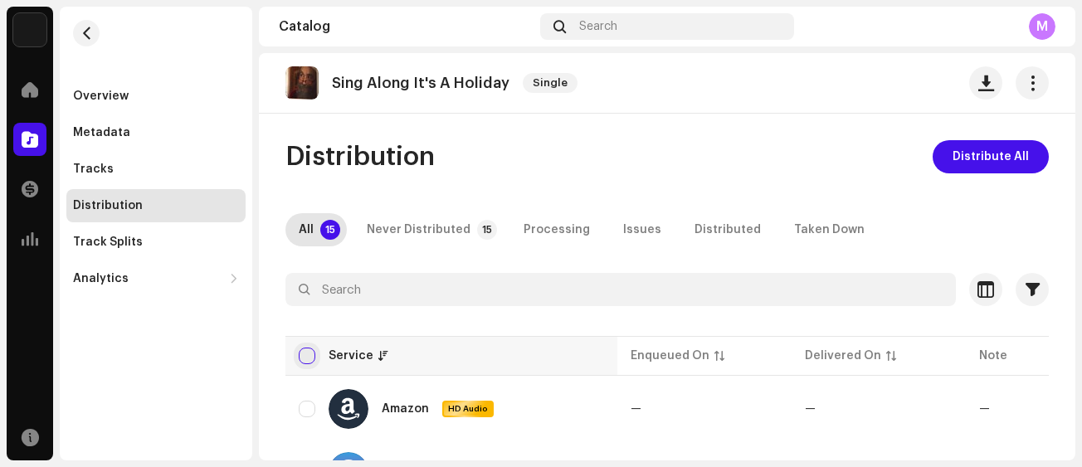
click at [305, 358] on input "checkbox" at bounding box center [307, 356] width 17 height 17
checkbox input "true"
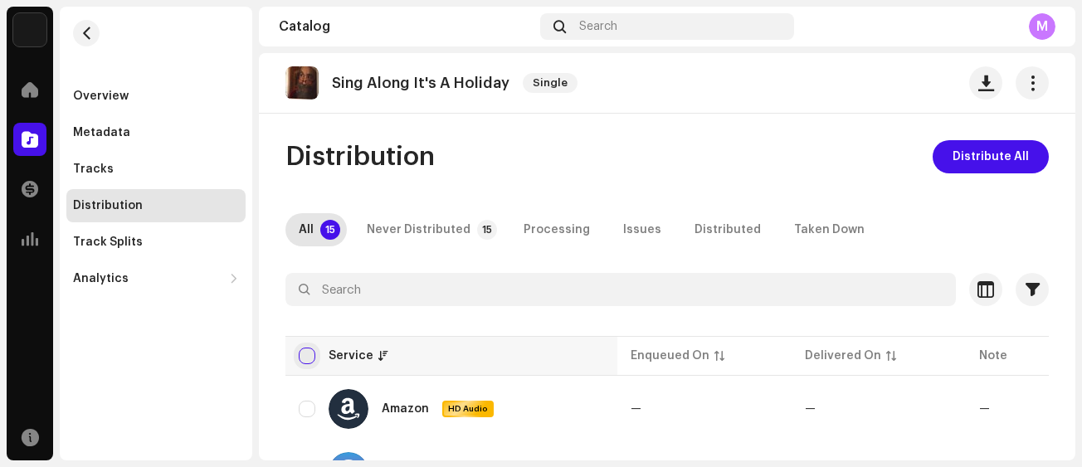
checkbox input "true"
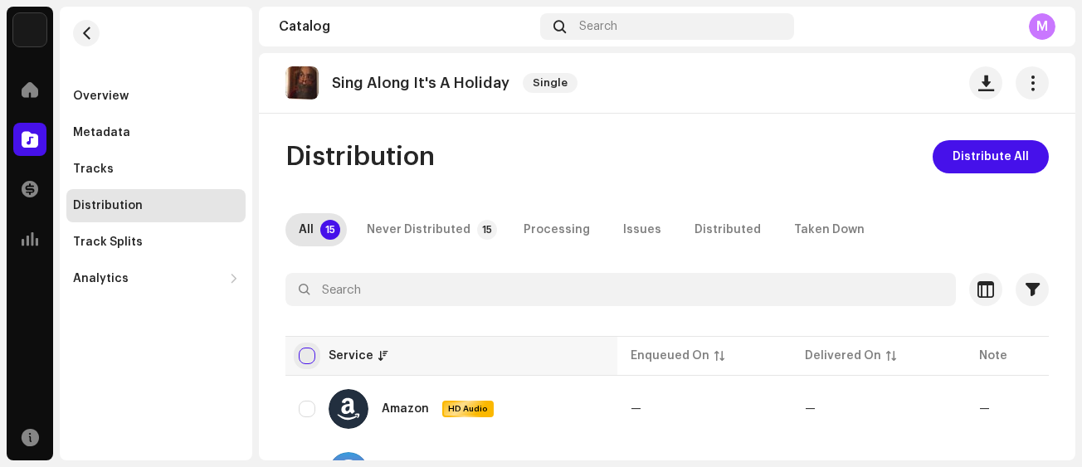
checkbox input "true"
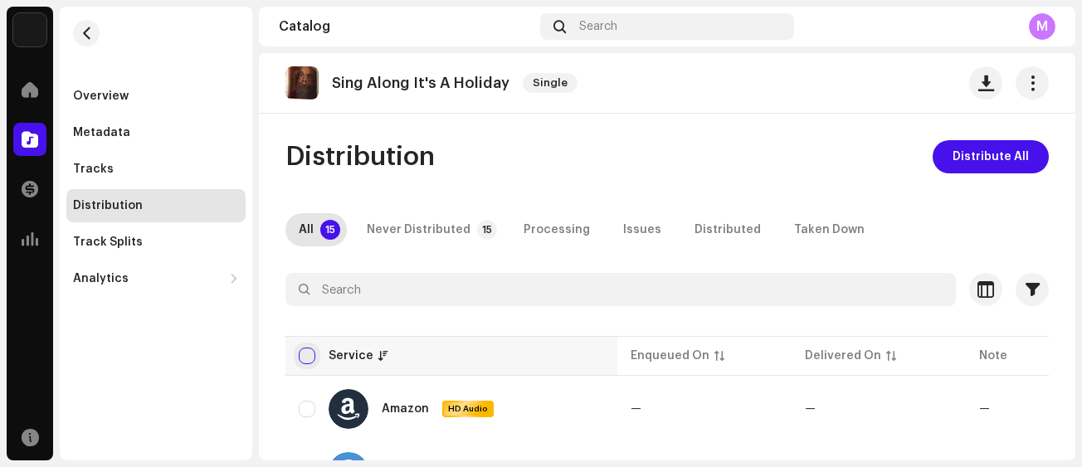
checkbox input "true"
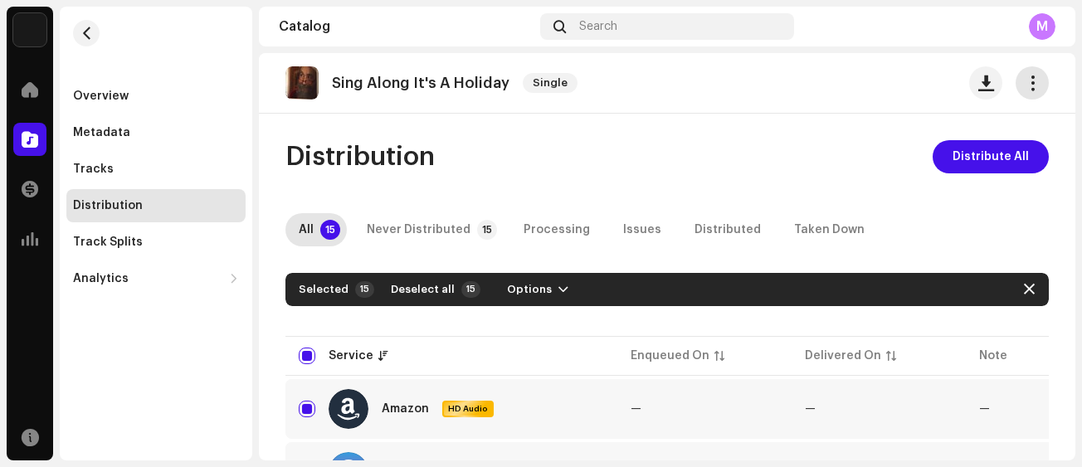
click at [1032, 81] on button "button" at bounding box center [1032, 82] width 33 height 33
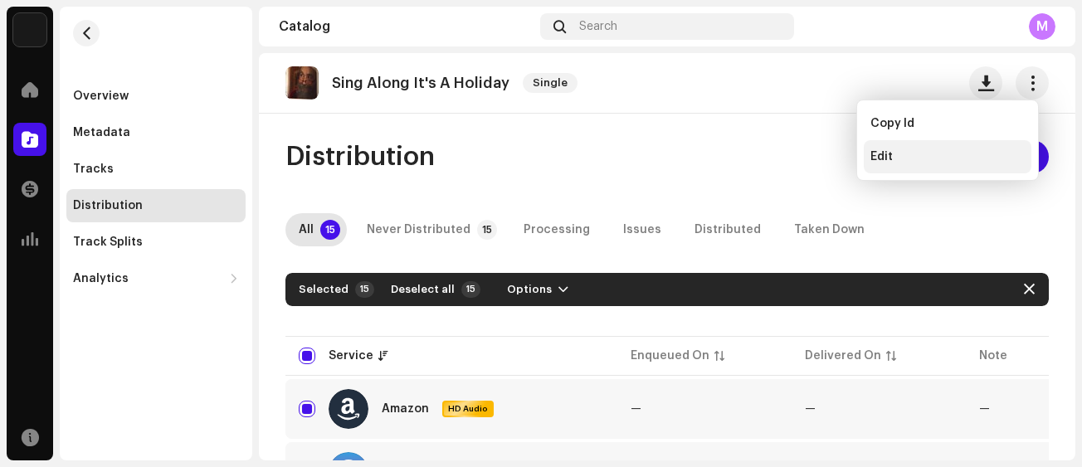
click at [871, 165] on div "Edit" at bounding box center [948, 156] width 168 height 33
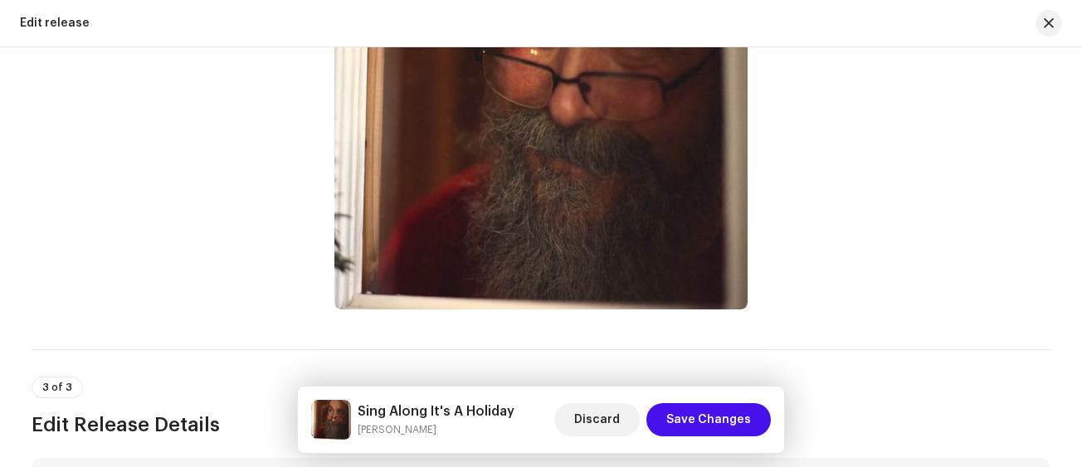
scroll to position [775, 0]
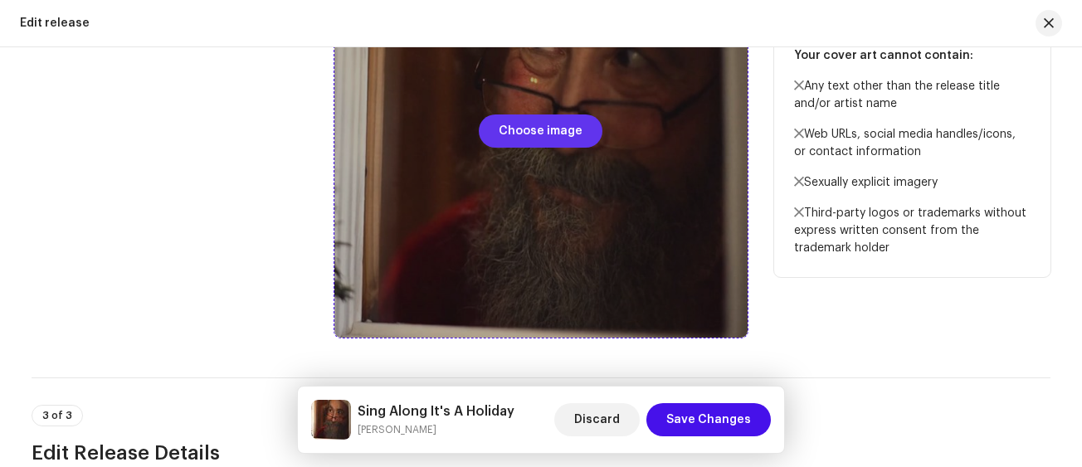
click at [510, 142] on span "Choose image" at bounding box center [541, 131] width 84 height 33
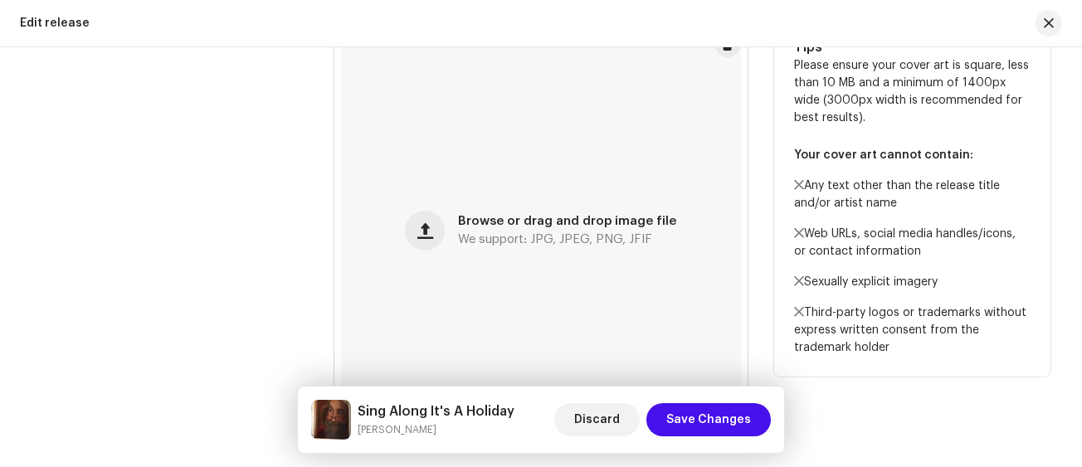
scroll to position [709, 0]
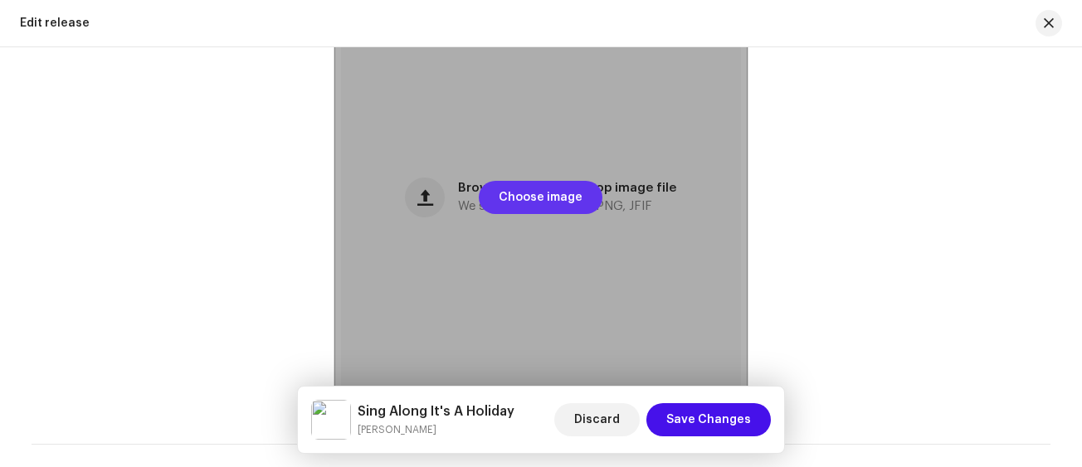
click at [531, 213] on span "Choose image" at bounding box center [541, 197] width 84 height 33
click at [564, 204] on span "Choose image" at bounding box center [541, 197] width 84 height 33
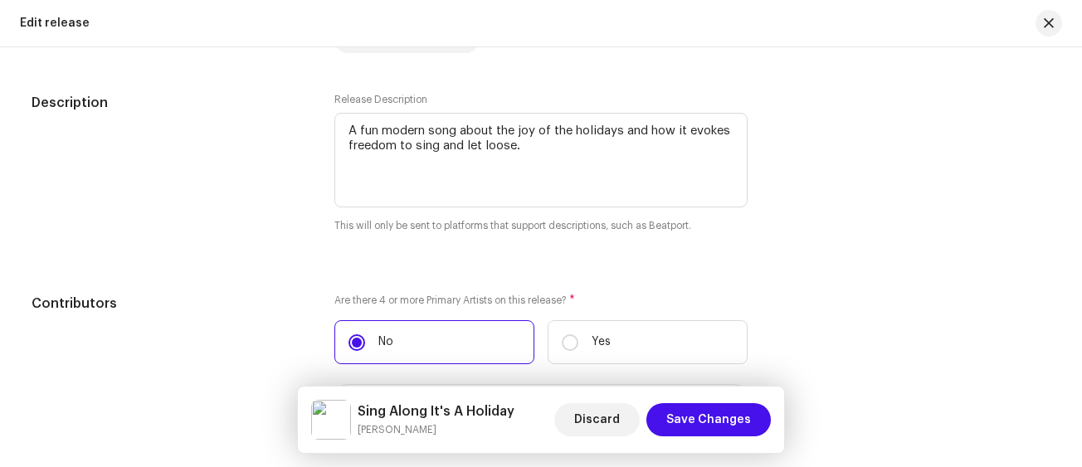
scroll to position [1781, 0]
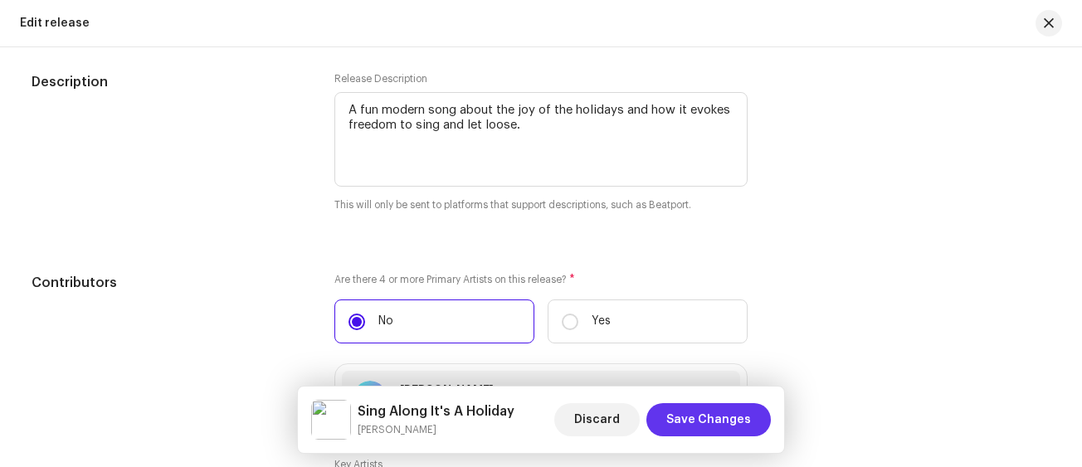
click at [706, 415] on span "Save Changes" at bounding box center [708, 419] width 85 height 33
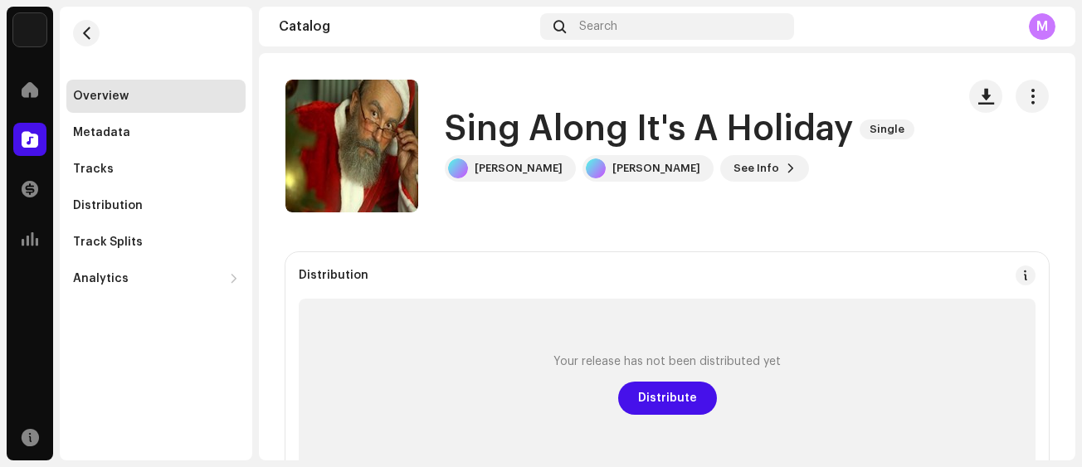
drag, startPoint x: 1076, startPoint y: 115, endPoint x: 1078, endPoint y: 148, distance: 32.5
click at [1078, 148] on div "The Adjustments Home Catalog Transactions Analytics Resources Overview Metadata…" at bounding box center [541, 233] width 1082 height 467
drag, startPoint x: 1078, startPoint y: 122, endPoint x: 1076, endPoint y: 134, distance: 11.9
click at [1076, 134] on div "The Adjustments Home Catalog Transactions Analytics Resources Overview Metadata…" at bounding box center [541, 233] width 1082 height 467
click at [101, 204] on div "Distribution" at bounding box center [108, 205] width 70 height 13
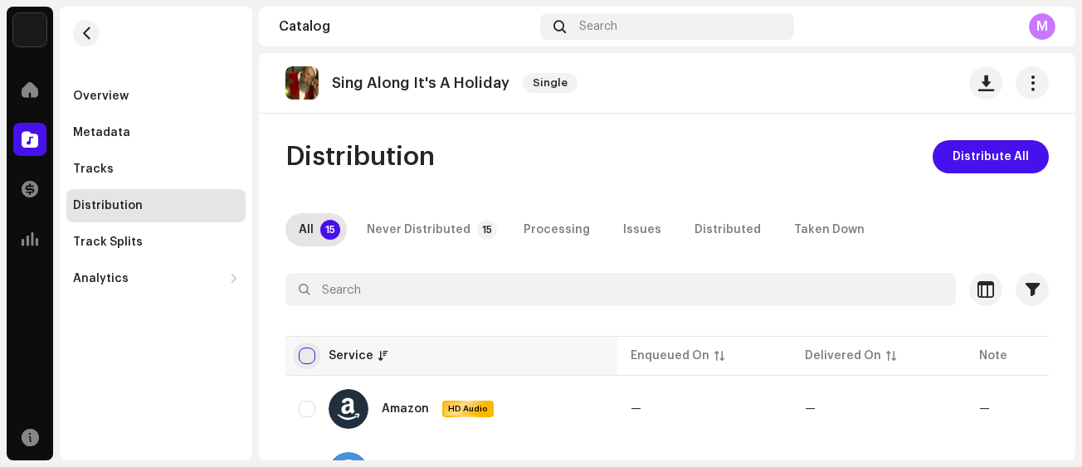
click at [307, 355] on input "checkbox" at bounding box center [307, 356] width 17 height 17
checkbox input "true"
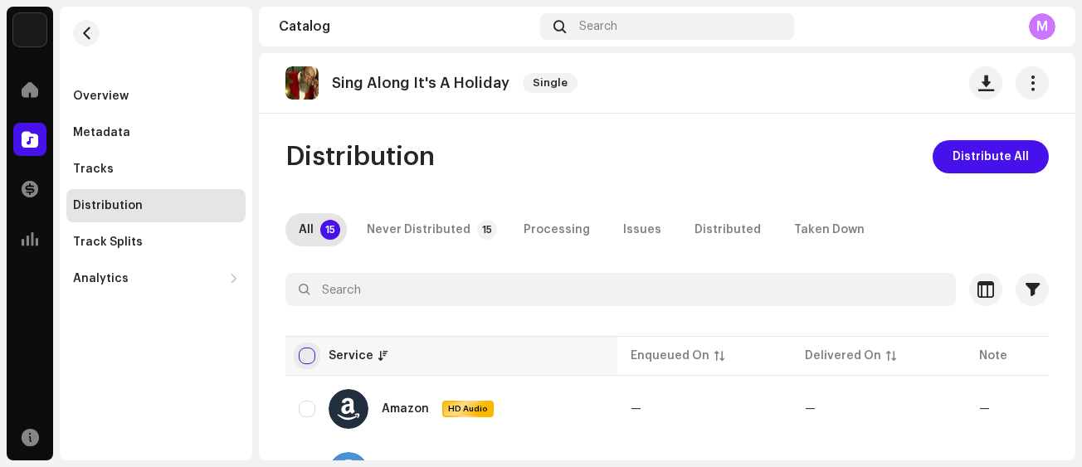
checkbox input "true"
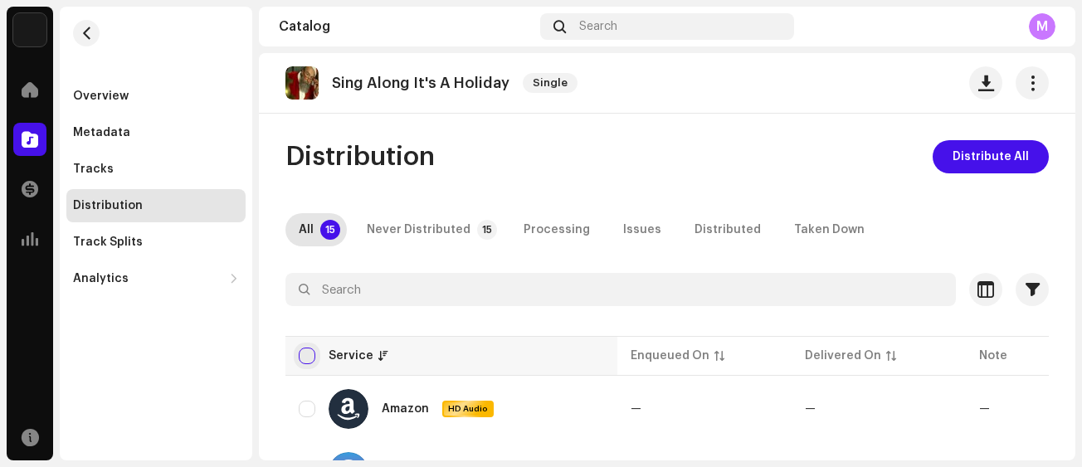
checkbox input "true"
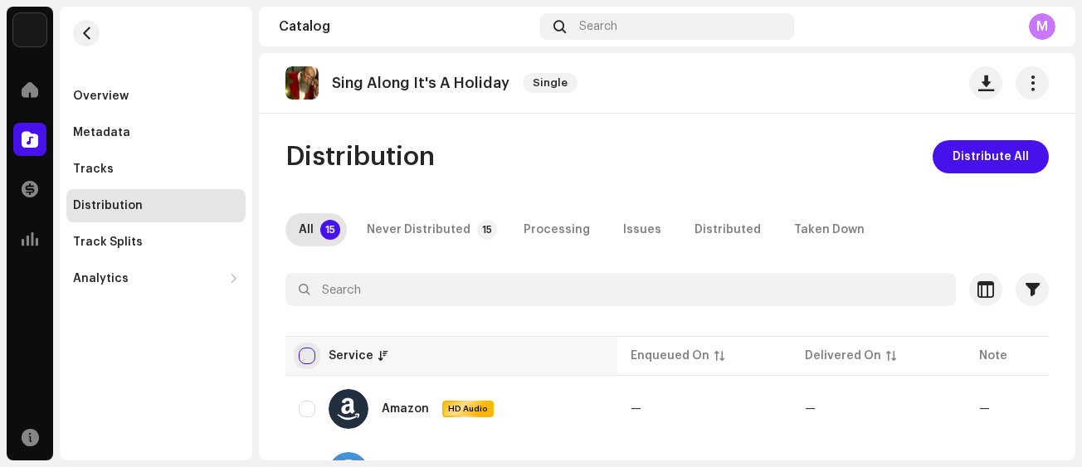
checkbox input "true"
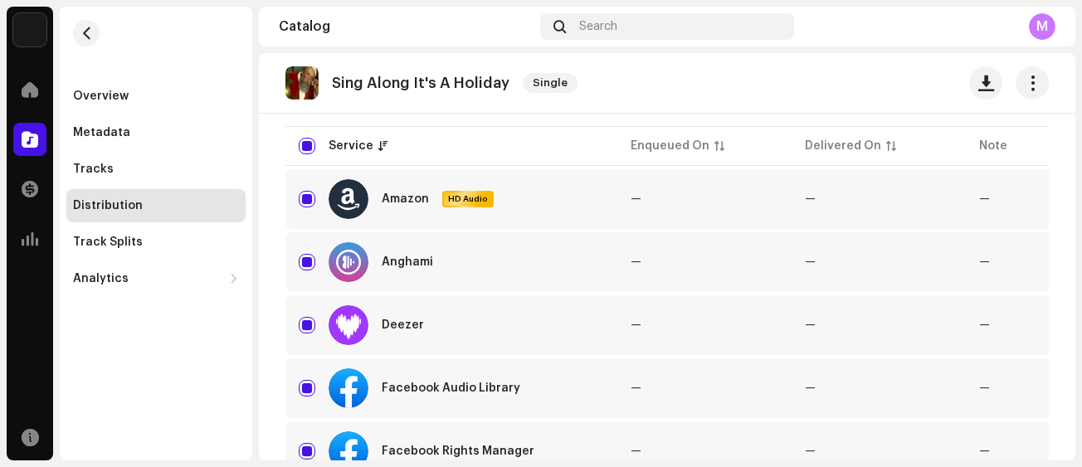
scroll to position [102, 0]
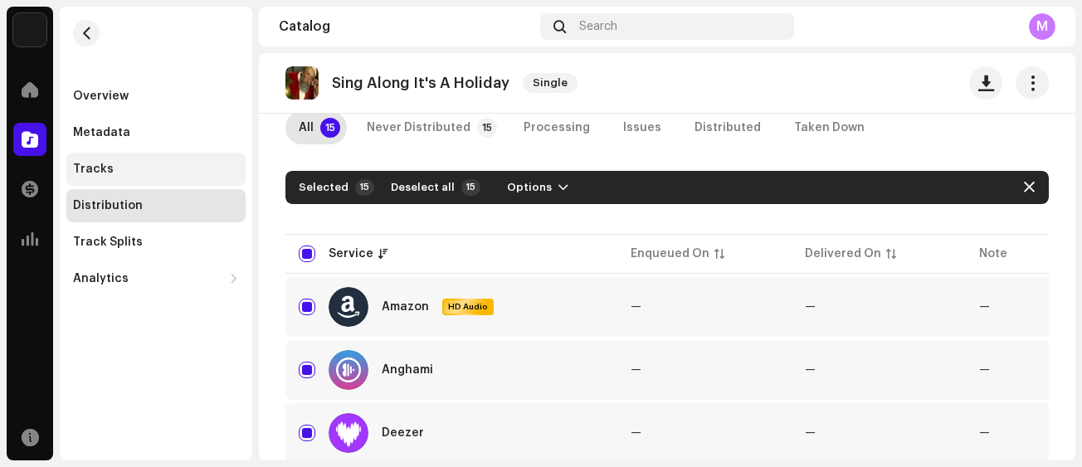
click at [99, 168] on div "Tracks" at bounding box center [93, 169] width 41 height 13
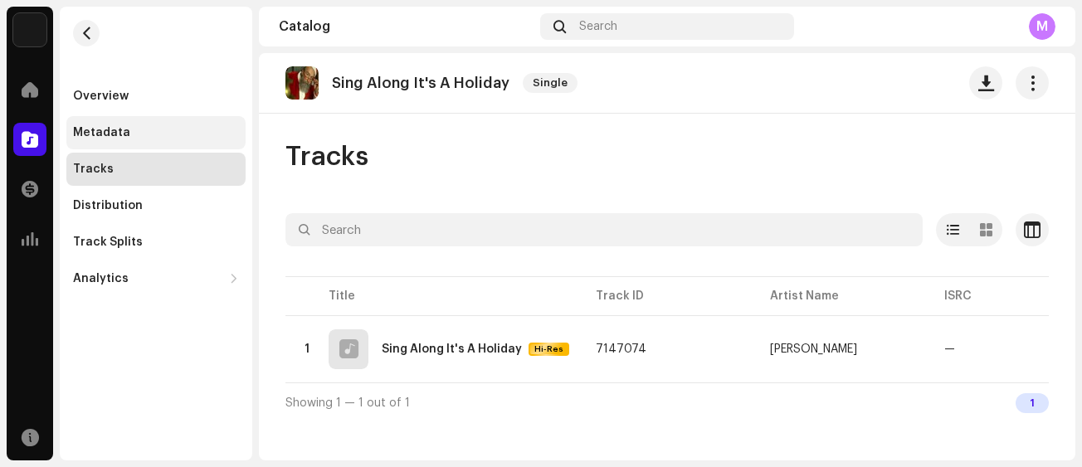
click at [103, 136] on div "Metadata" at bounding box center [101, 132] width 57 height 13
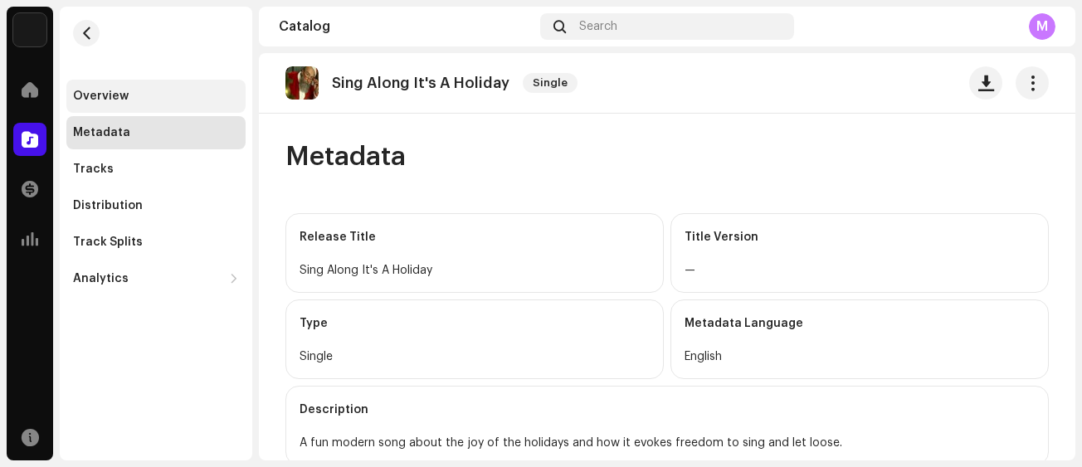
click at [118, 95] on div "Overview" at bounding box center [101, 96] width 56 height 13
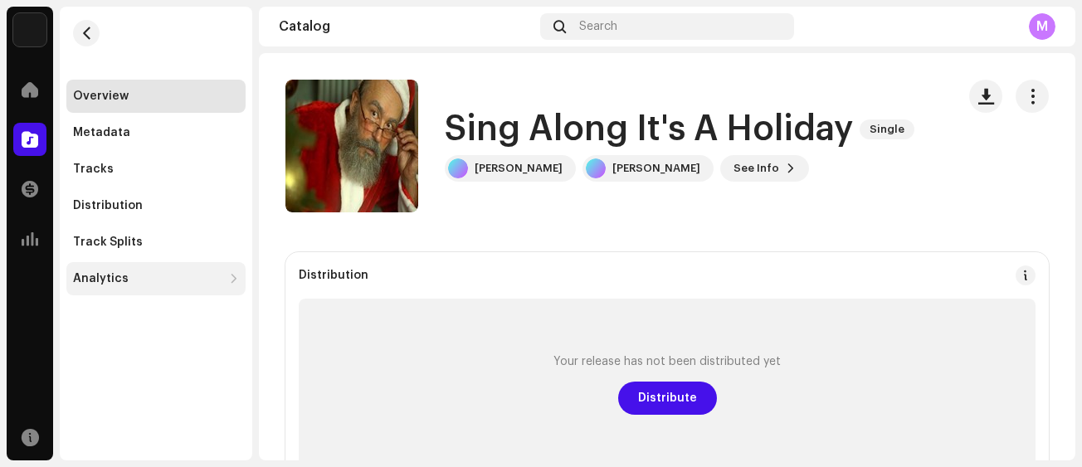
click at [99, 269] on div "Analytics" at bounding box center [155, 278] width 179 height 33
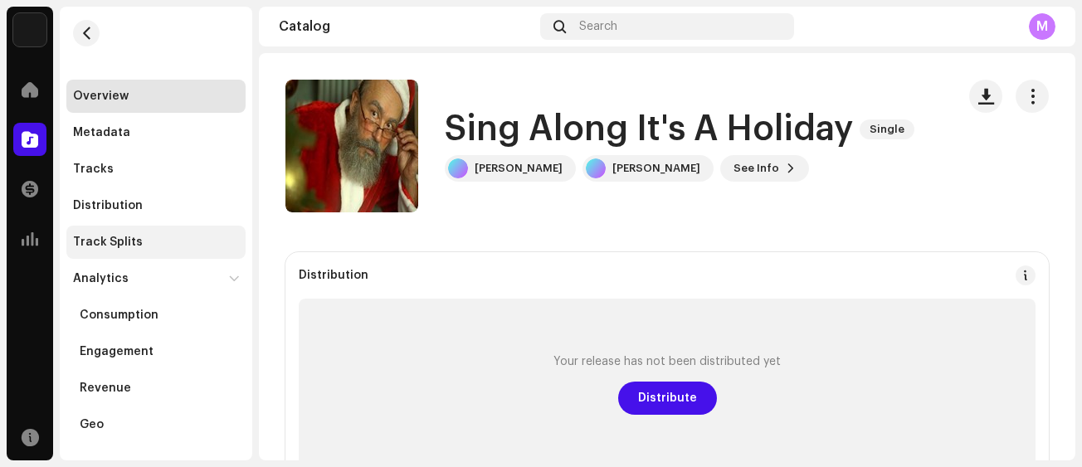
click at [100, 237] on div "Track Splits" at bounding box center [108, 242] width 70 height 13
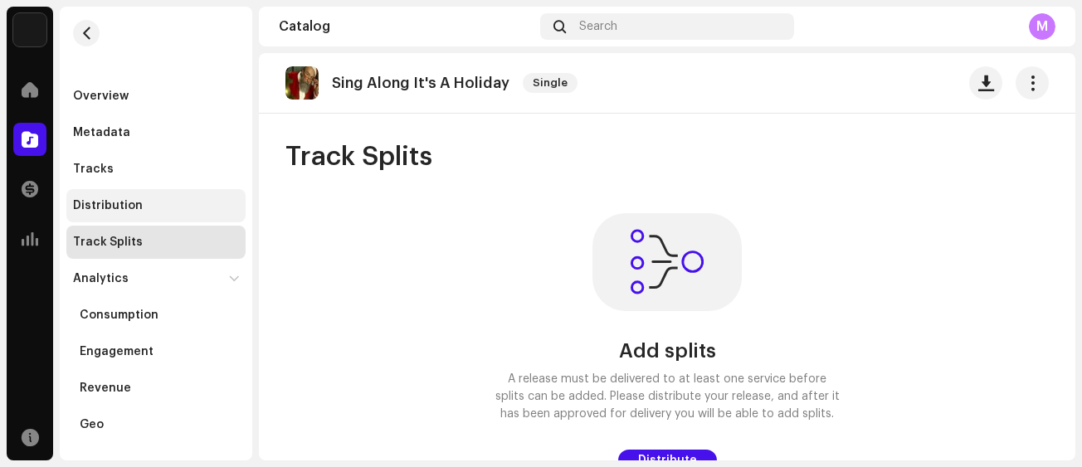
click at [116, 209] on div "Distribution" at bounding box center [108, 205] width 70 height 13
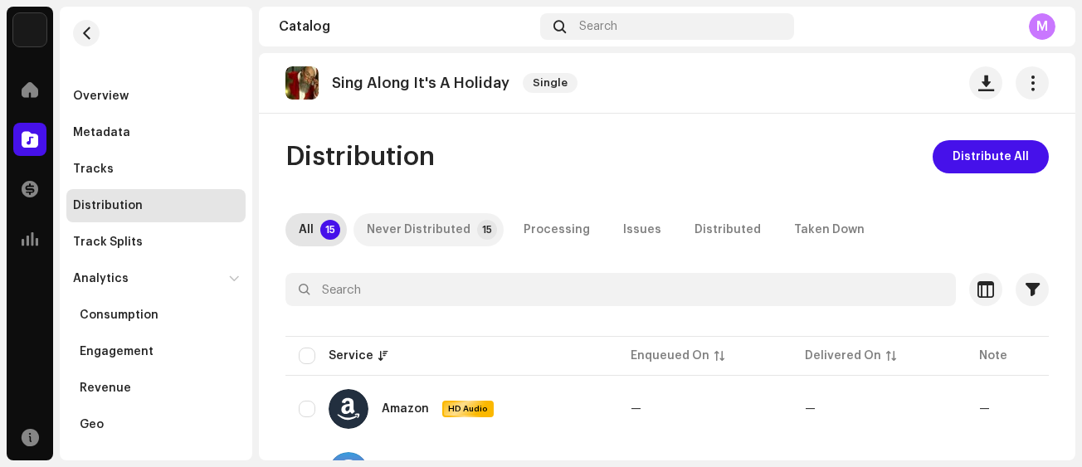
click at [415, 222] on div "Never Distributed" at bounding box center [419, 229] width 104 height 33
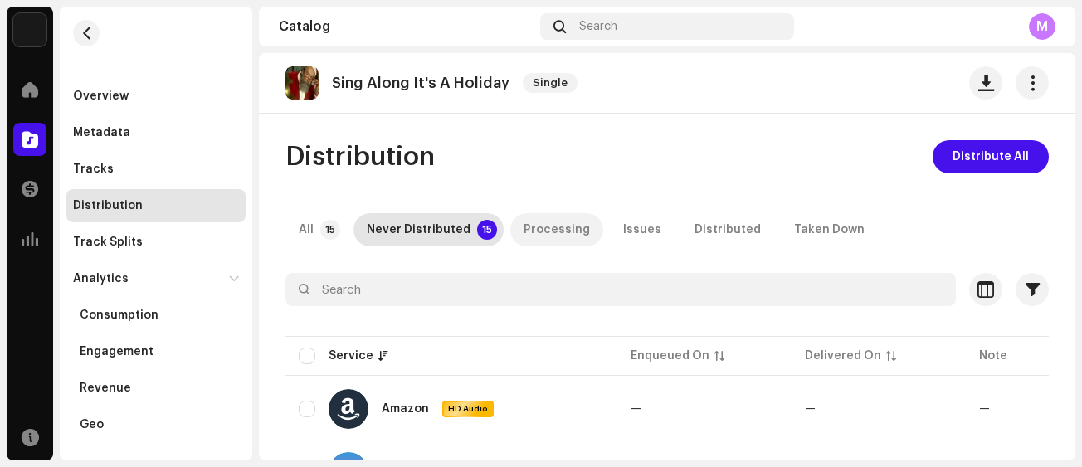
click at [539, 222] on div "Processing" at bounding box center [557, 229] width 66 height 33
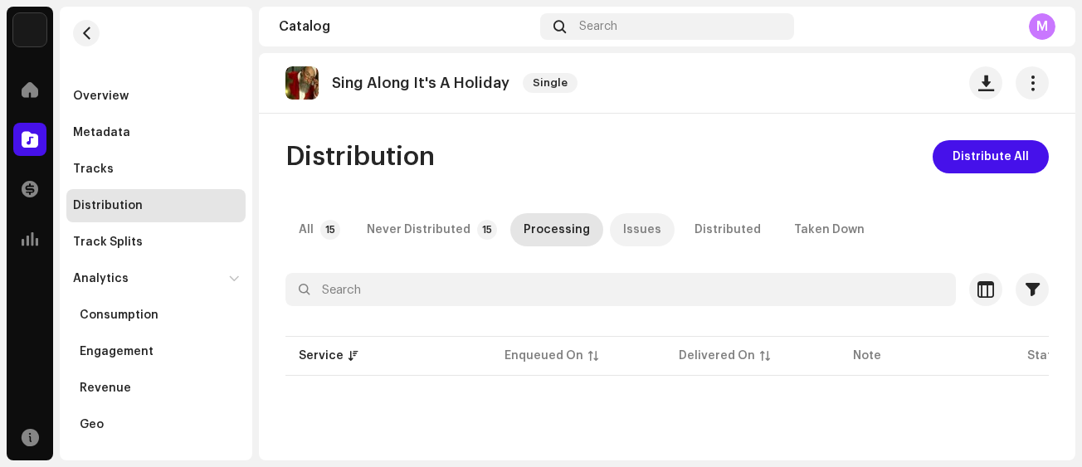
click at [633, 232] on div "Issues" at bounding box center [642, 229] width 38 height 33
click at [695, 231] on div "Distributed" at bounding box center [728, 229] width 66 height 33
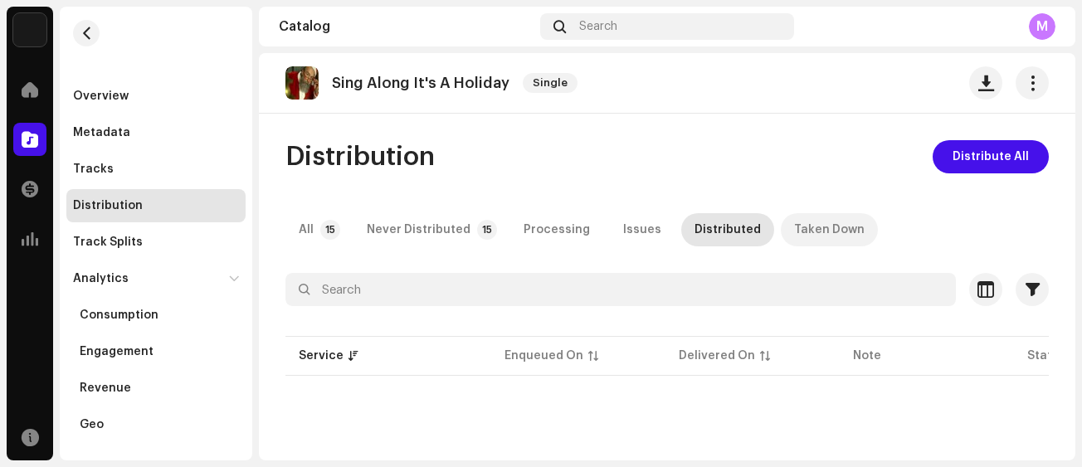
click at [794, 232] on div "Taken Down" at bounding box center [829, 229] width 71 height 33
click at [309, 225] on div "All" at bounding box center [306, 229] width 15 height 33
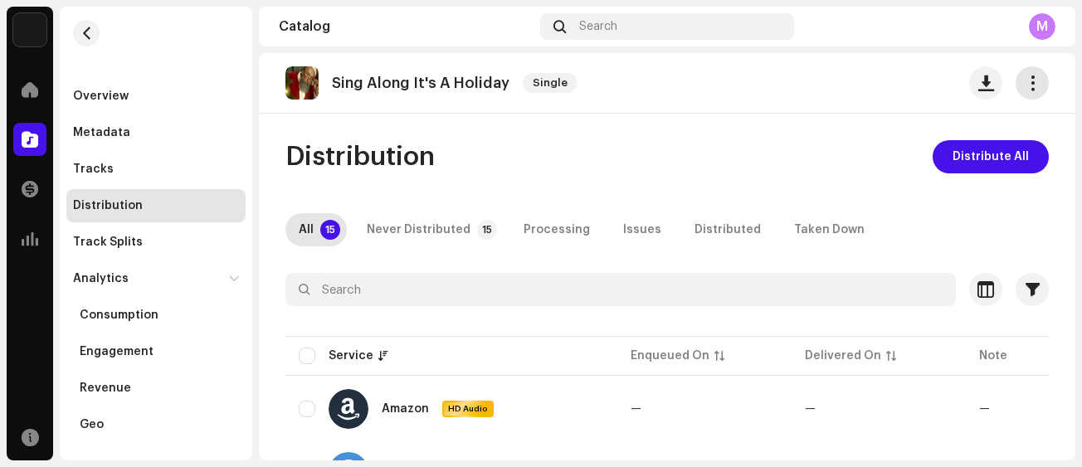
click at [1025, 84] on span "button" at bounding box center [1033, 82] width 16 height 13
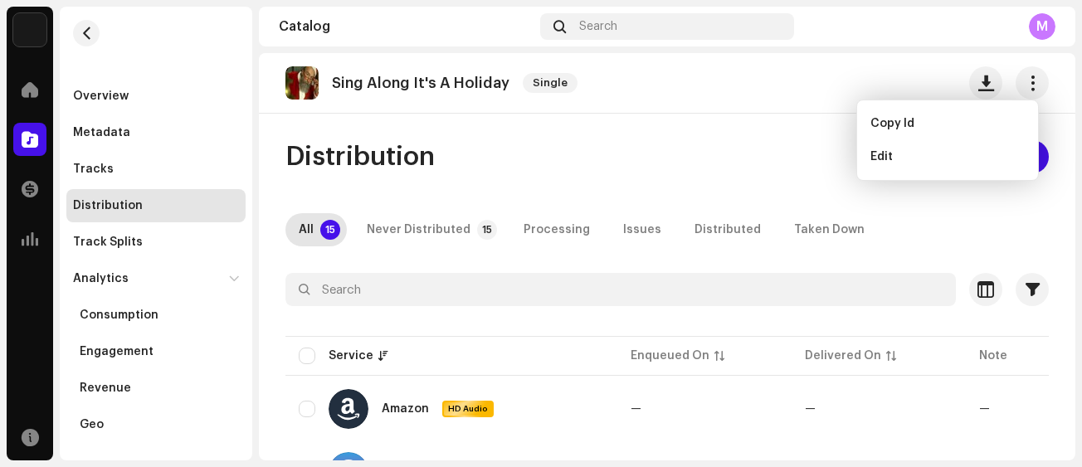
click at [725, 149] on div "Distribution Distribute All" at bounding box center [668, 156] width 764 height 33
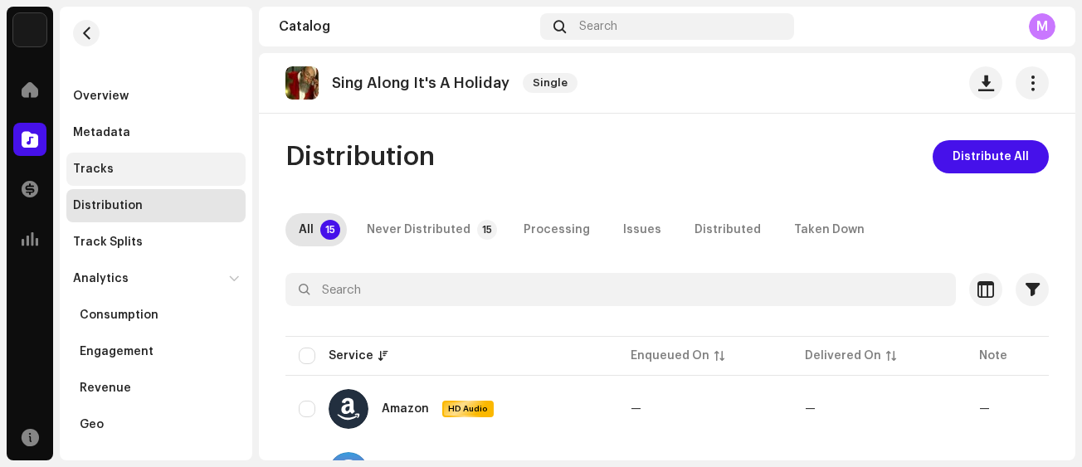
click at [91, 168] on div "Tracks" at bounding box center [93, 169] width 41 height 13
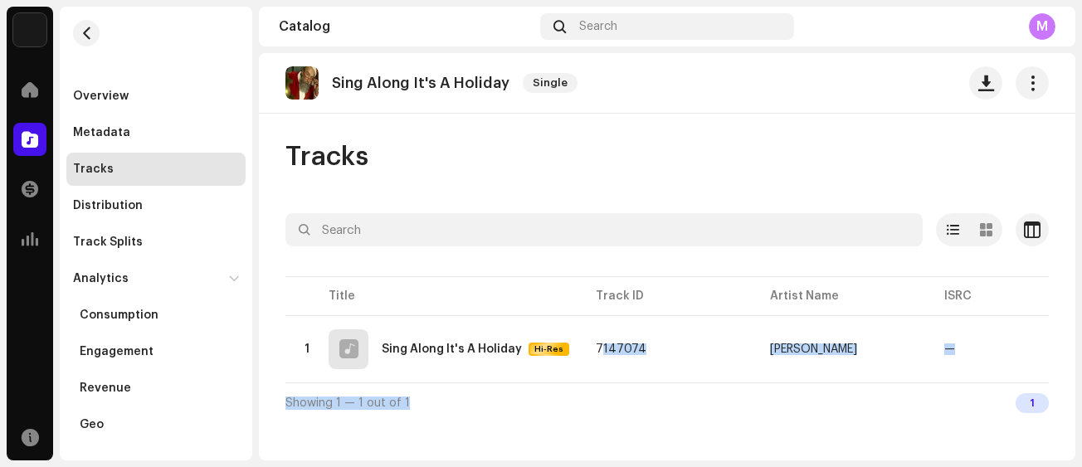
drag, startPoint x: 585, startPoint y: 382, endPoint x: 690, endPoint y: 409, distance: 108.1
click at [690, 409] on div "Selected 0 Options Filters Distribution status In progress Not started Creation…" at bounding box center [668, 317] width 764 height 209
drag, startPoint x: 1081, startPoint y: 142, endPoint x: 1081, endPoint y: 243, distance: 101.3
click at [1081, 243] on div "The Adjustments Home Catalog Transactions Analytics Resources Overview Metadata…" at bounding box center [541, 233] width 1082 height 467
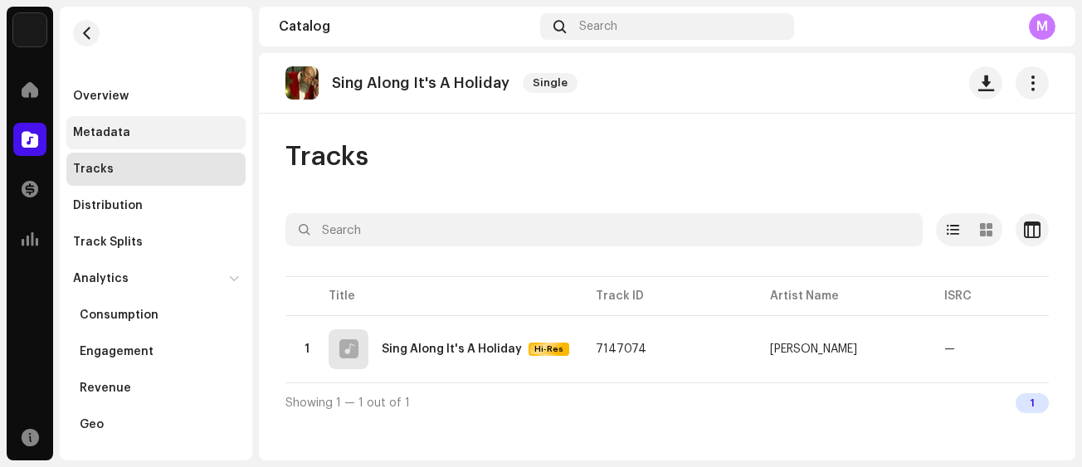
click at [95, 125] on div "Metadata" at bounding box center [155, 132] width 179 height 33
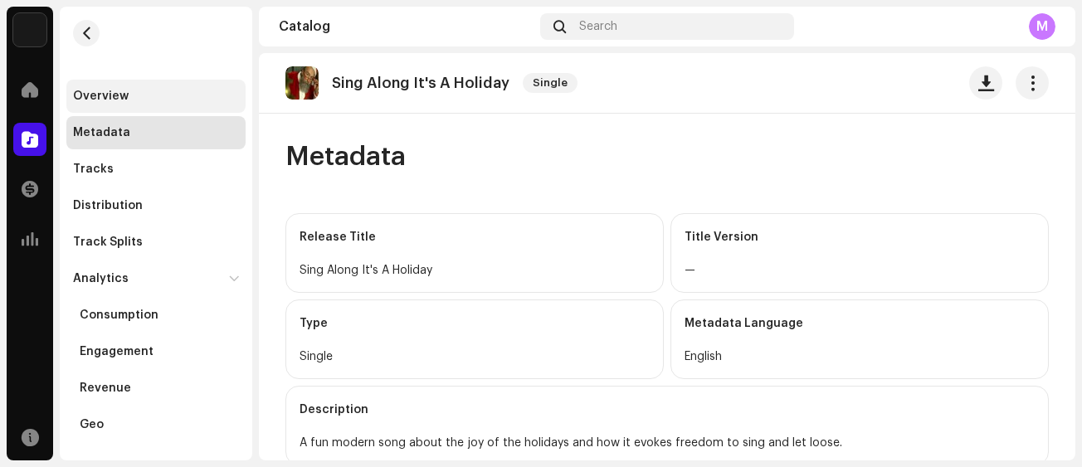
click at [93, 92] on div "Overview" at bounding box center [101, 96] width 56 height 13
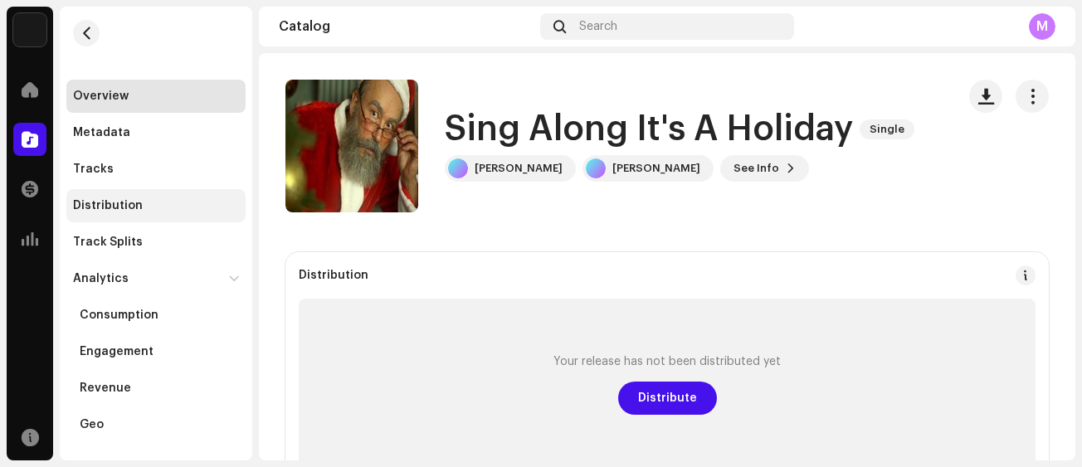
click at [139, 203] on div "Distribution" at bounding box center [156, 205] width 166 height 13
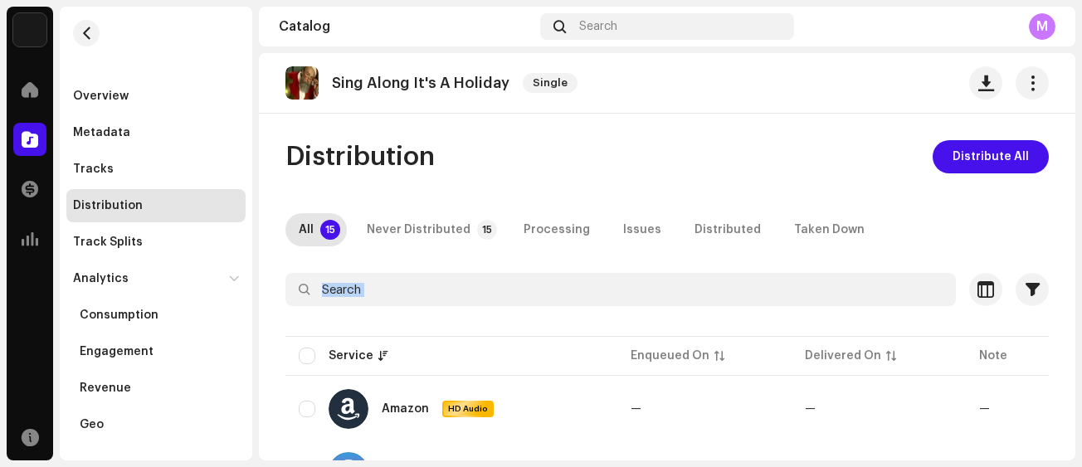
drag, startPoint x: 1076, startPoint y: 148, endPoint x: 1081, endPoint y: 287, distance: 139.6
click at [1081, 287] on div "The Adjustments Home Catalog Transactions Analytics Resources Overview Metadata…" at bounding box center [541, 233] width 1082 height 467
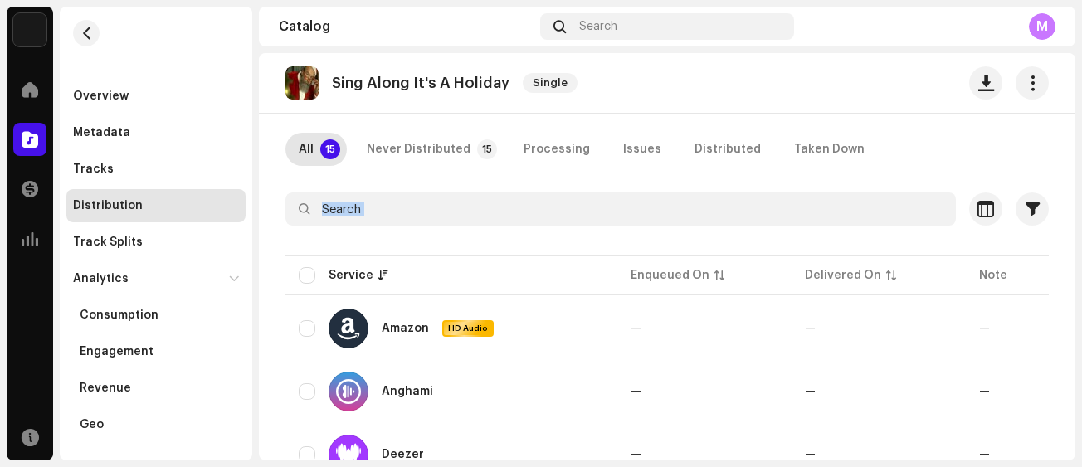
scroll to position [22, 0]
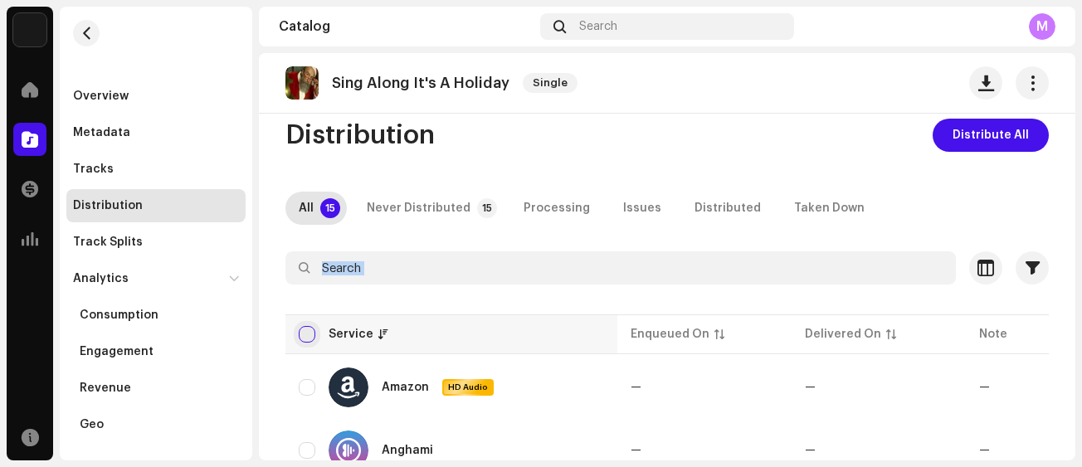
click at [310, 329] on input "checkbox" at bounding box center [307, 334] width 17 height 17
checkbox input "true"
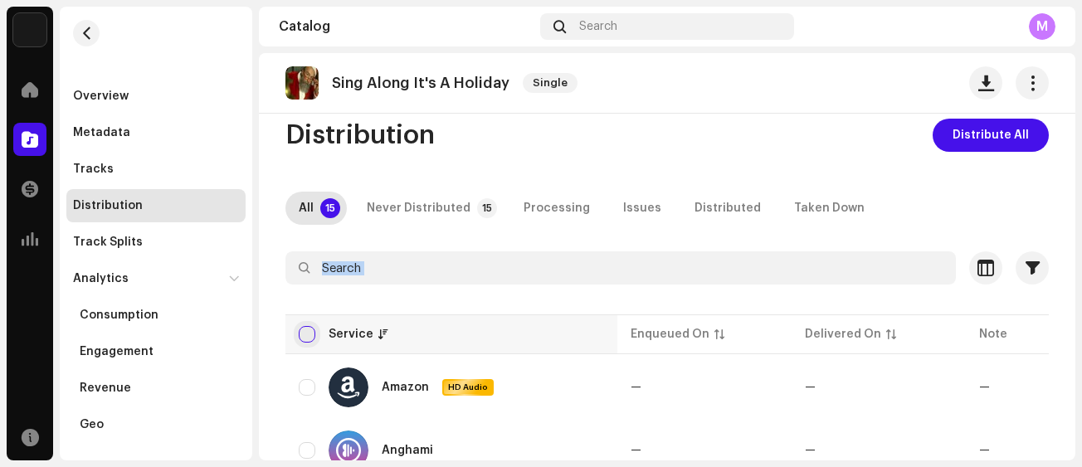
checkbox input "true"
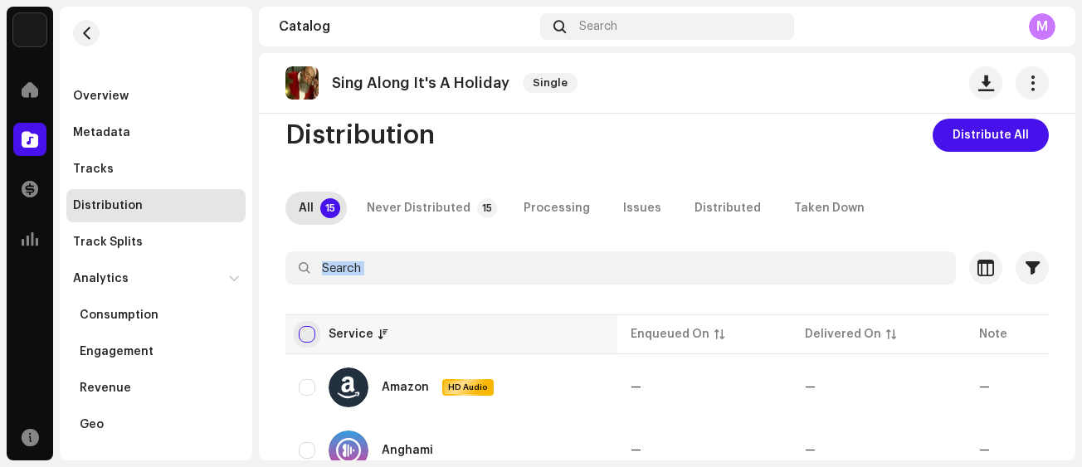
checkbox input "true"
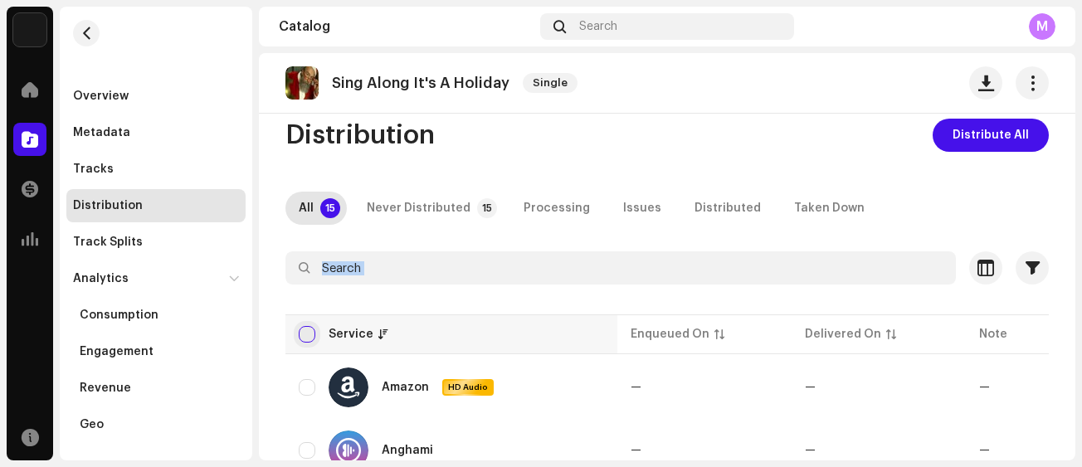
checkbox input "true"
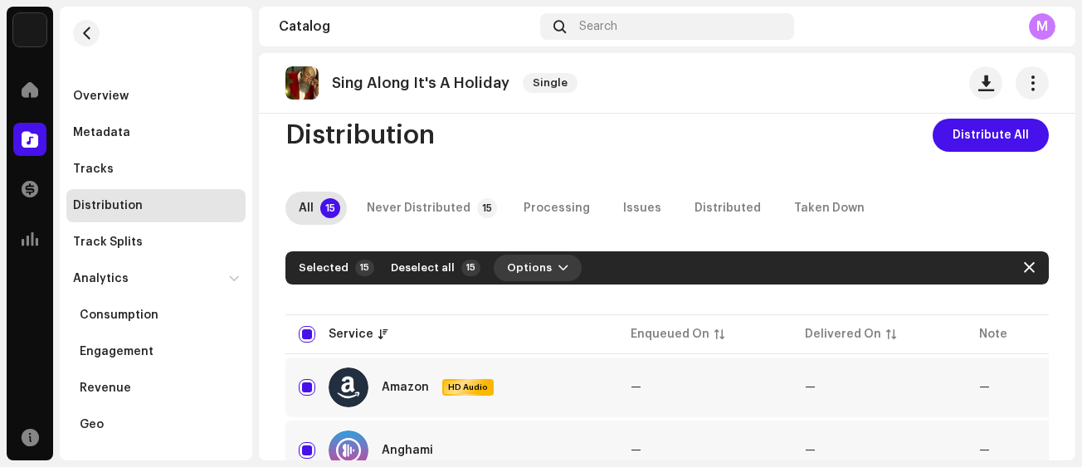
click at [537, 267] on span "Options" at bounding box center [529, 267] width 45 height 33
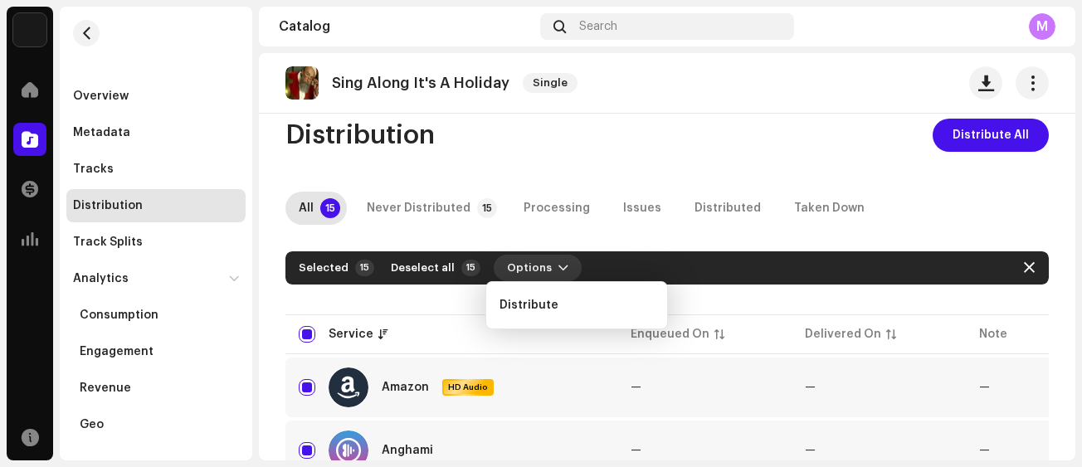
click at [537, 267] on span "Options" at bounding box center [529, 267] width 45 height 33
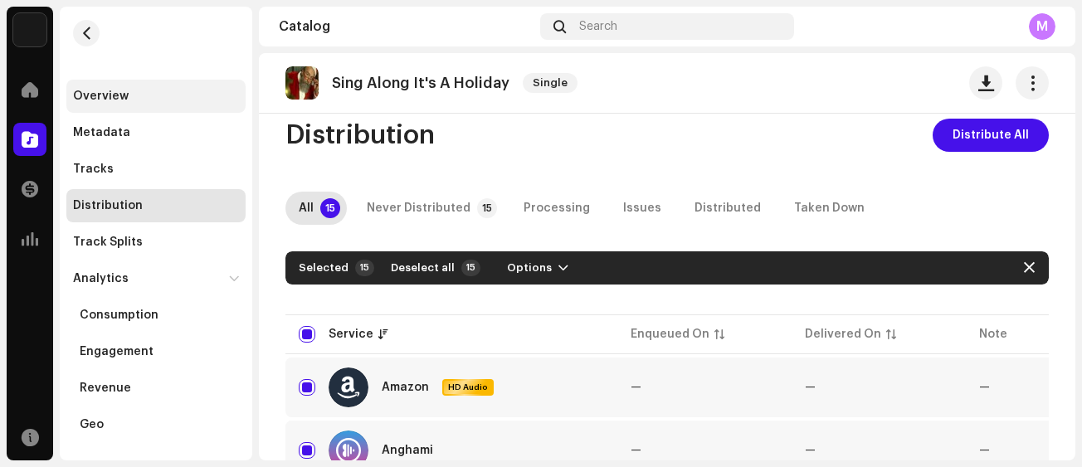
click at [107, 100] on div "Overview" at bounding box center [101, 96] width 56 height 13
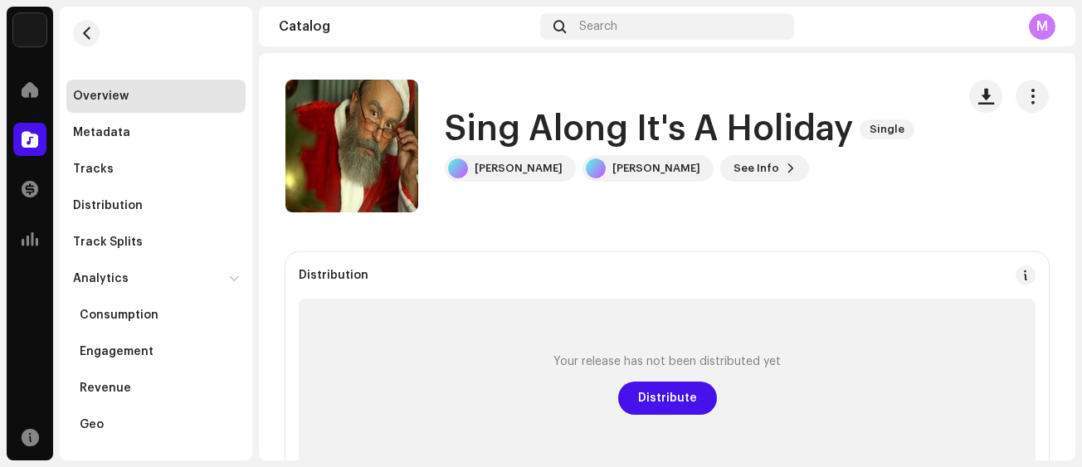
drag, startPoint x: 1076, startPoint y: 124, endPoint x: 1081, endPoint y: 176, distance: 52.5
click at [1081, 176] on div "The Adjustments Home Catalog Transactions Analytics Resources Overview Metadata…" at bounding box center [541, 233] width 1082 height 467
click at [115, 99] on div "Overview" at bounding box center [101, 96] width 56 height 13
click at [103, 145] on div "Metadata" at bounding box center [155, 132] width 179 height 33
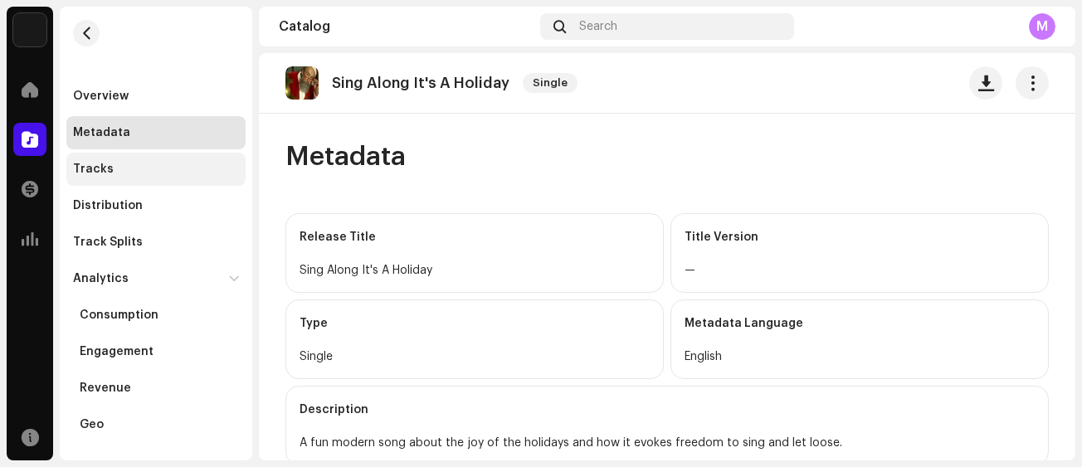
click at [101, 159] on div "Tracks" at bounding box center [155, 169] width 179 height 33
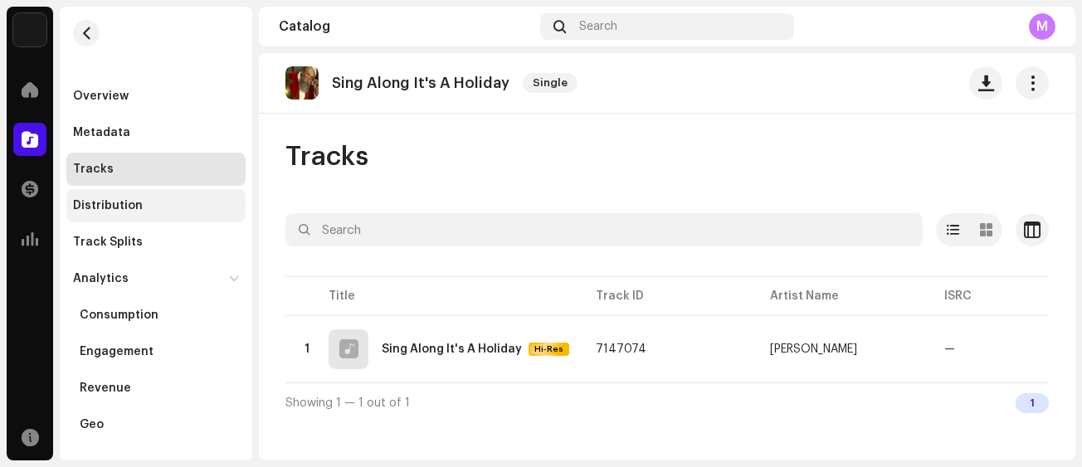
click at [97, 200] on div "Distribution" at bounding box center [108, 205] width 70 height 13
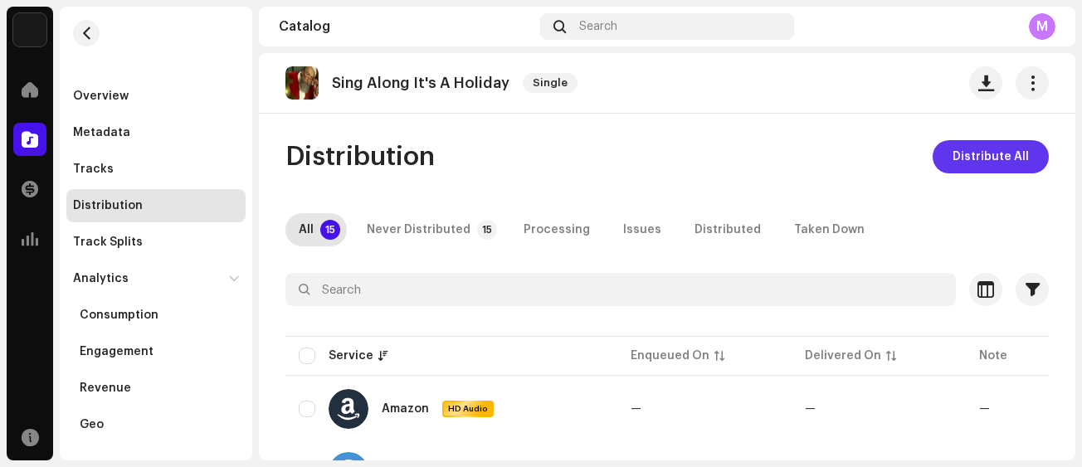
click at [998, 150] on span "Distribute All" at bounding box center [991, 156] width 76 height 33
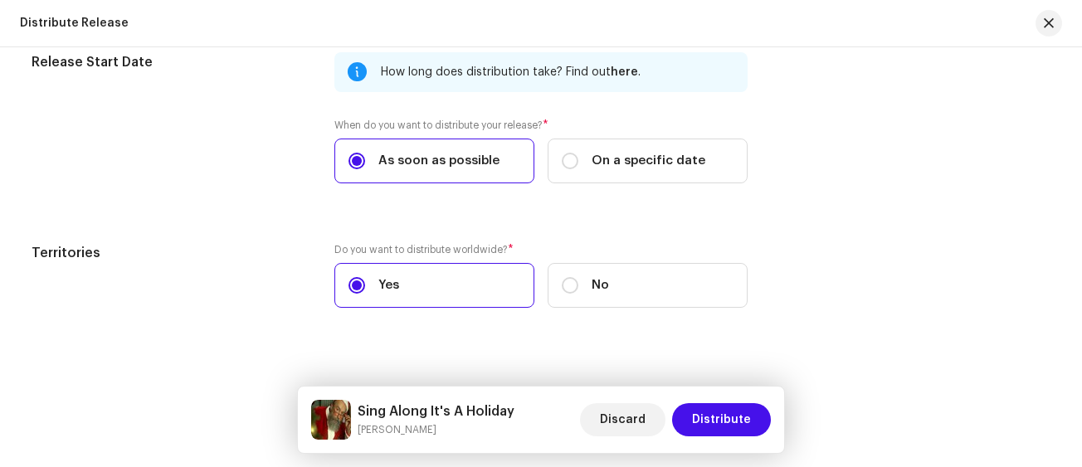
scroll to position [2106, 0]
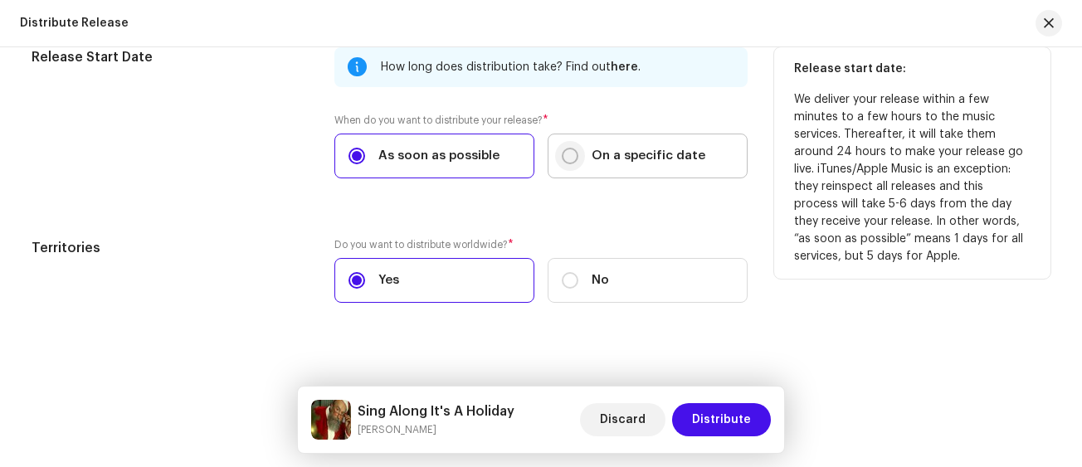
click at [565, 155] on input "On a specific date" at bounding box center [570, 156] width 17 height 17
radio input "true"
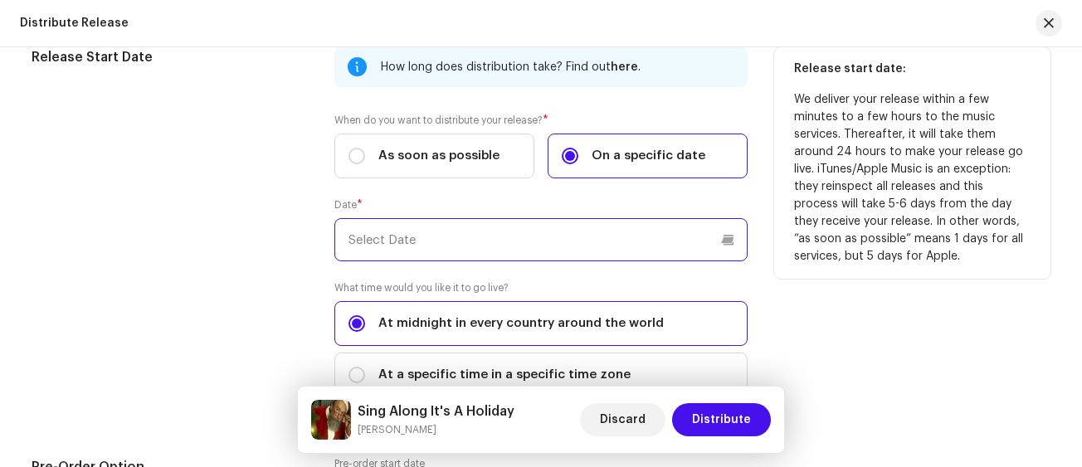
click at [731, 246] on input "text" at bounding box center [540, 239] width 413 height 43
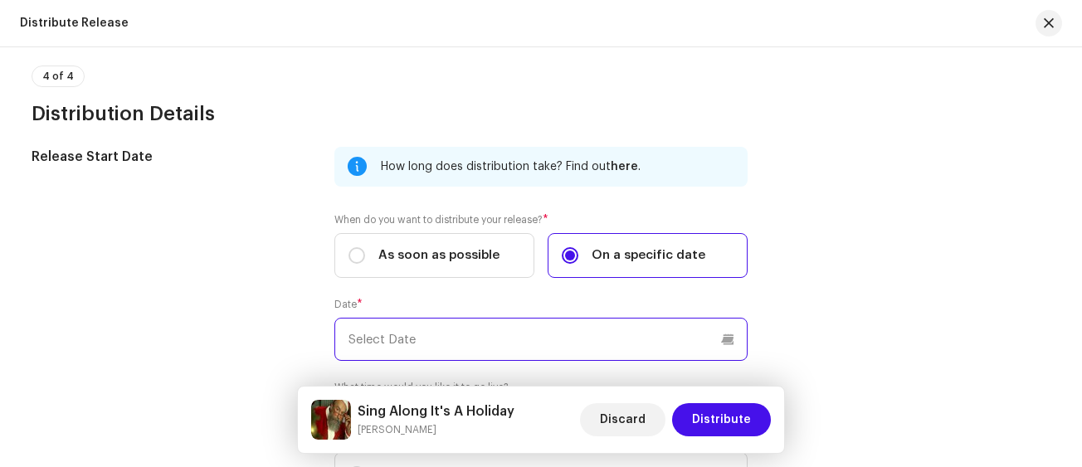
scroll to position [2042, 0]
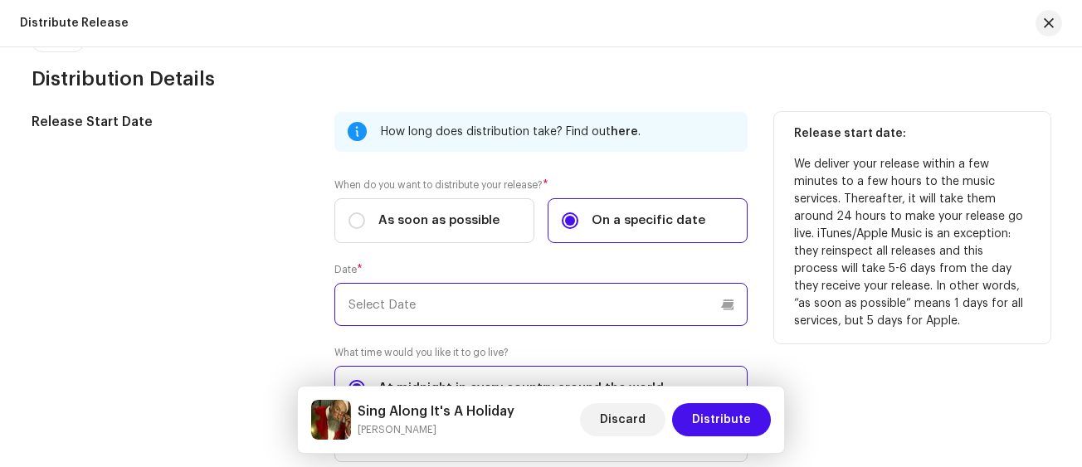
click at [594, 310] on input "text" at bounding box center [540, 304] width 413 height 43
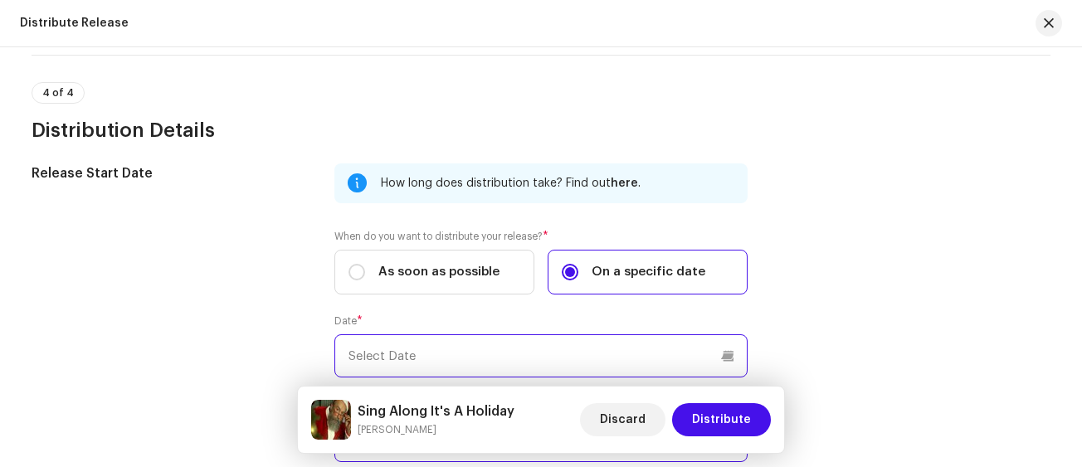
scroll to position [1979, 0]
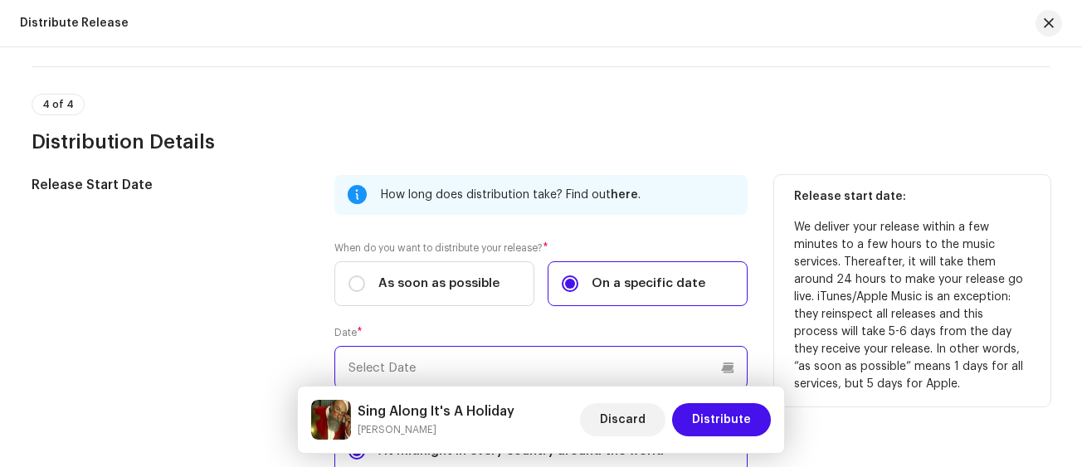
click at [720, 375] on input "text" at bounding box center [540, 367] width 413 height 43
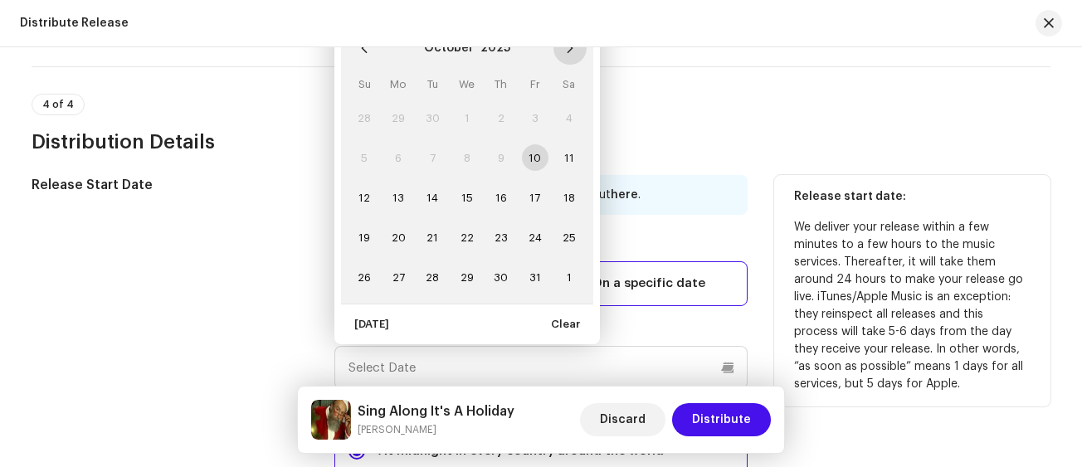
click at [570, 58] on button "Next Month" at bounding box center [570, 48] width 33 height 33
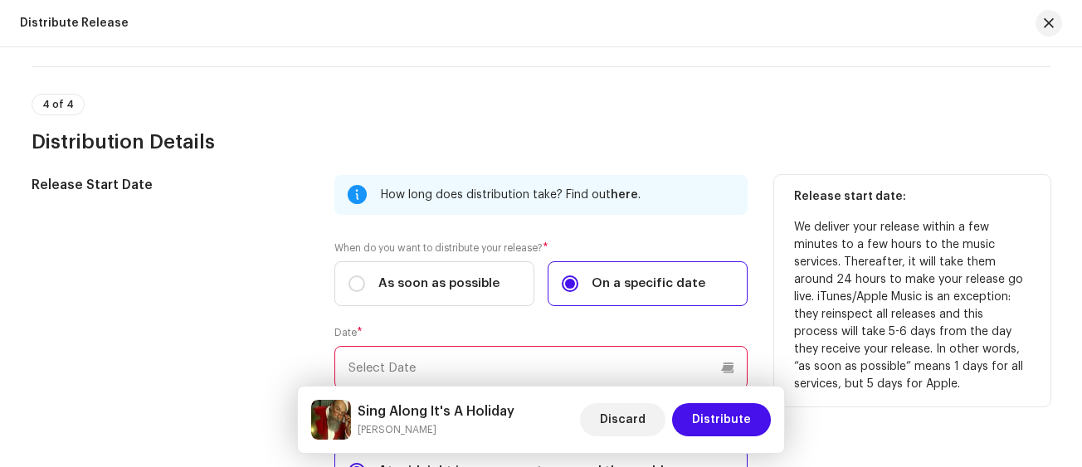
scroll to position [1963, 0]
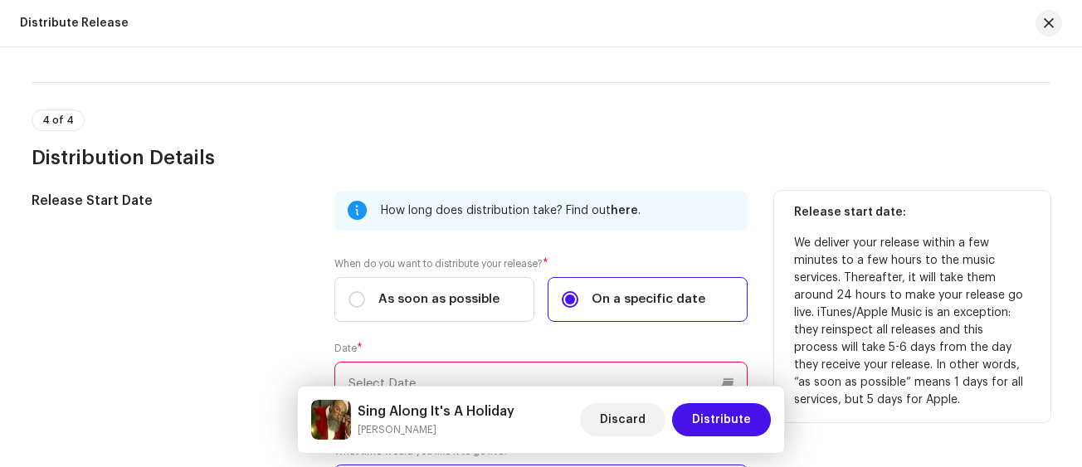
click at [549, 373] on input "text" at bounding box center [540, 383] width 413 height 43
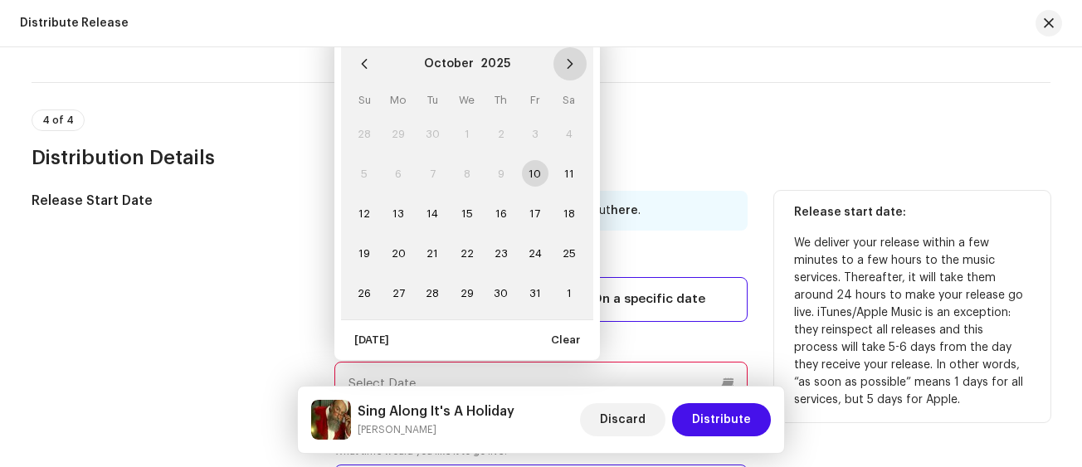
click at [567, 68] on icon "Next Month" at bounding box center [570, 64] width 6 height 10
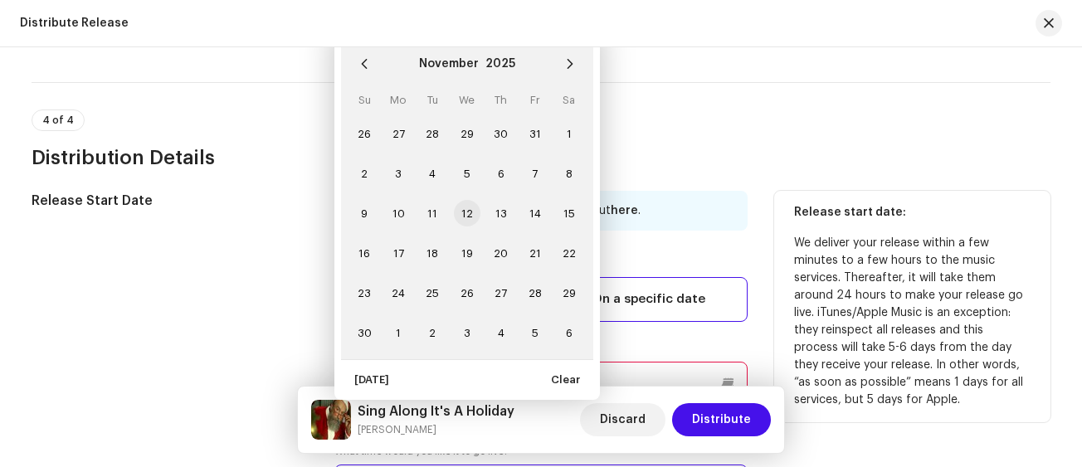
click at [466, 216] on span "12" at bounding box center [467, 213] width 27 height 27
type input "[DATE]"
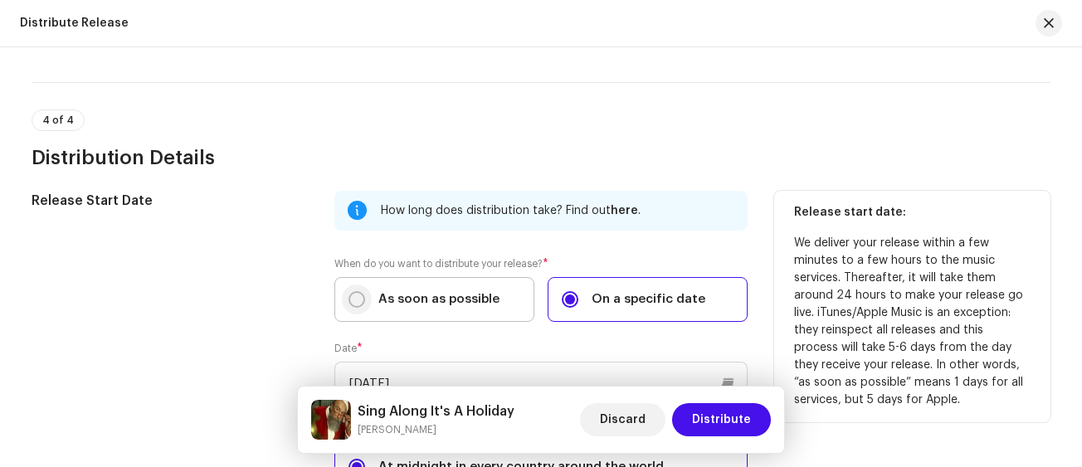
click at [356, 297] on input "As soon as possible" at bounding box center [357, 299] width 17 height 17
radio input "true"
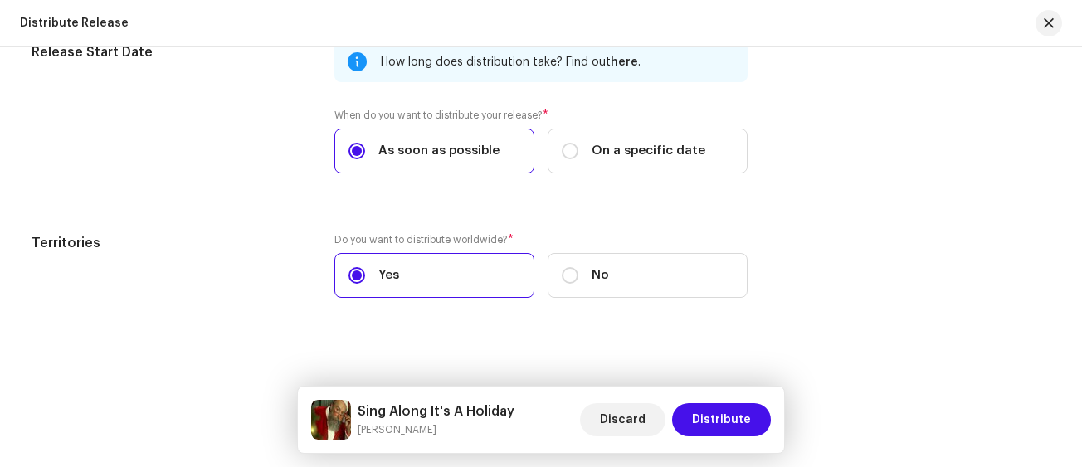
scroll to position [2121, 0]
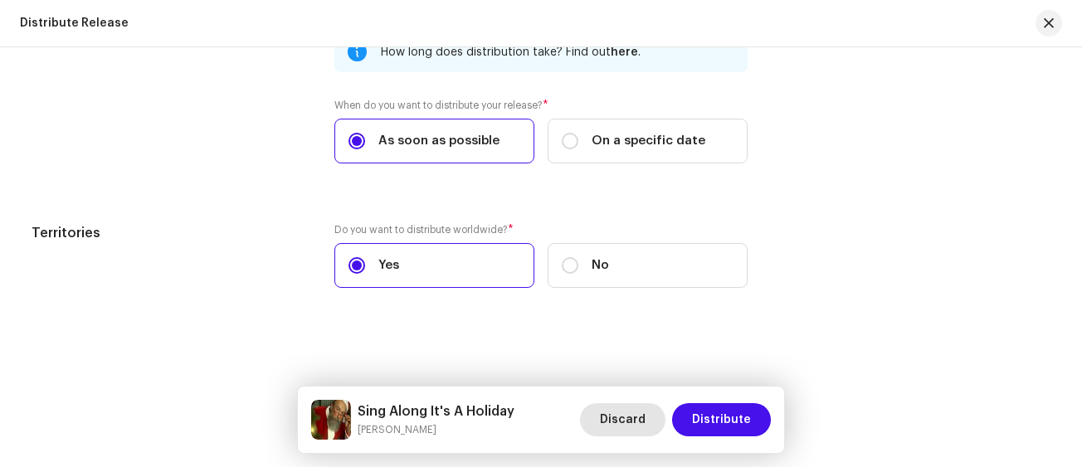
click at [626, 422] on span "Discard" at bounding box center [623, 419] width 46 height 33
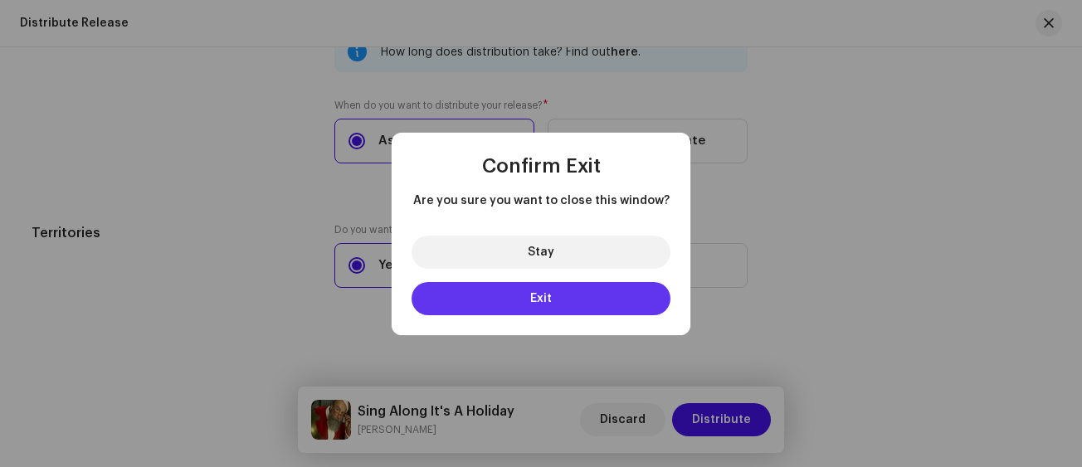
click at [535, 300] on span "Exit" at bounding box center [541, 299] width 22 height 12
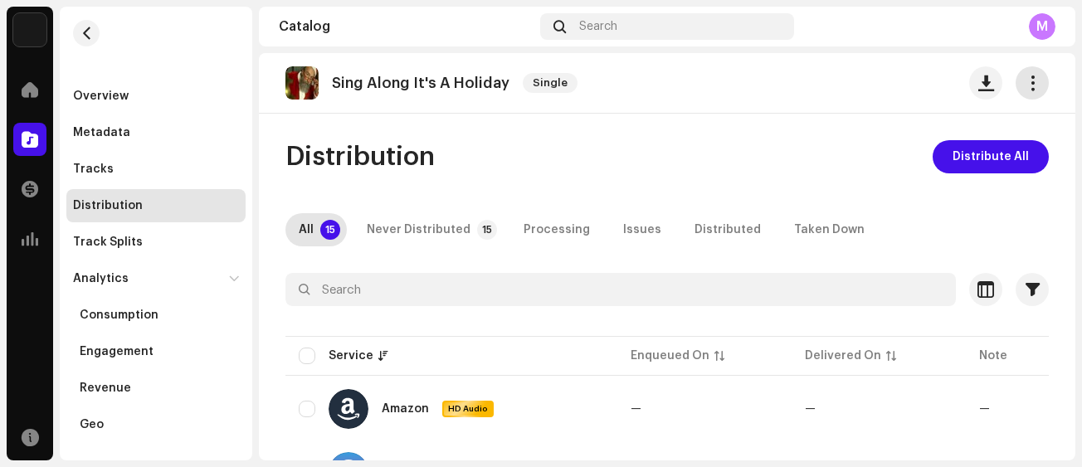
click at [1025, 81] on span "button" at bounding box center [1033, 82] width 16 height 13
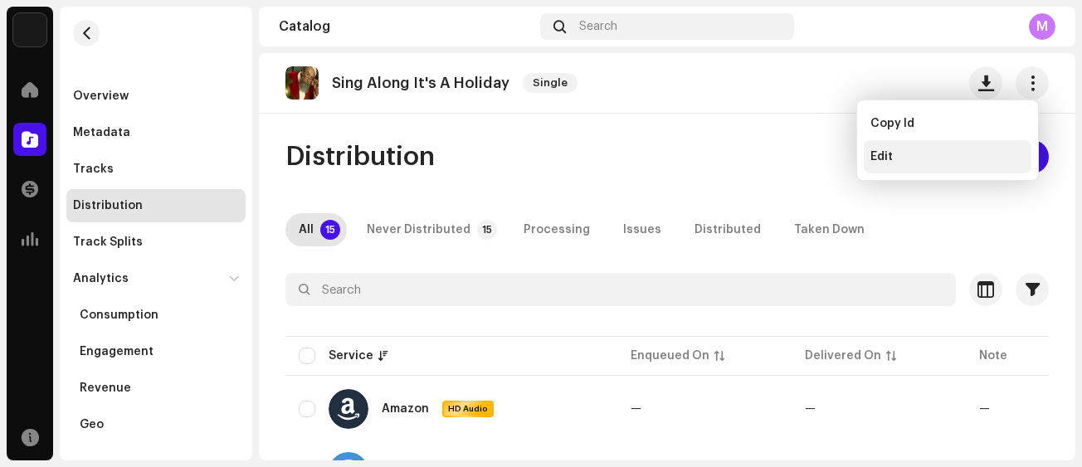
click at [896, 161] on div "Edit" at bounding box center [948, 156] width 154 height 13
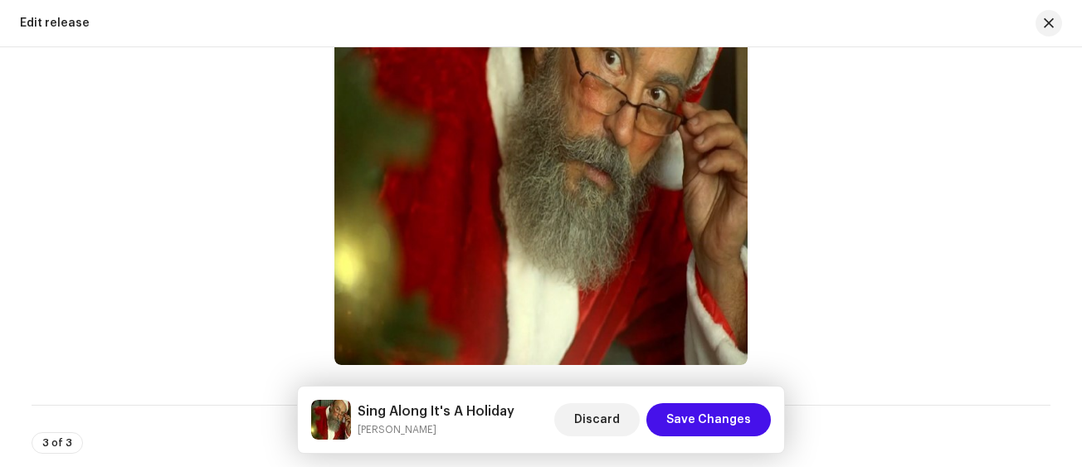
scroll to position [733, 0]
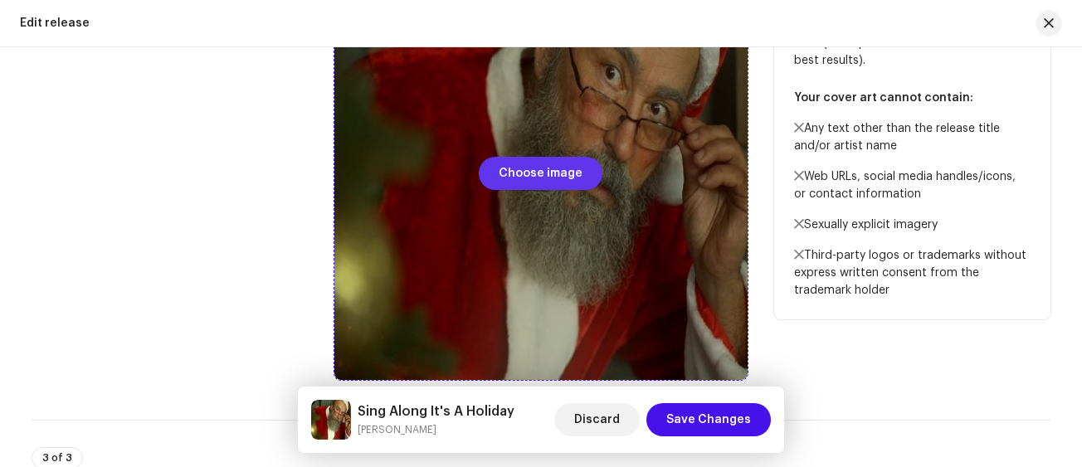
click at [554, 185] on span "Choose image" at bounding box center [541, 173] width 84 height 33
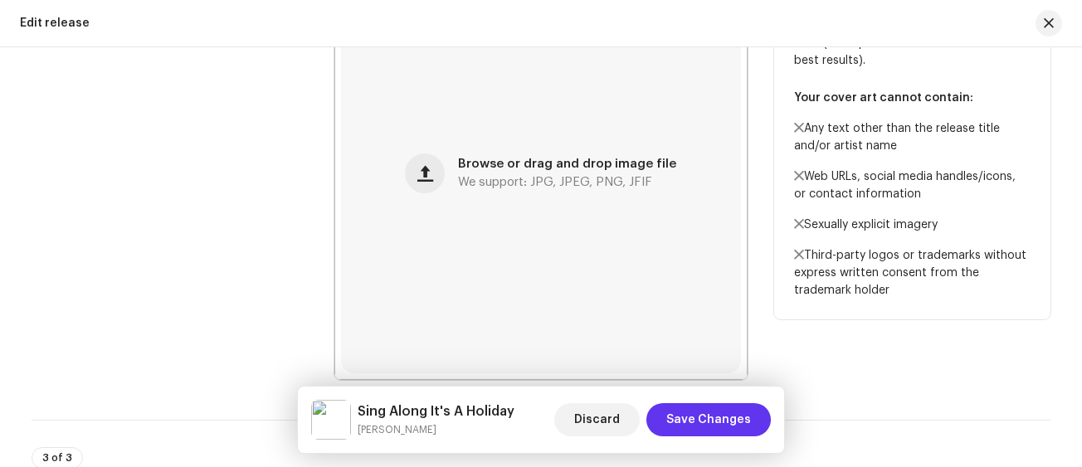
click at [731, 423] on span "Save Changes" at bounding box center [708, 419] width 85 height 33
